Goal: Information Seeking & Learning: Learn about a topic

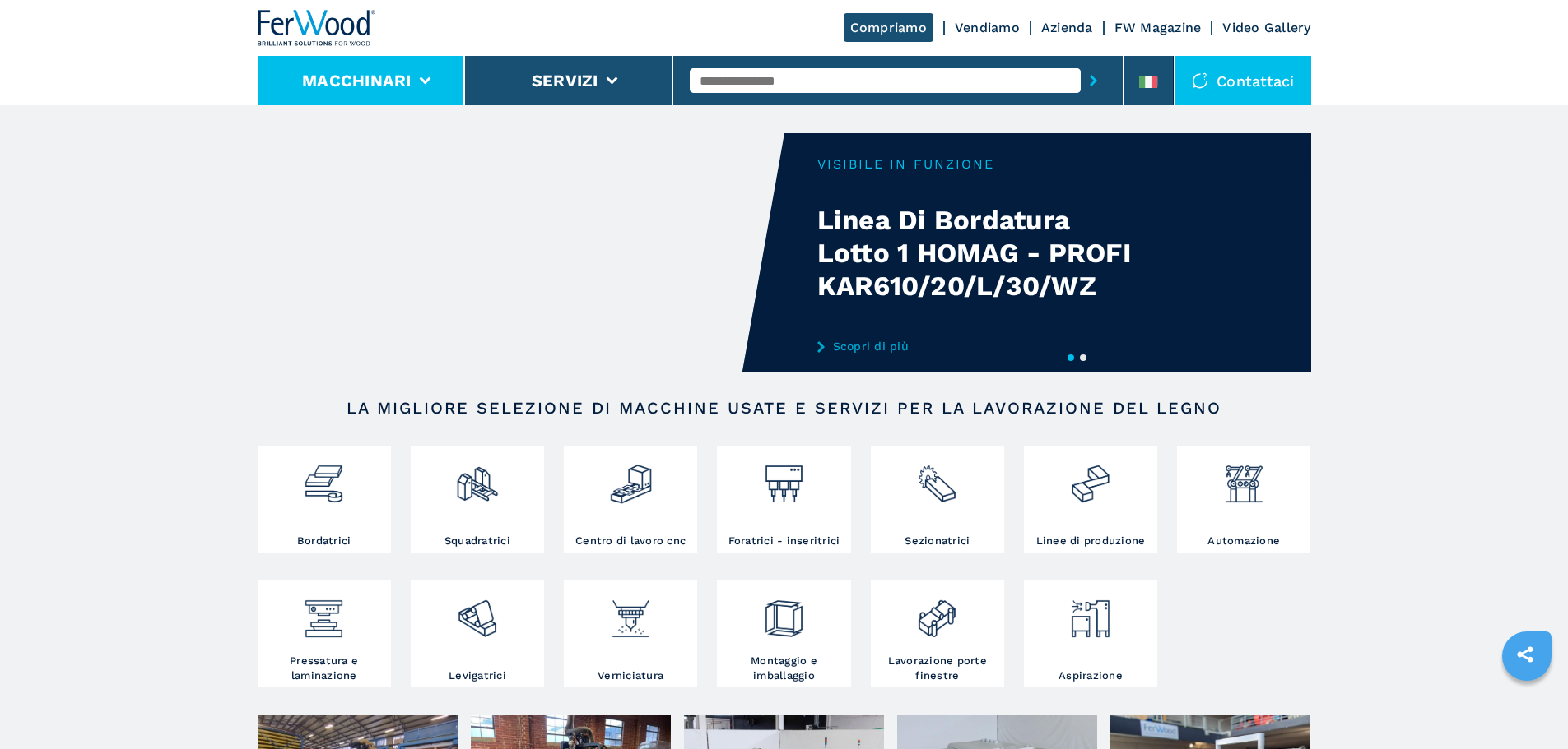
click at [407, 97] on li "Macchinari" at bounding box center [362, 81] width 208 height 50
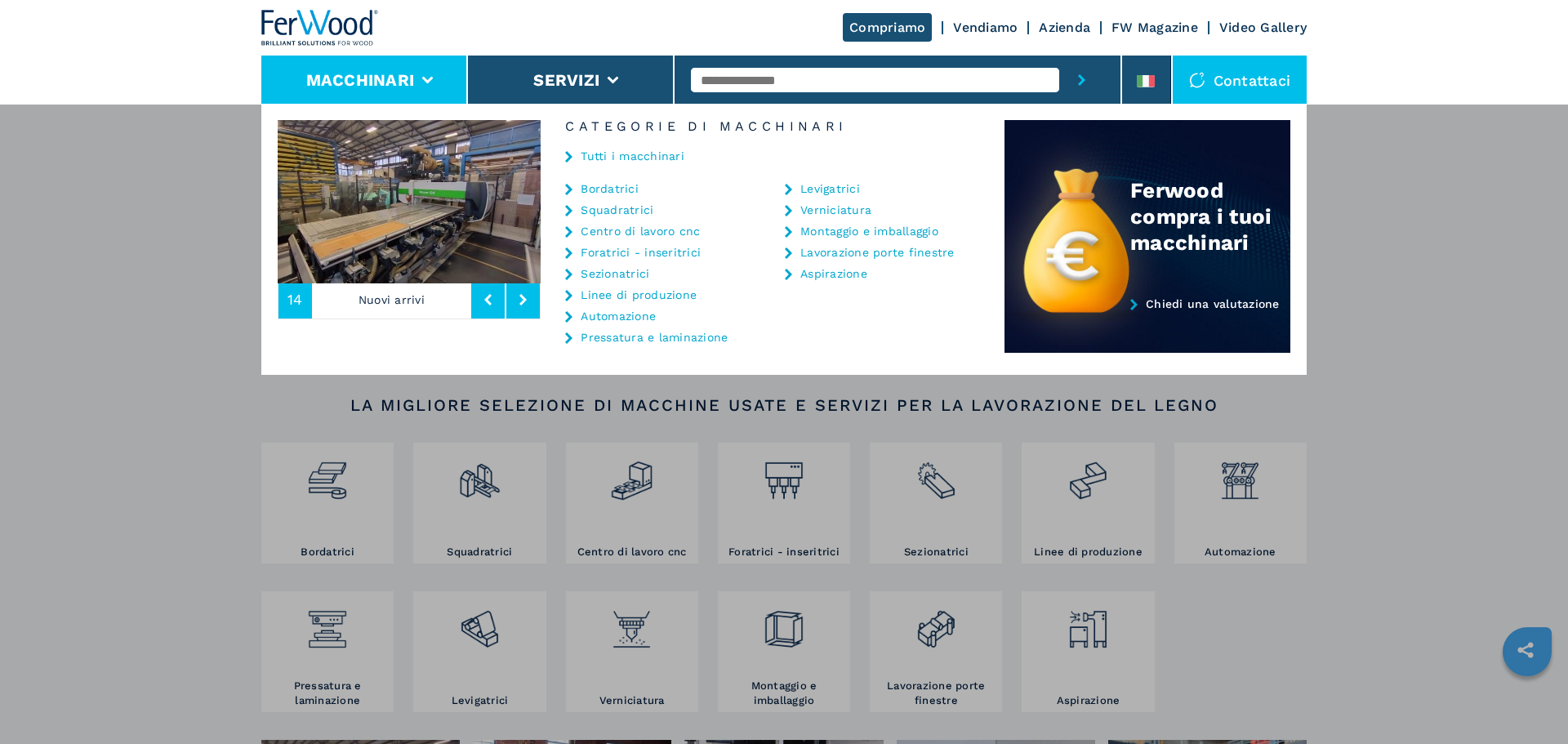
click at [605, 159] on link "Tutti i macchinari" at bounding box center [633, 155] width 104 height 11
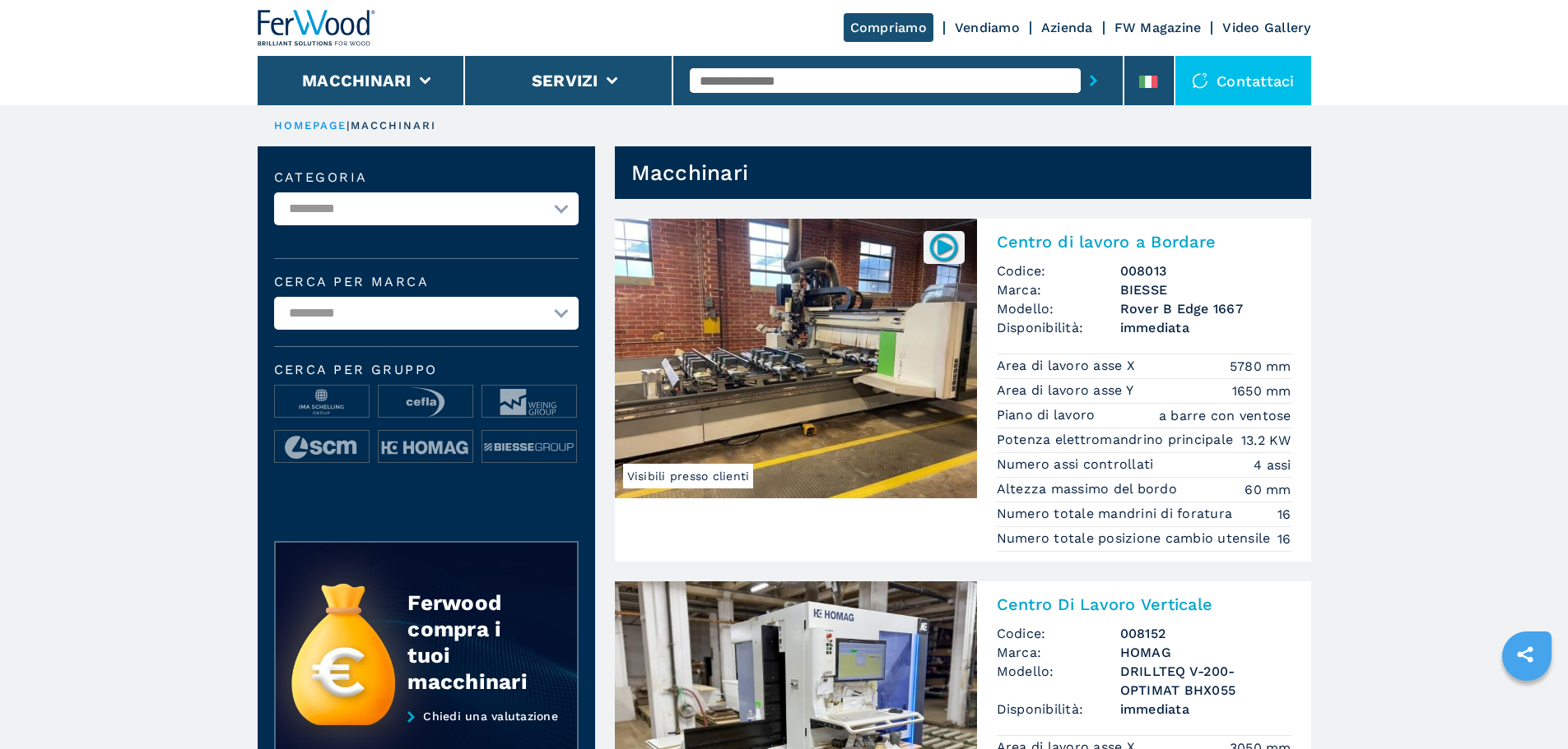
click at [309, 19] on img at bounding box center [316, 28] width 118 height 36
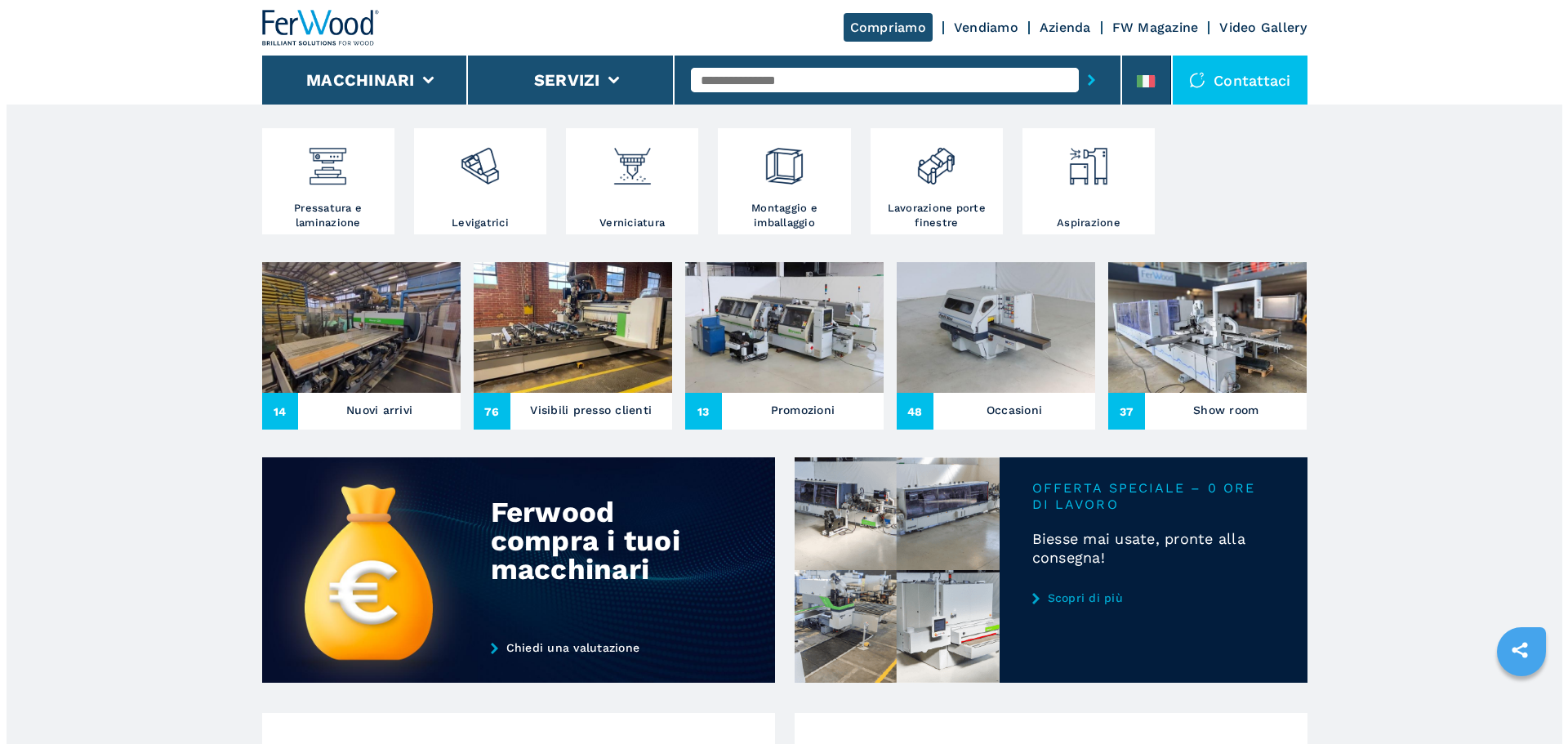
scroll to position [654, 0]
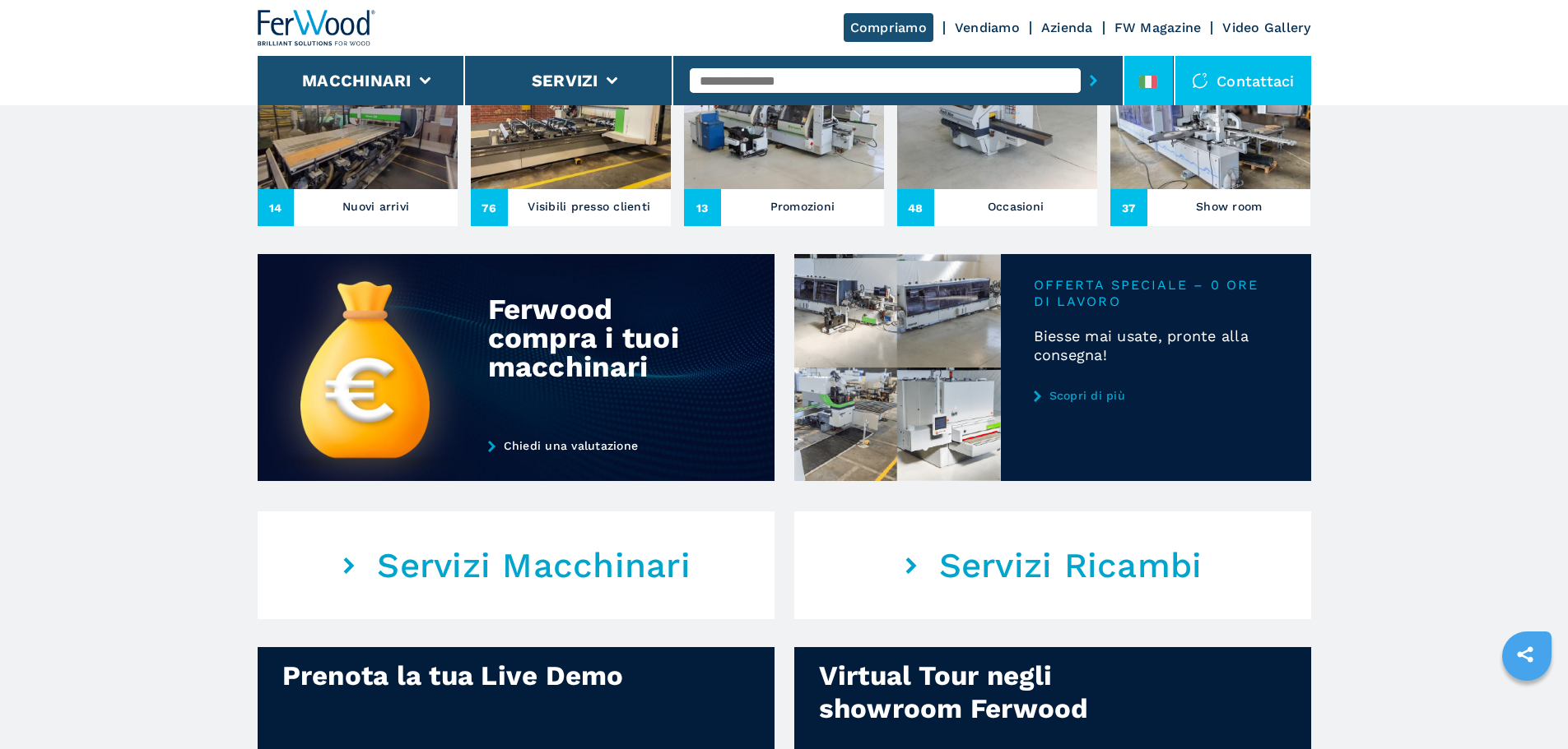
click at [1152, 76] on icon at bounding box center [1148, 82] width 18 height 12
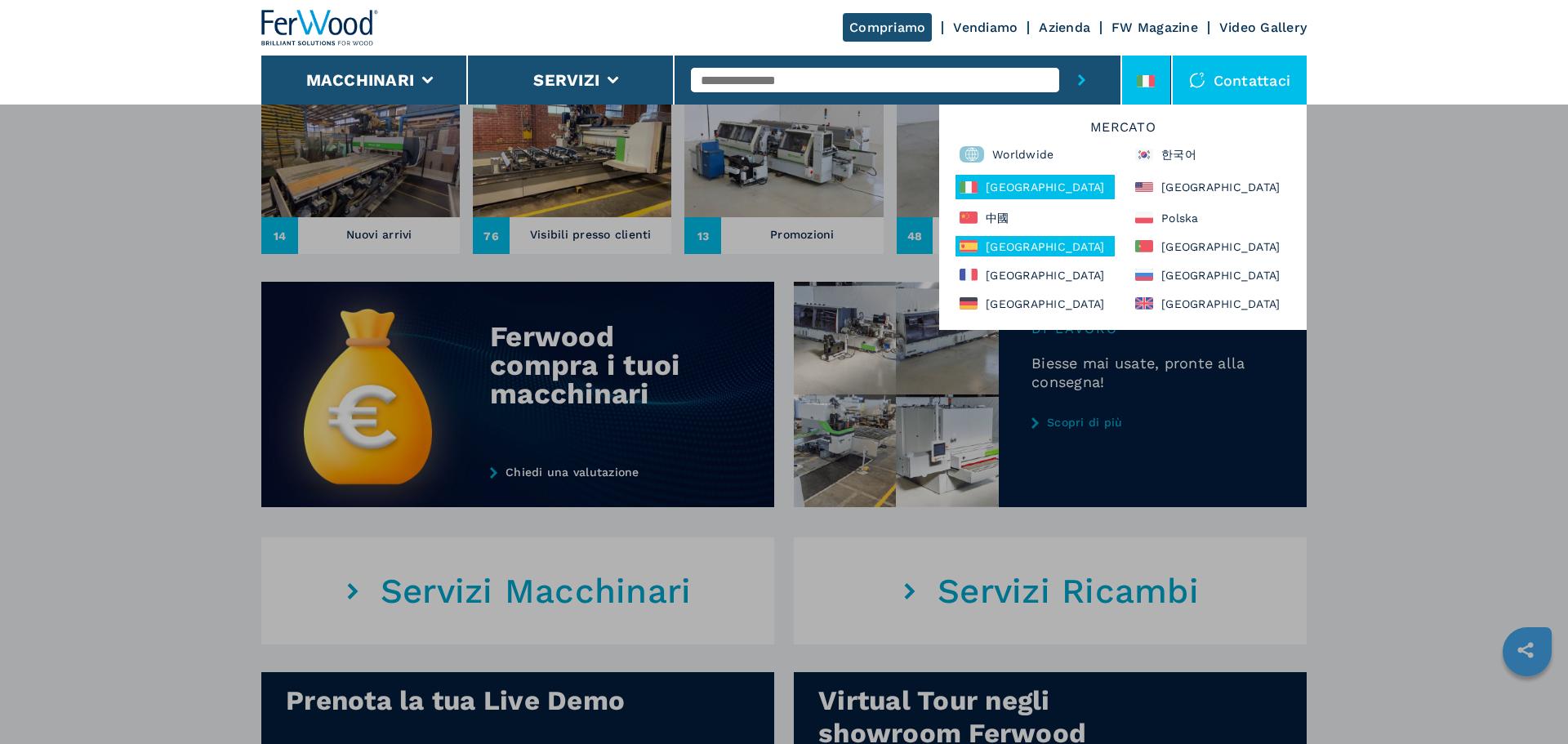
click at [998, 253] on div "[GEOGRAPHIC_DATA]" at bounding box center [1035, 246] width 160 height 20
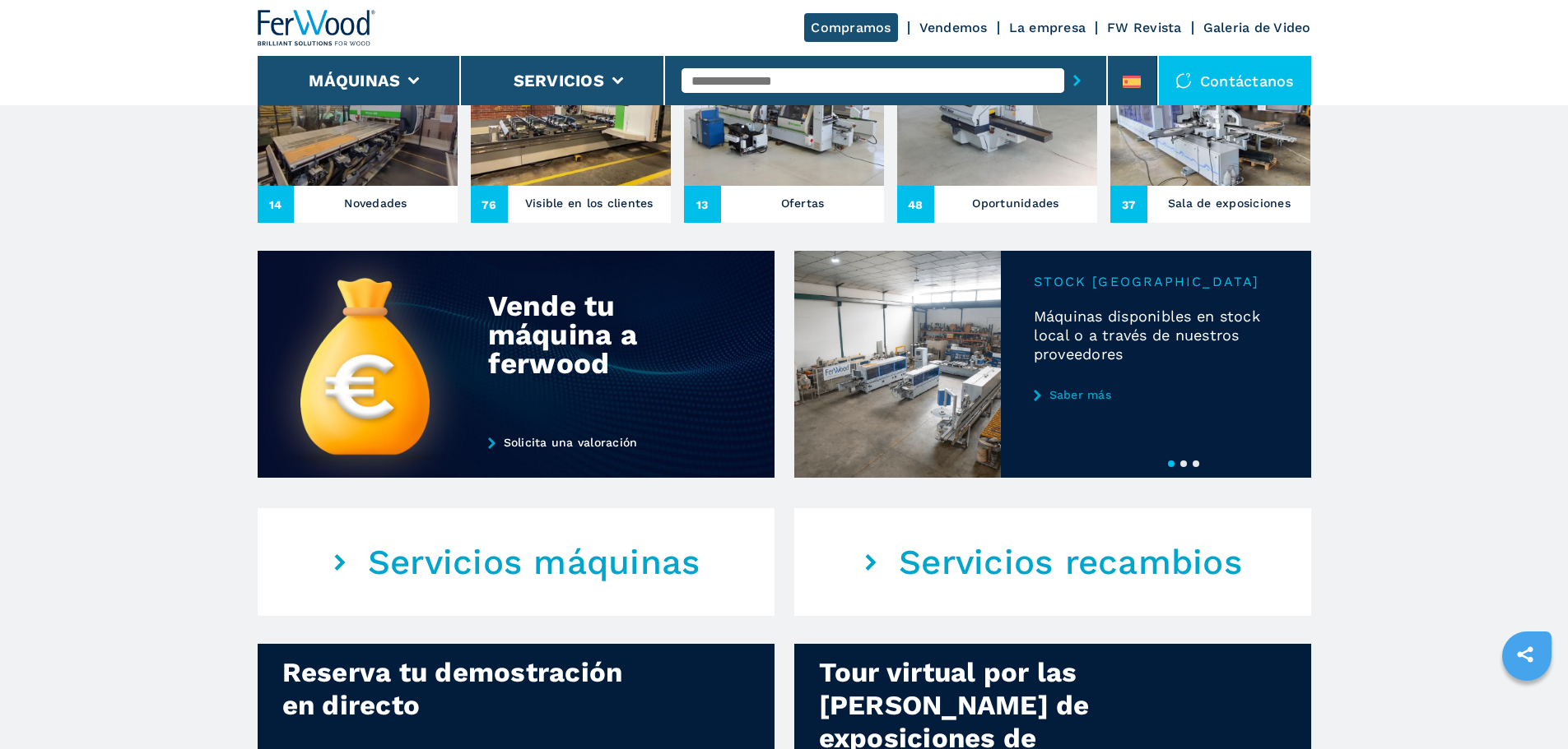
scroll to position [633, 0]
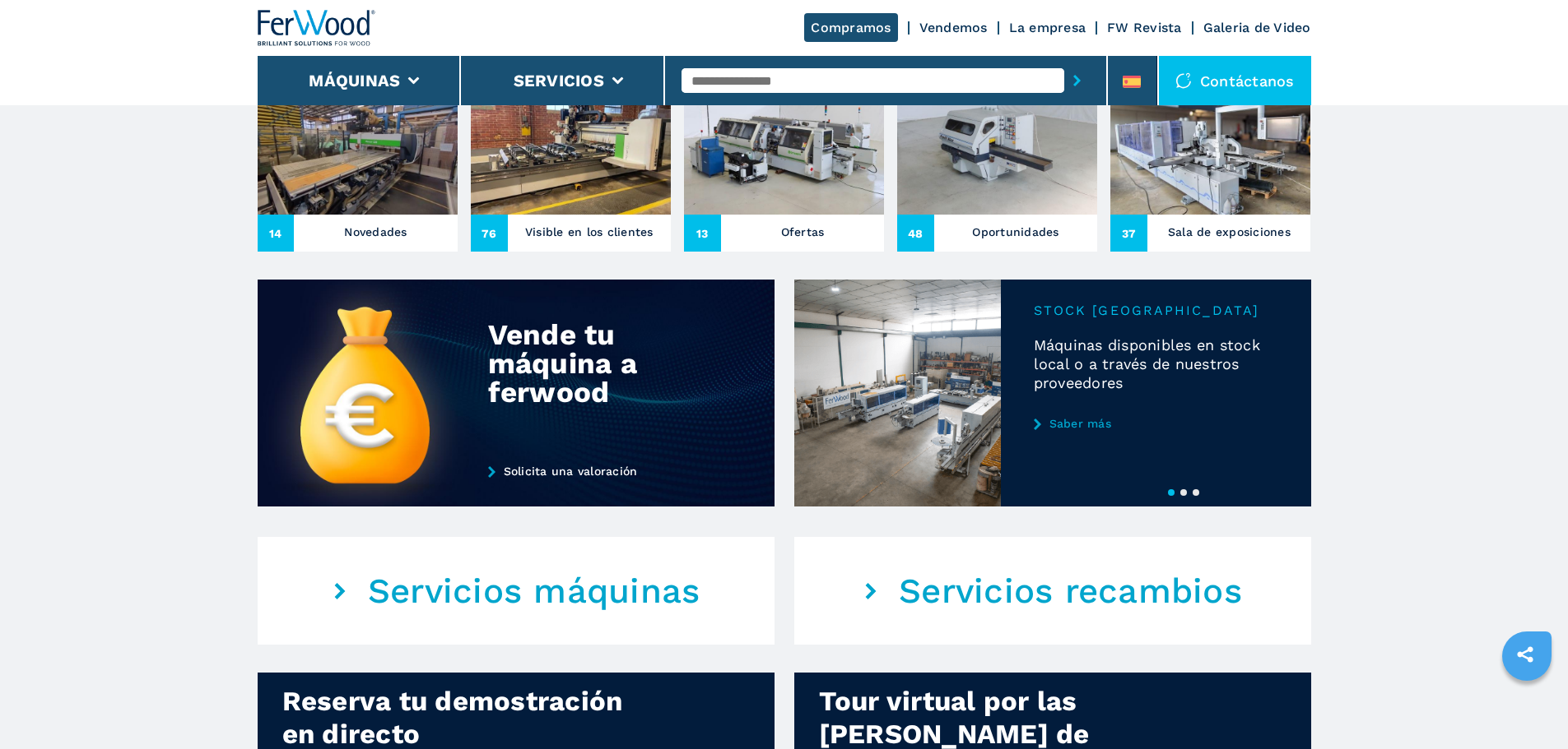
click at [1182, 496] on button "2" at bounding box center [1183, 492] width 6 height 6
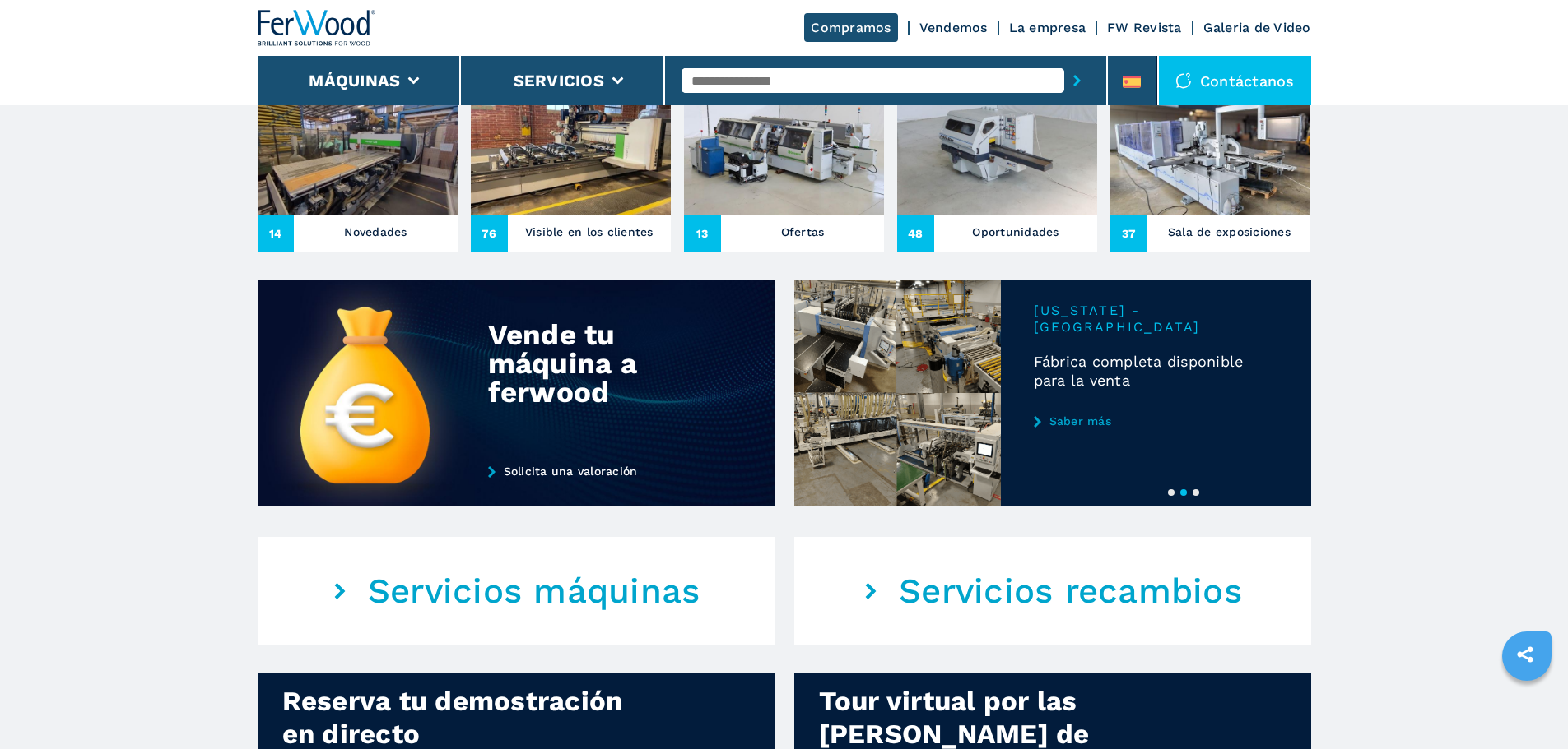
click at [1196, 496] on button "3" at bounding box center [1195, 492] width 6 height 6
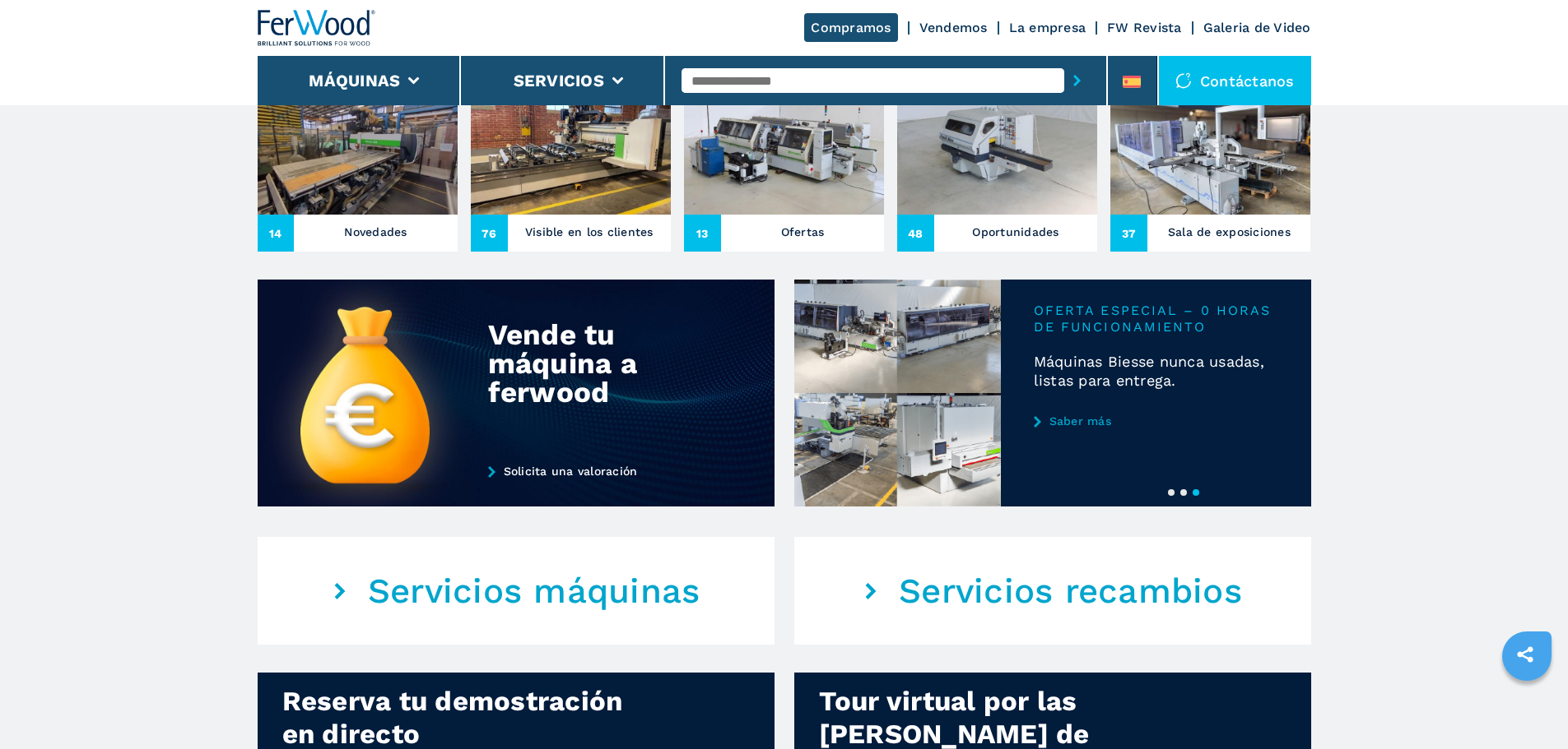
click at [1184, 496] on button "2" at bounding box center [1183, 492] width 6 height 6
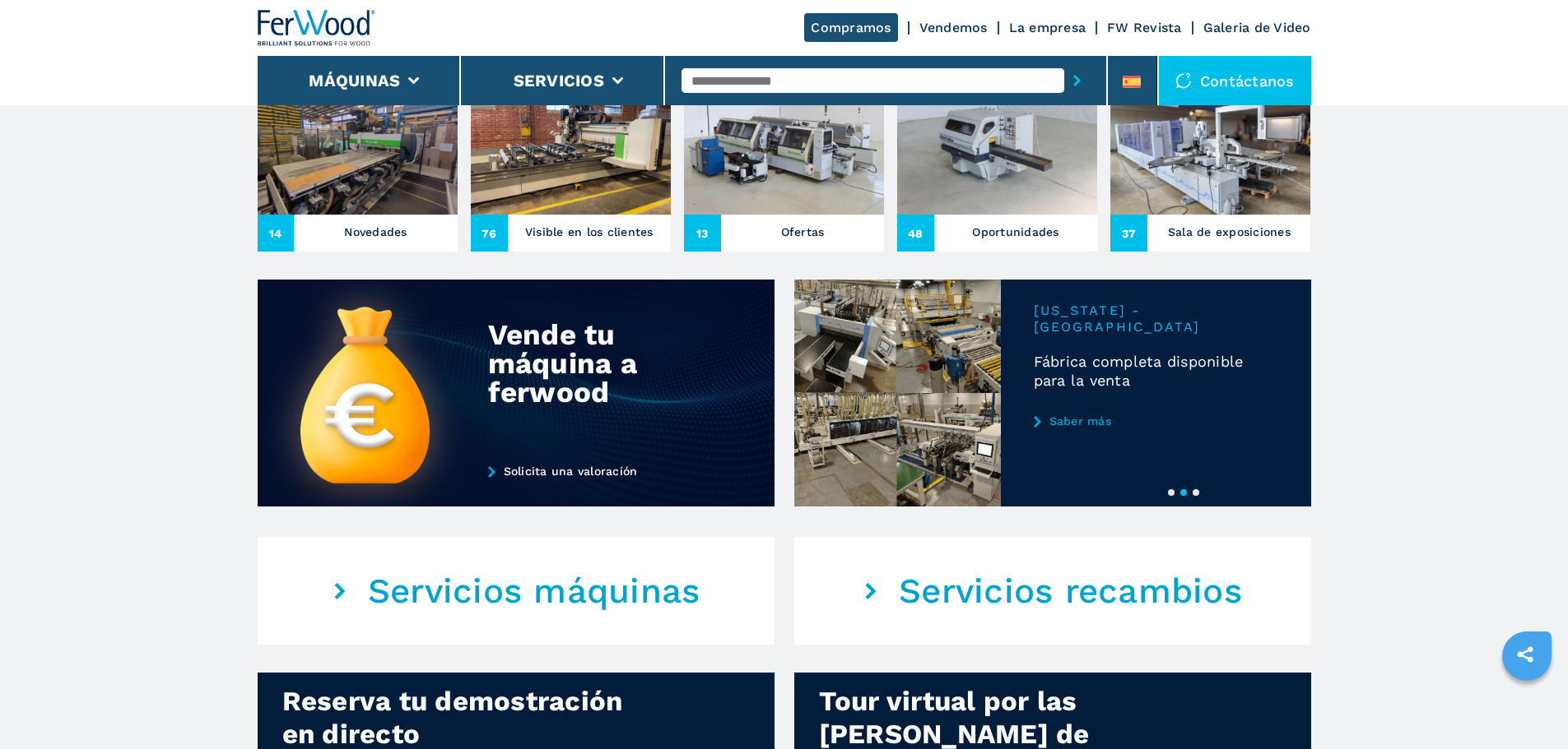
click at [1172, 496] on button "1" at bounding box center [1171, 492] width 6 height 6
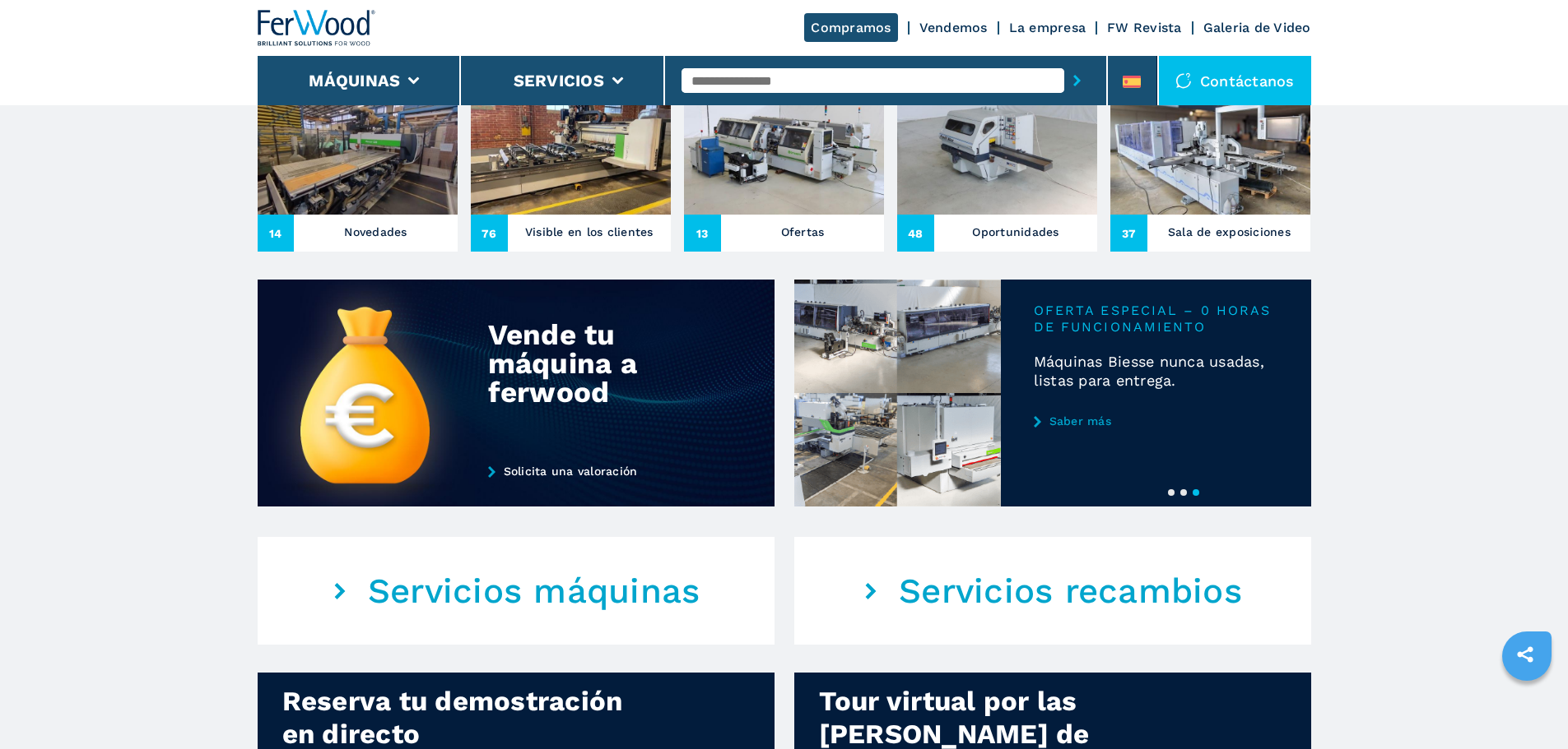
click at [1180, 496] on button "2" at bounding box center [1183, 492] width 6 height 6
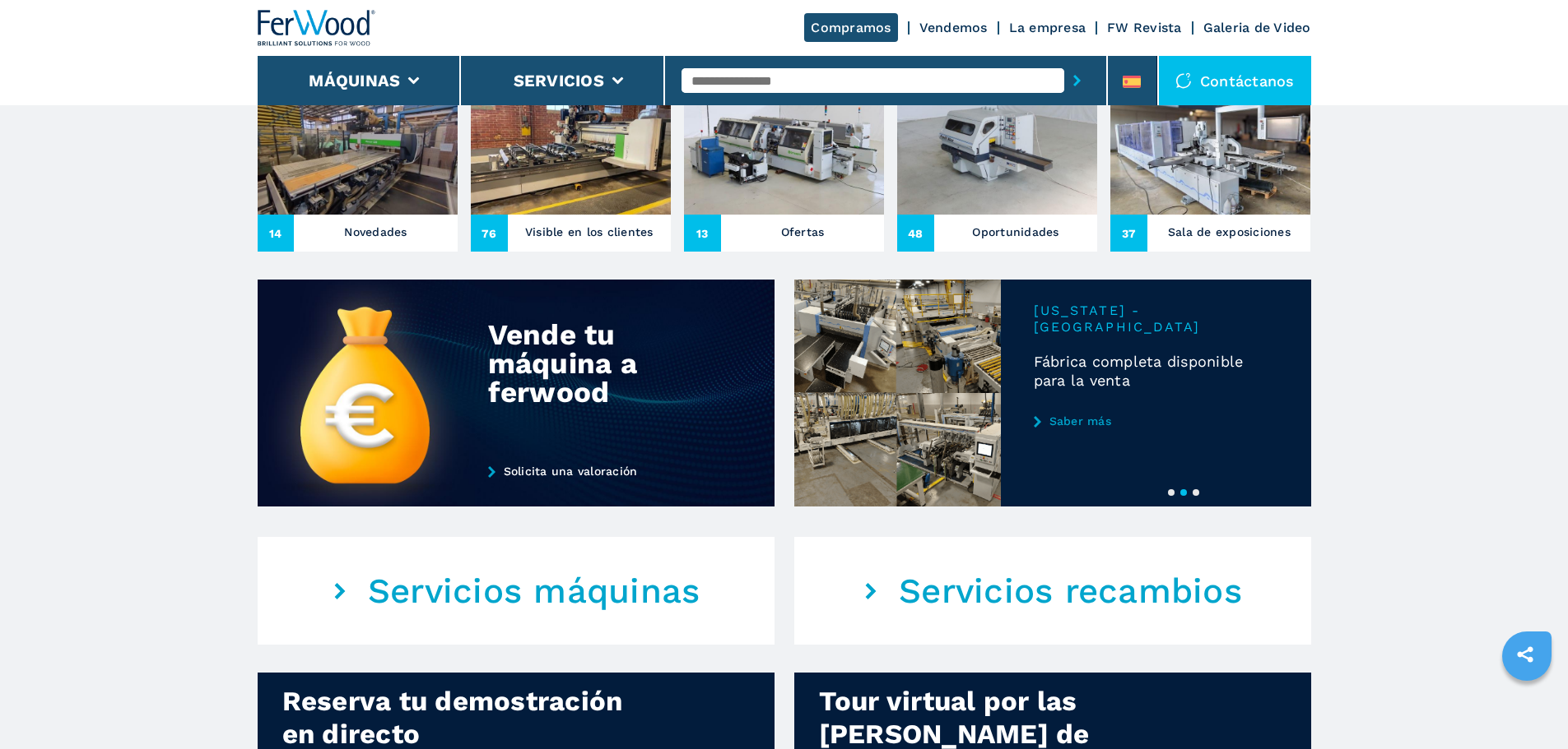
click at [1158, 506] on div at bounding box center [1052, 394] width 516 height 227
click at [1168, 496] on button "1" at bounding box center [1171, 492] width 6 height 6
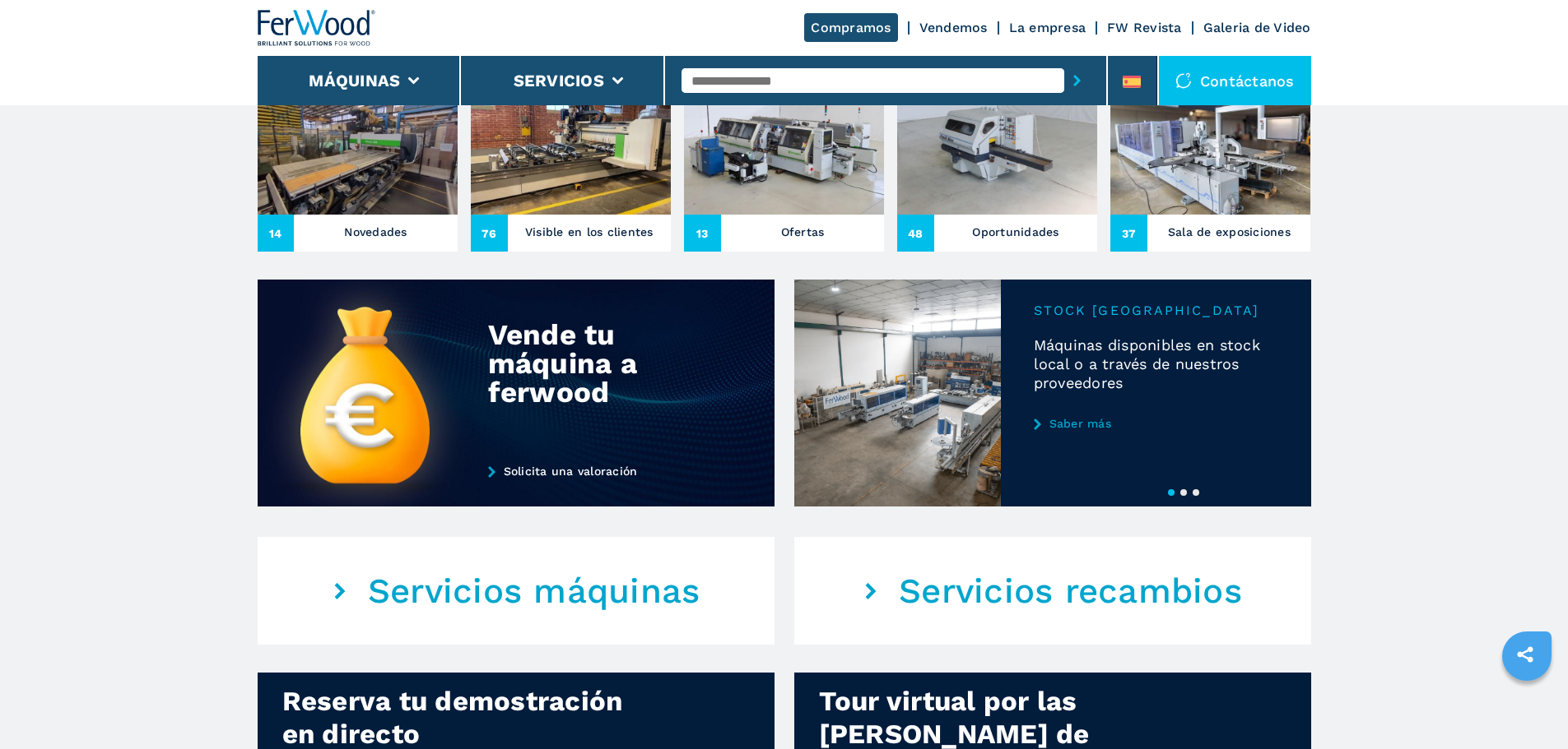
click at [1180, 496] on button "2" at bounding box center [1183, 492] width 6 height 6
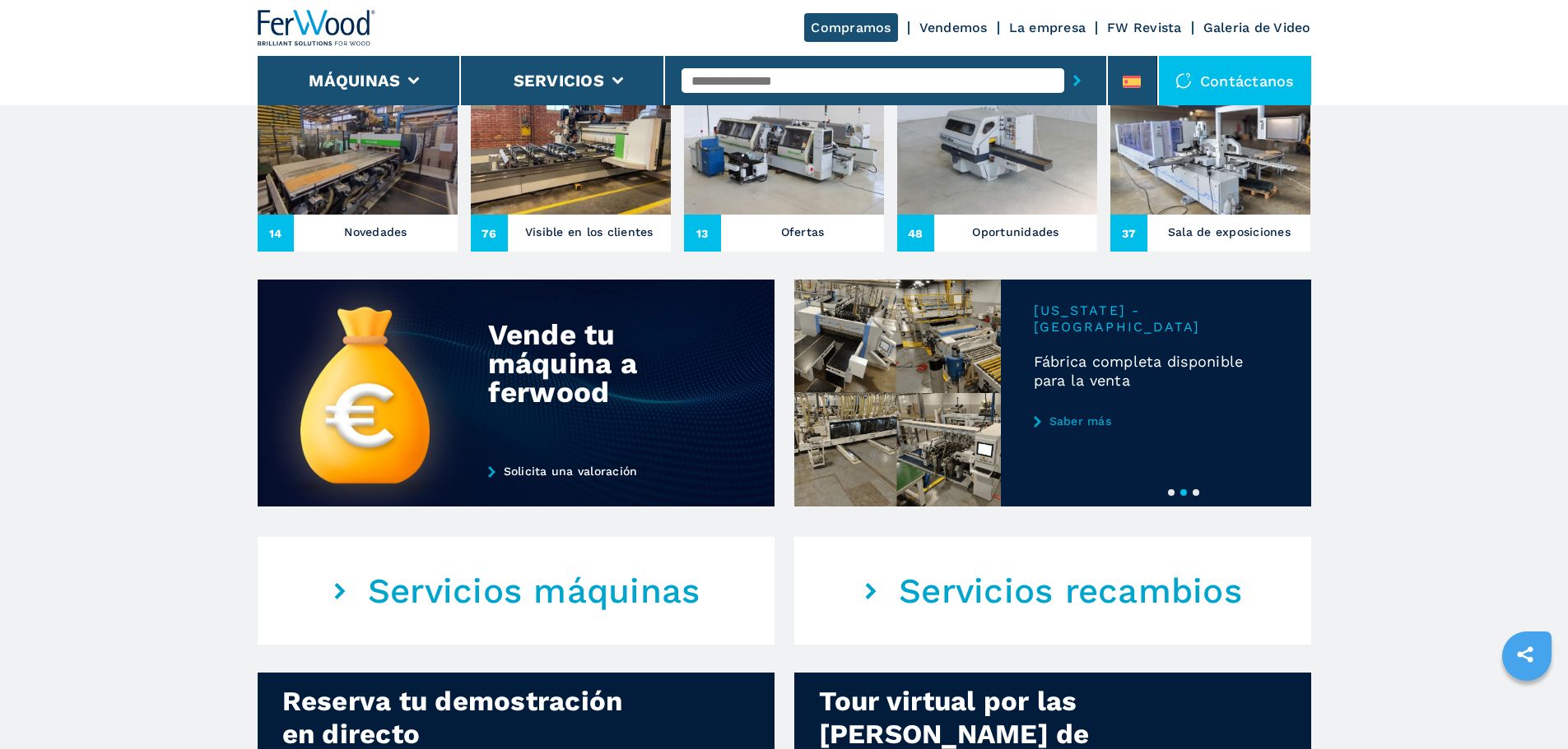
click at [1192, 496] on button "3" at bounding box center [1195, 492] width 6 height 6
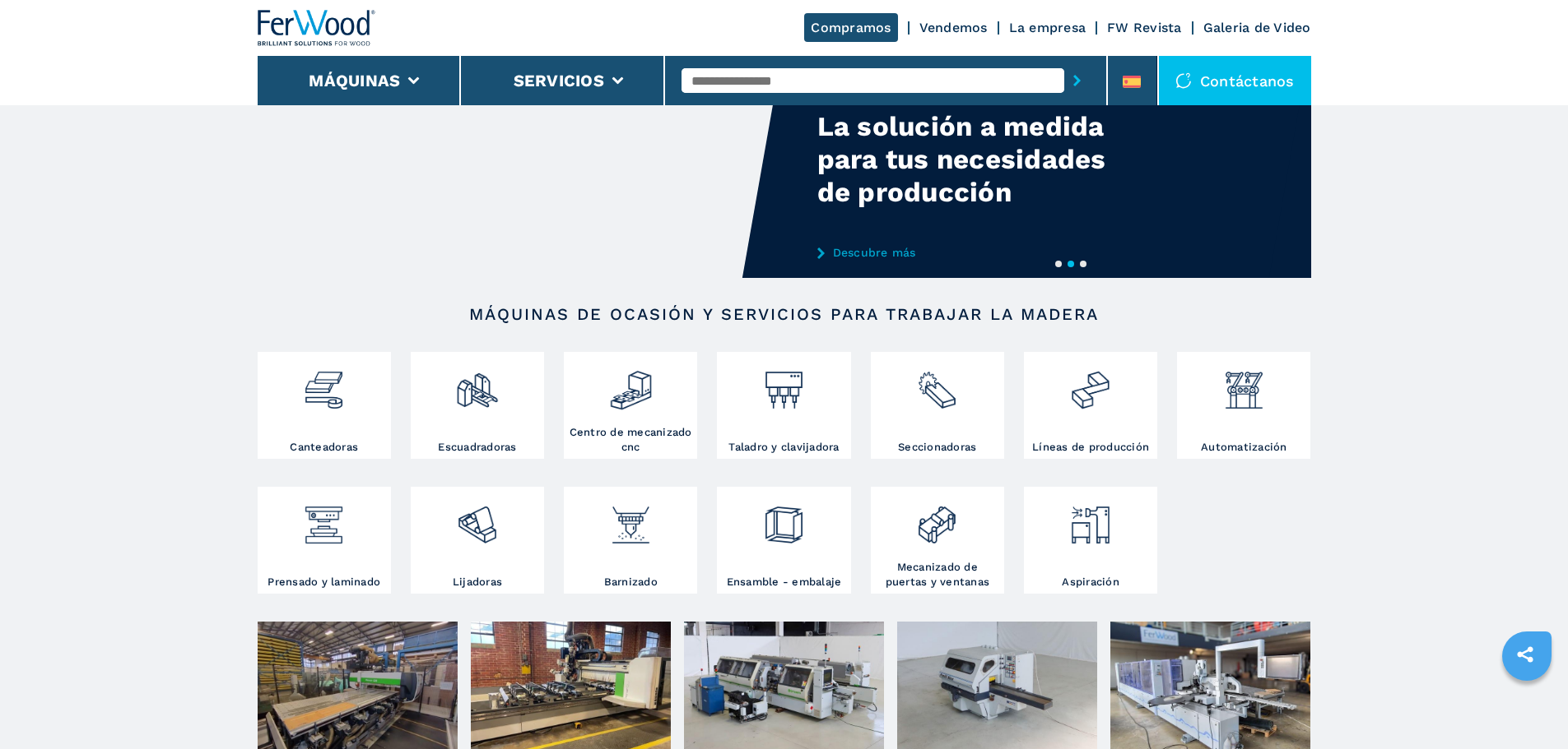
scroll to position [0, 0]
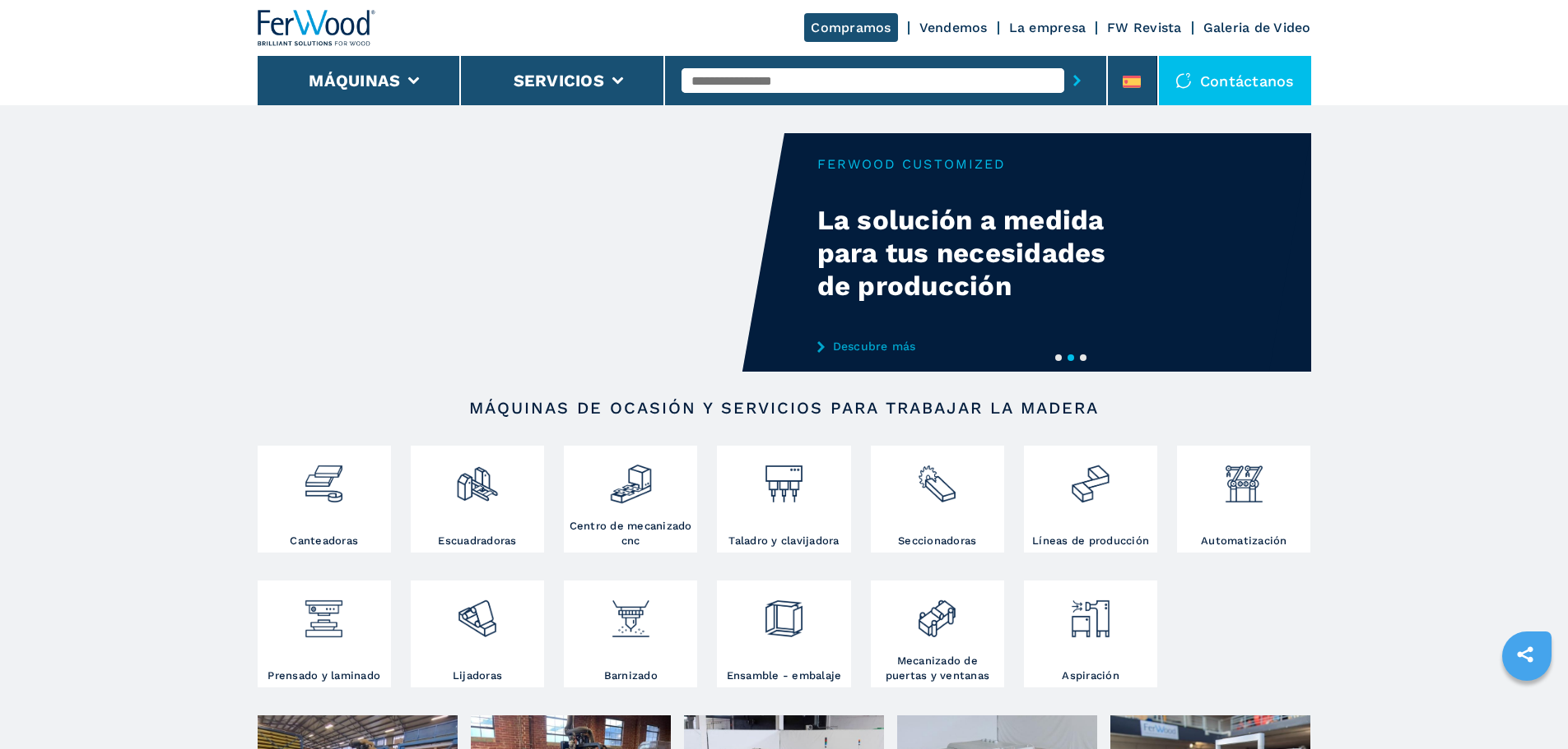
click at [1055, 355] on button "1" at bounding box center [1058, 357] width 6 height 6
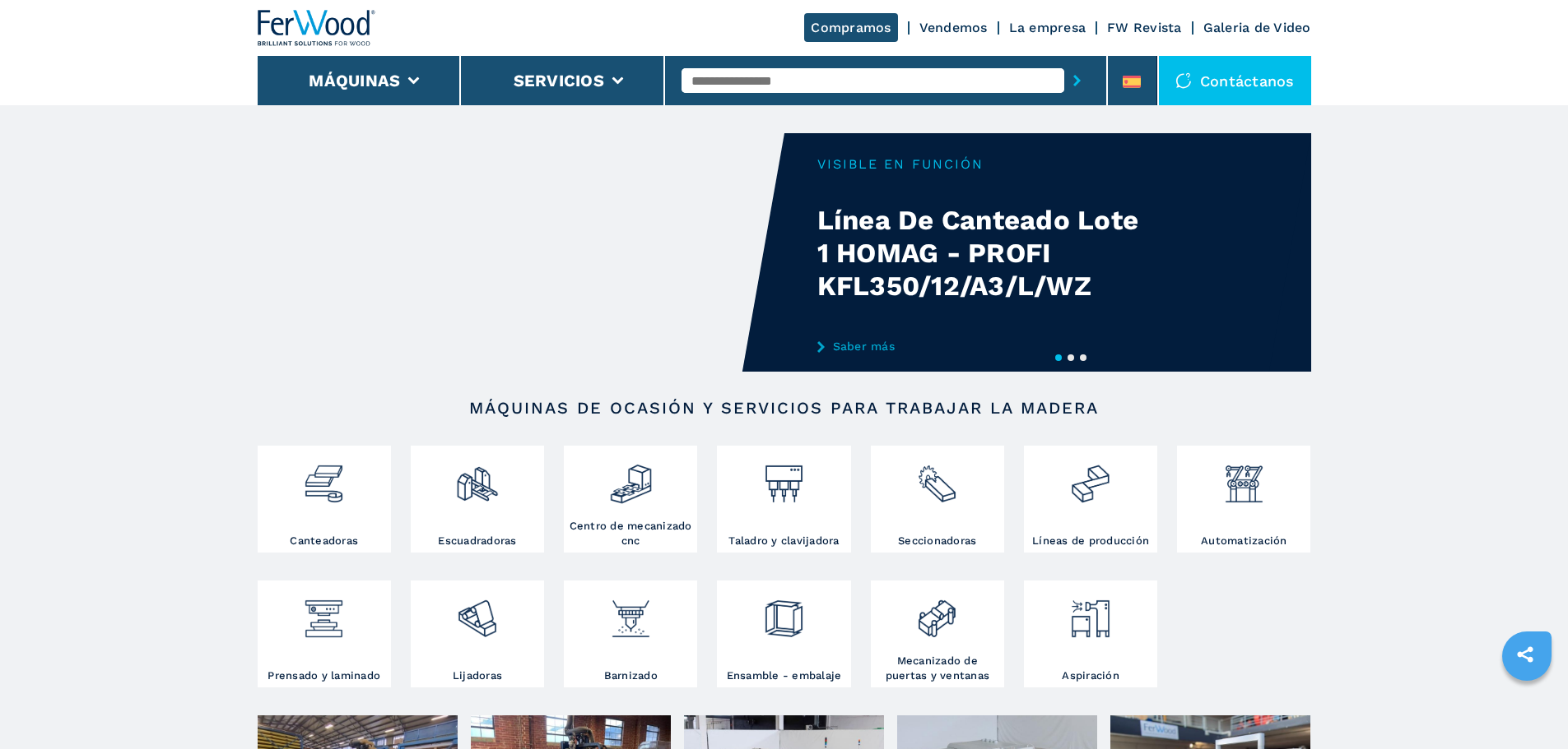
click at [1070, 356] on button "2" at bounding box center [1070, 357] width 6 height 6
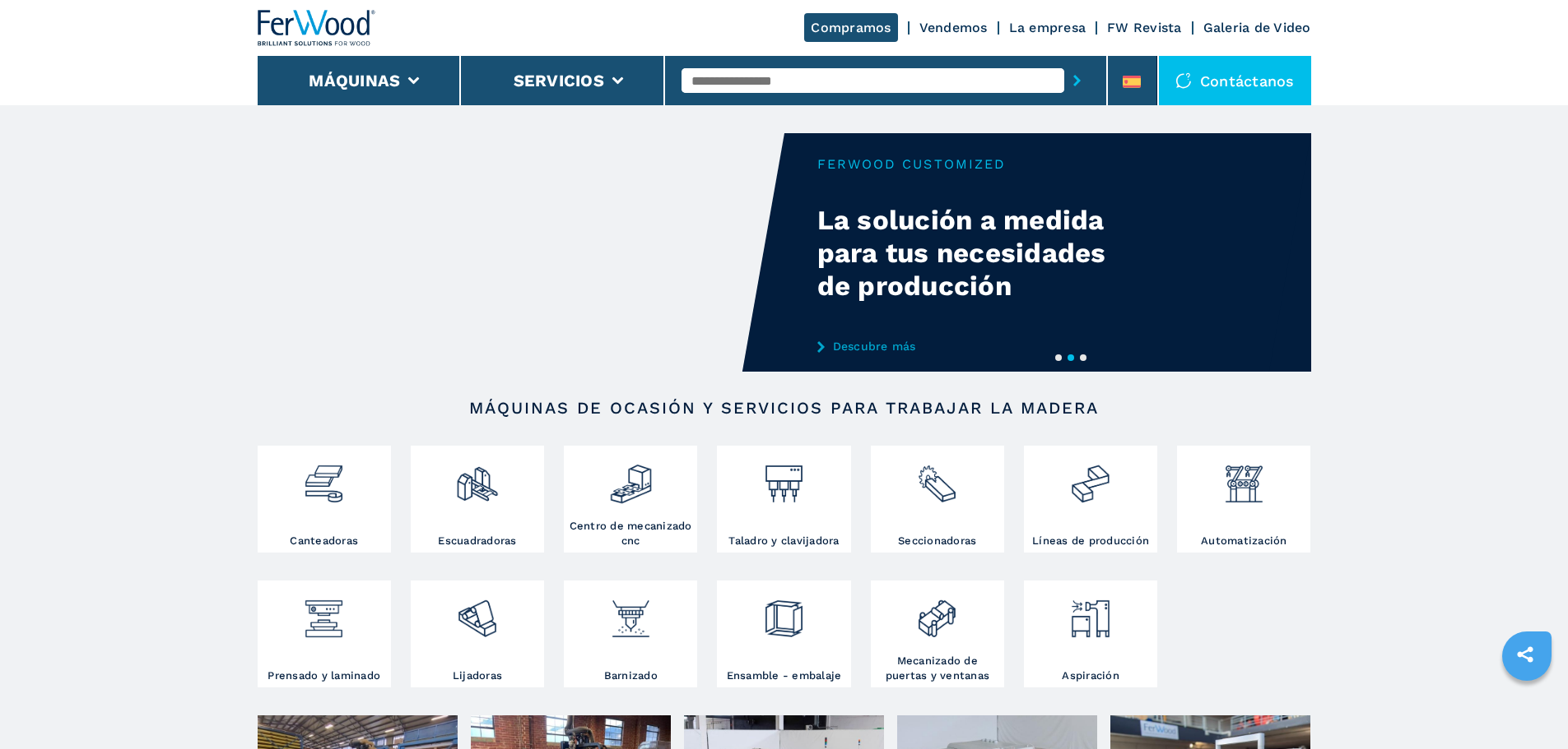
click at [1084, 358] on button "3" at bounding box center [1083, 357] width 6 height 6
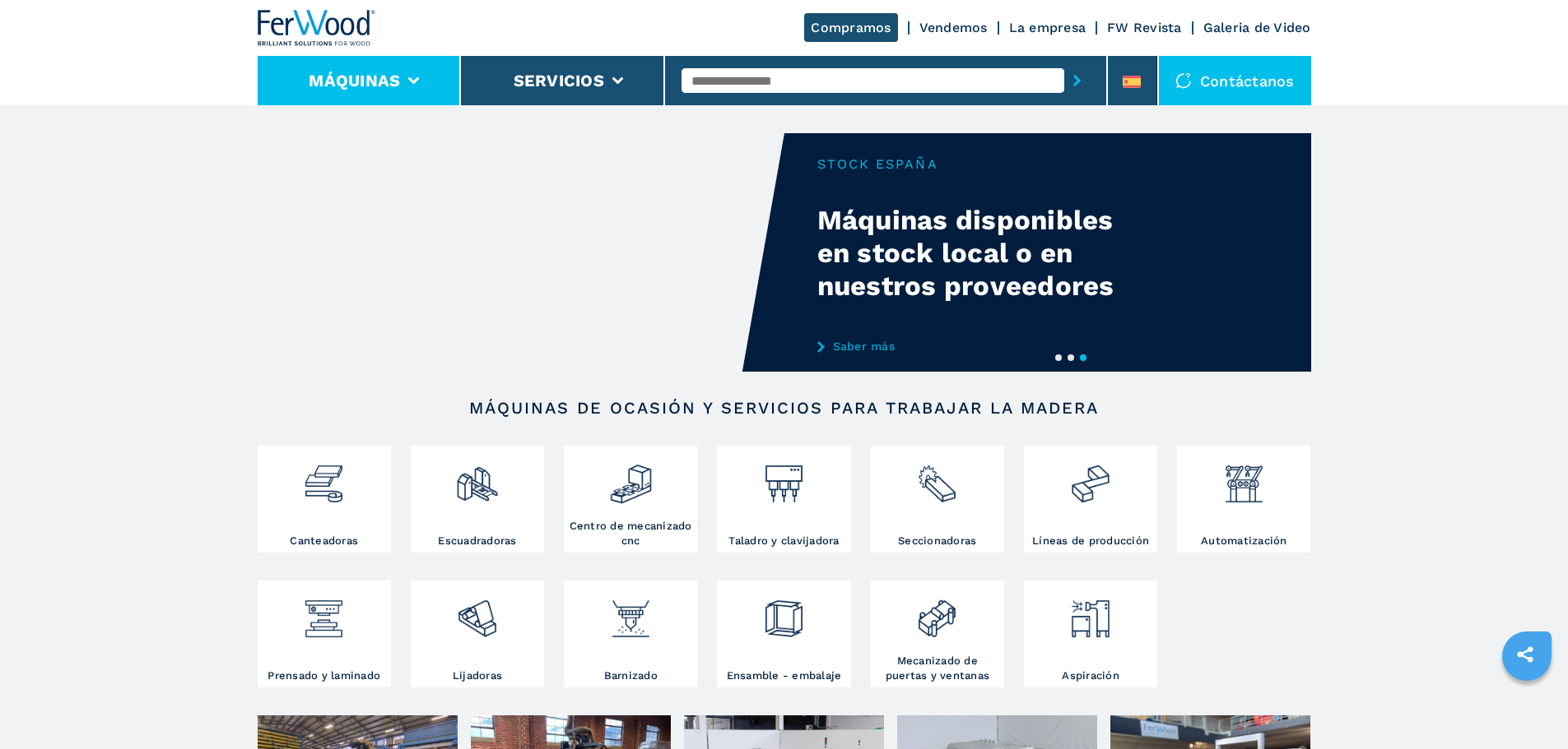
click at [418, 74] on li "Máquinas" at bounding box center [360, 81] width 204 height 50
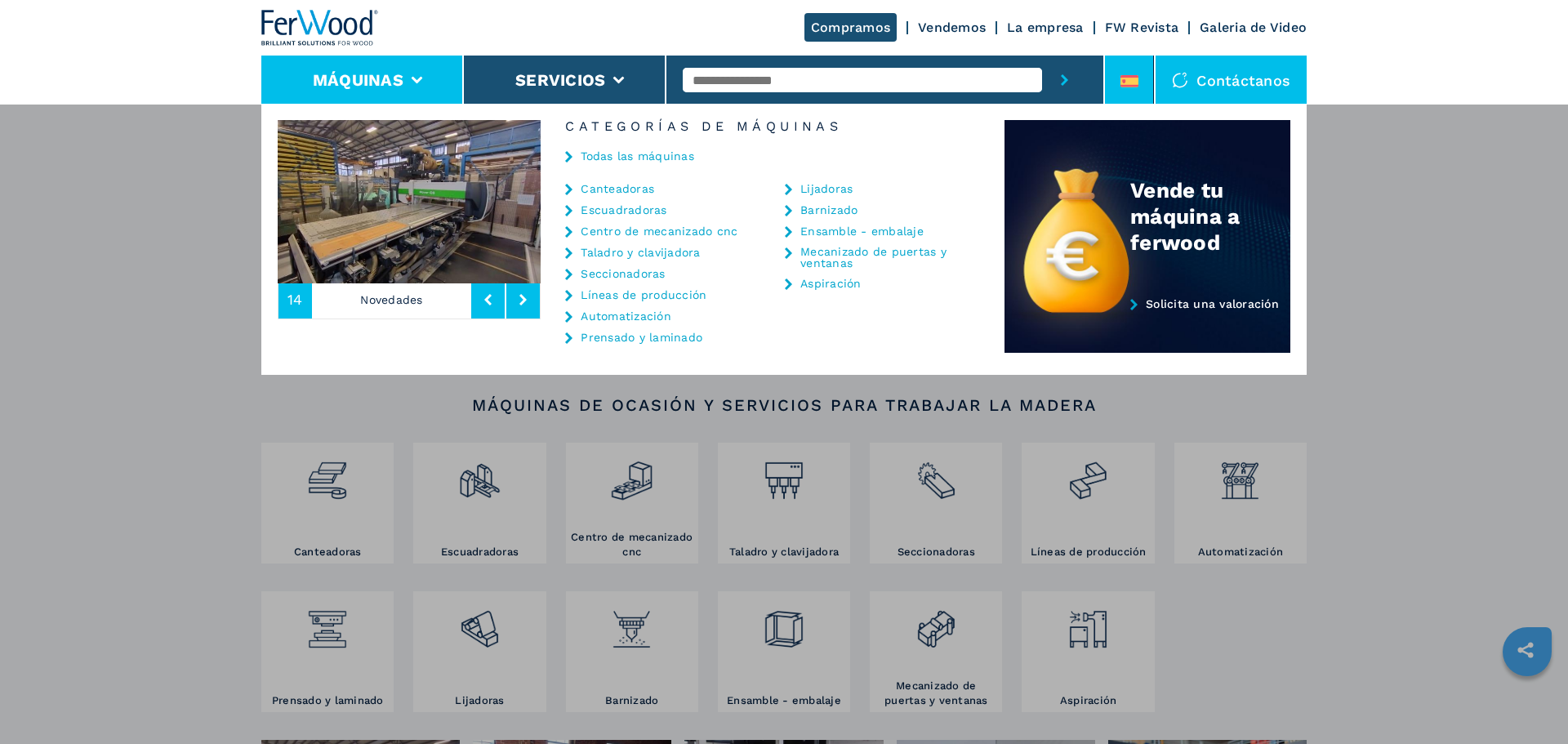
click at [1128, 79] on icon at bounding box center [1129, 81] width 18 height 12
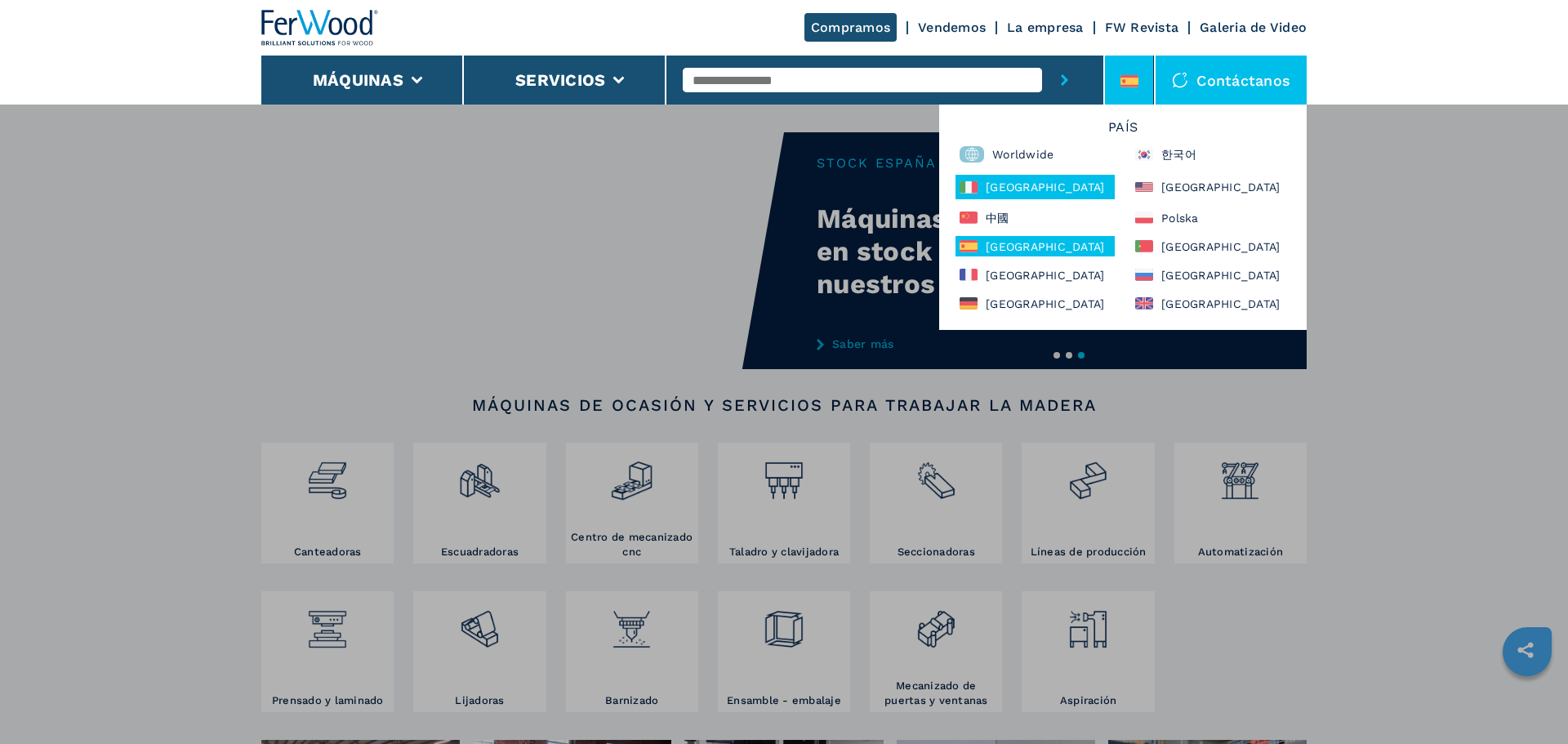
click at [999, 178] on div "Italia" at bounding box center [1035, 187] width 160 height 25
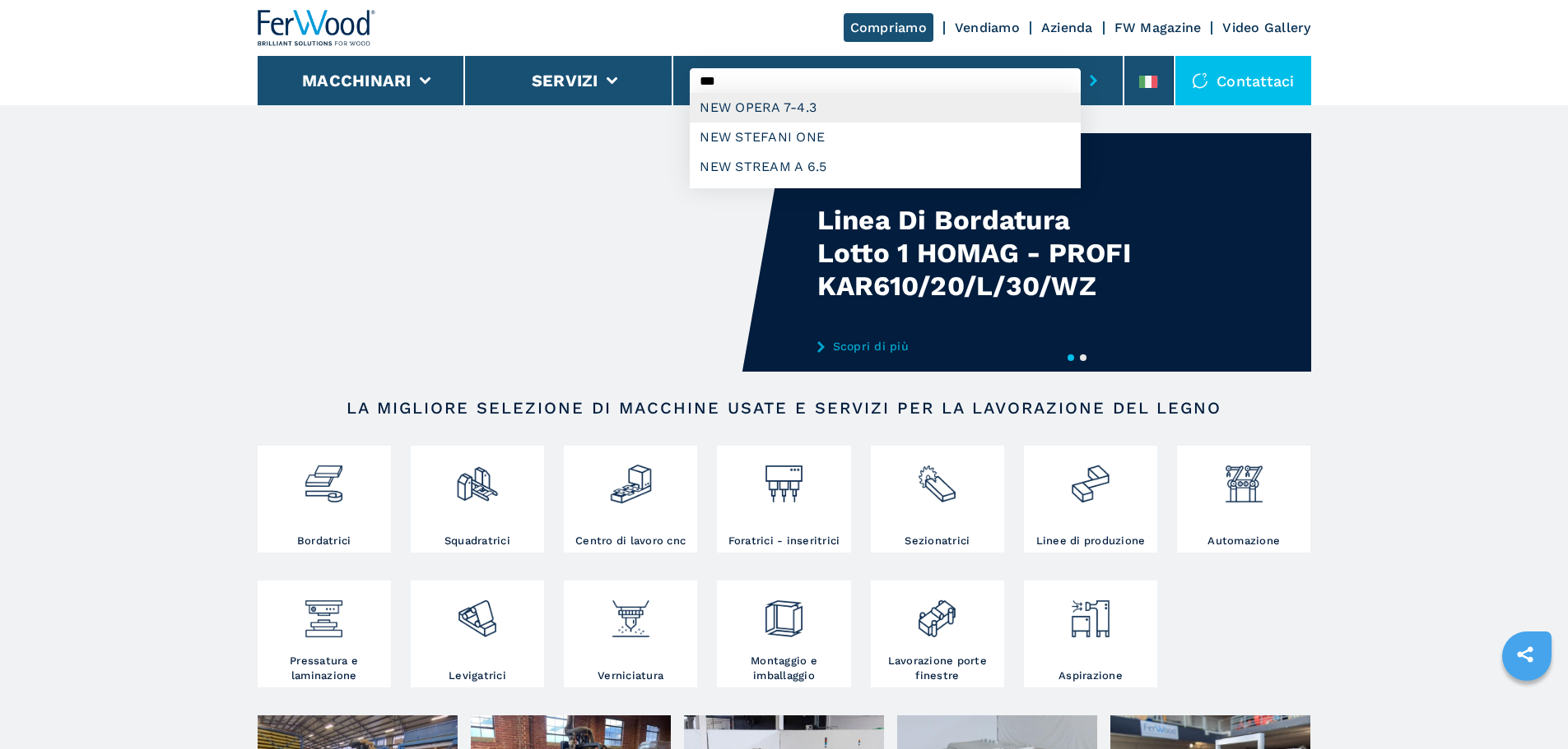
click at [768, 100] on div "NEW OPERA 7-4.3" at bounding box center [885, 108] width 391 height 29
type input "**********"
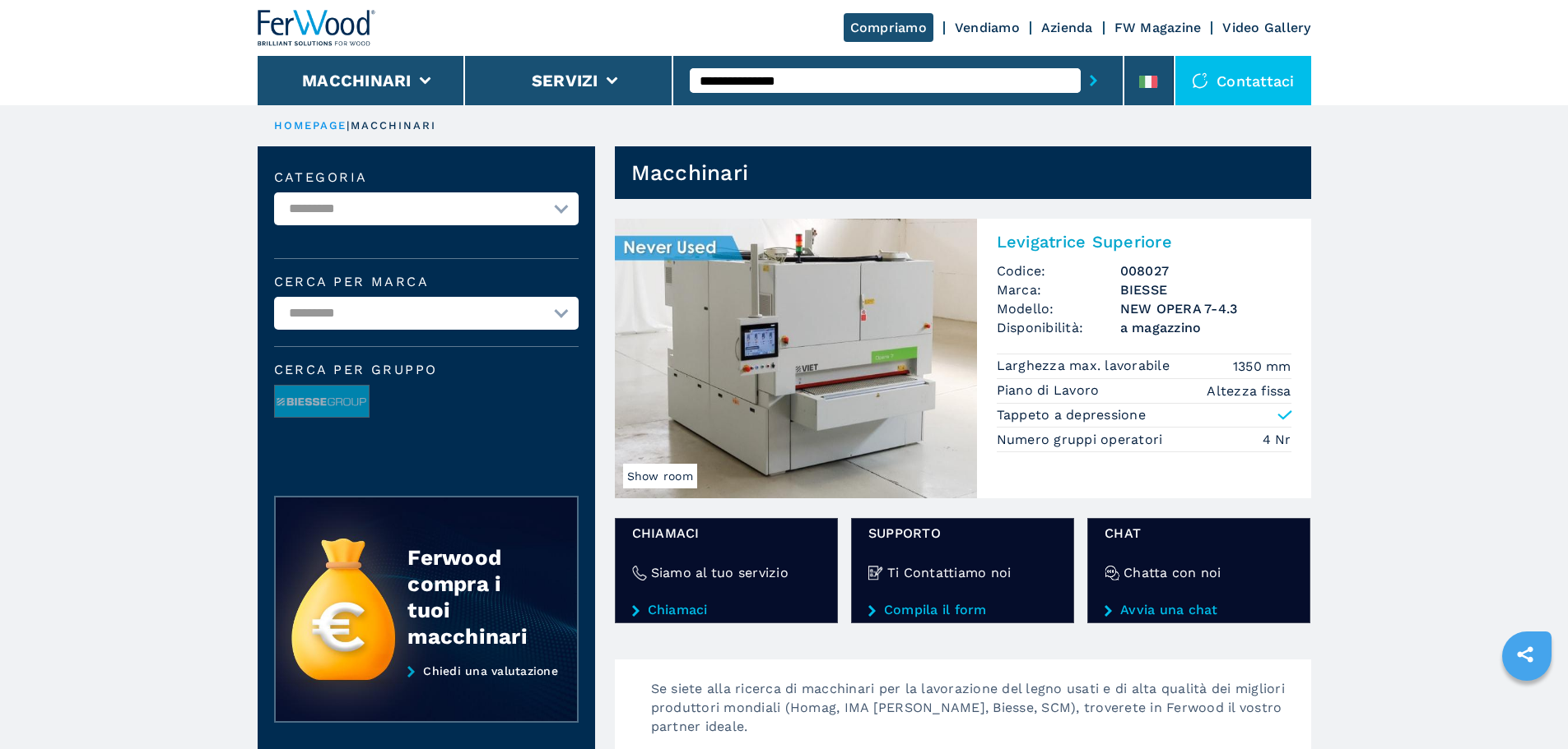
drag, startPoint x: 884, startPoint y: 94, endPoint x: 759, endPoint y: 94, distance: 125.0
click at [759, 94] on div "**********" at bounding box center [898, 80] width 416 height 38
drag, startPoint x: 833, startPoint y: 84, endPoint x: 734, endPoint y: 84, distance: 99.0
click at [734, 84] on input "**********" at bounding box center [885, 81] width 391 height 25
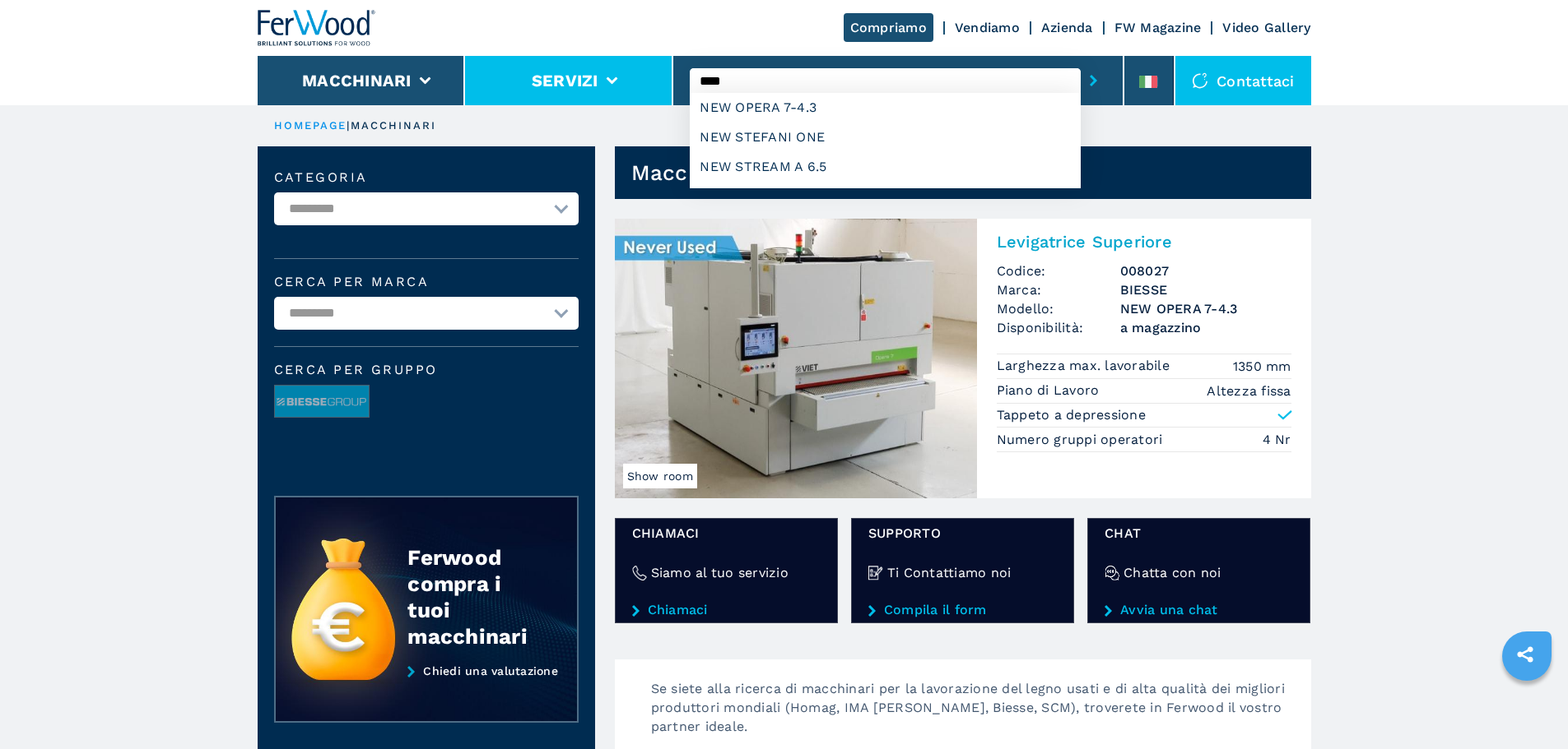
drag, startPoint x: 770, startPoint y: 76, endPoint x: 654, endPoint y: 68, distance: 116.3
click at [654, 68] on div "Compriamo Vendiamo Azienda FW Magazine Video Gallery Macchinari Servizi *** NEW…" at bounding box center [784, 52] width 1053 height 105
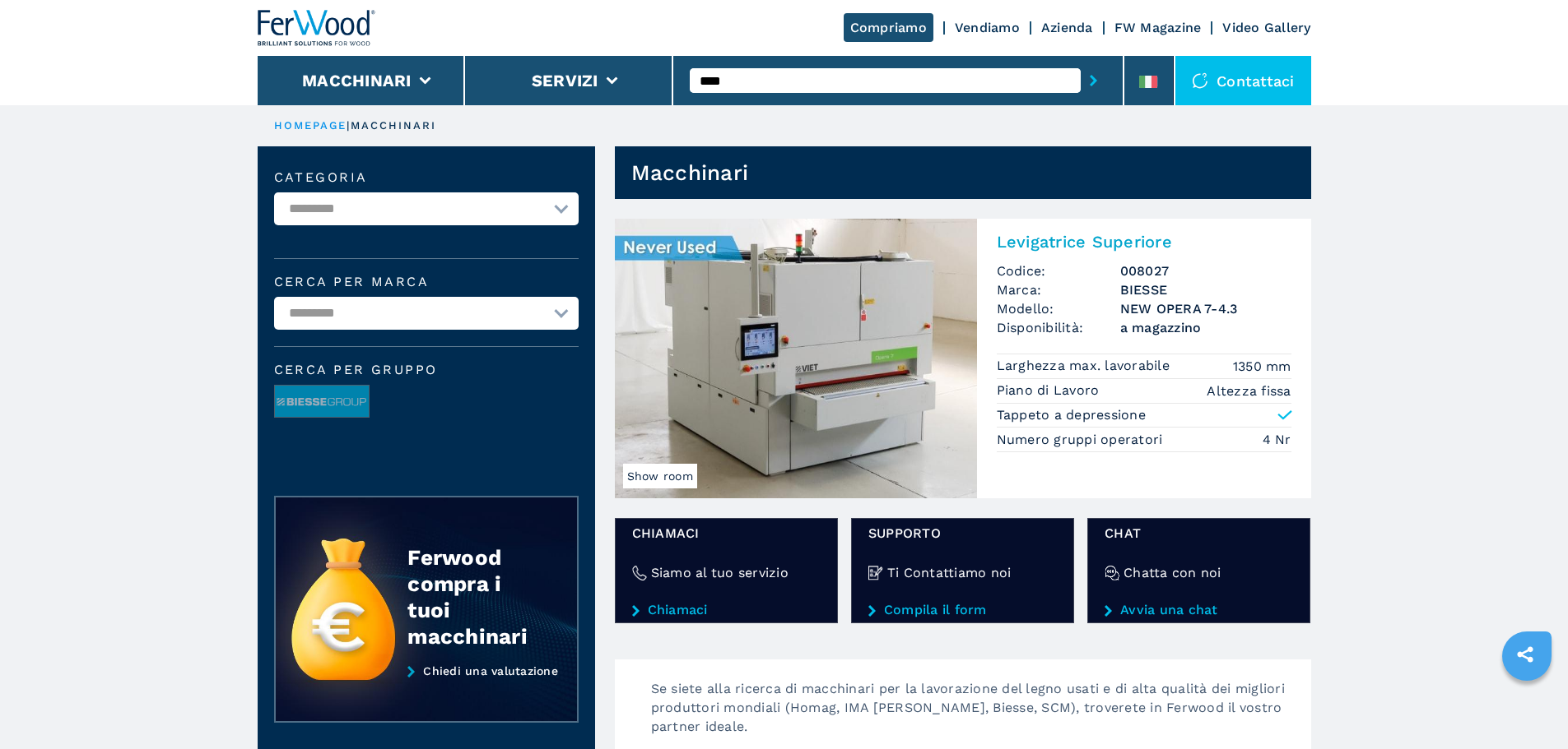
type input "****"
click at [1081, 61] on button "submit-button" at bounding box center [1093, 80] width 26 height 38
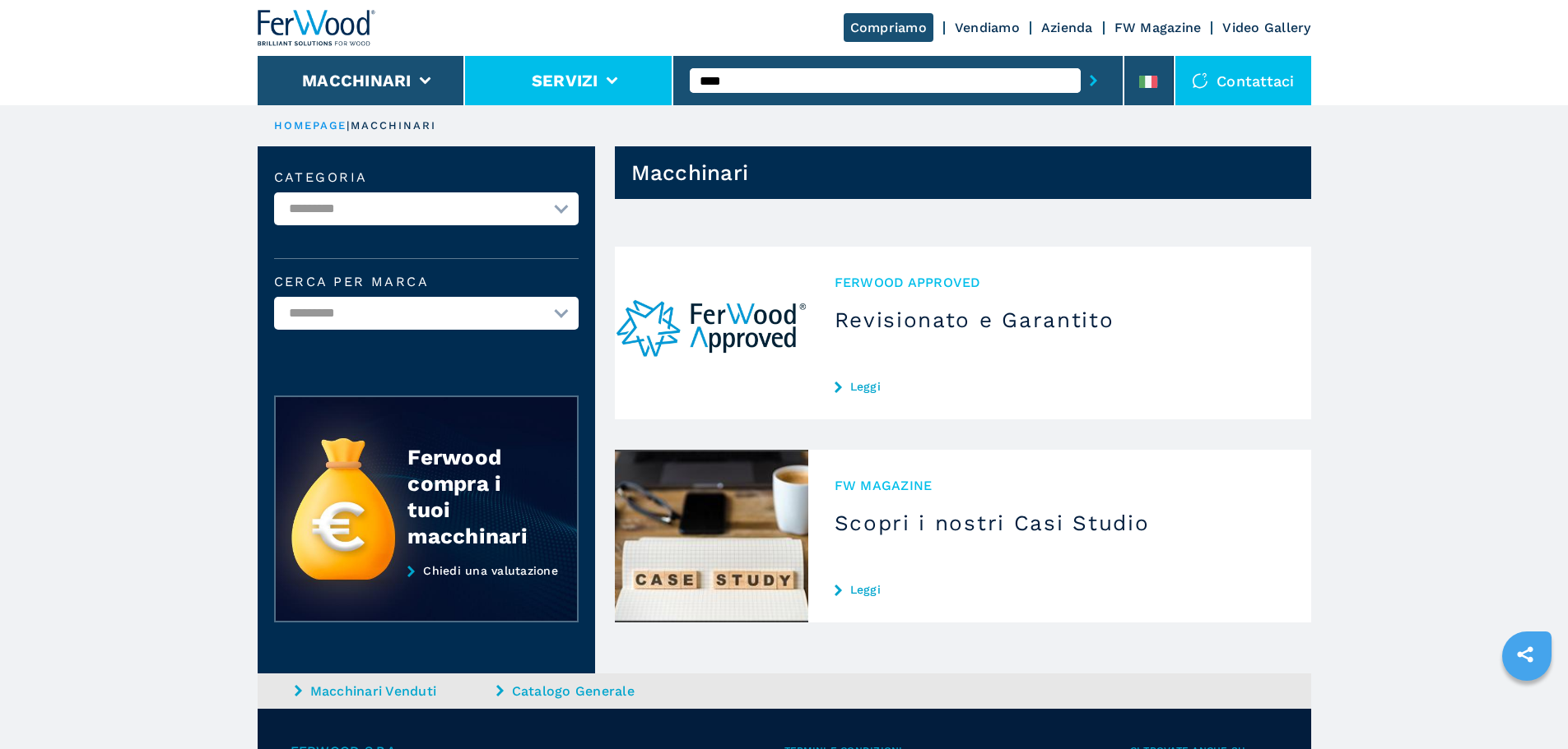
drag, startPoint x: 756, startPoint y: 81, endPoint x: 660, endPoint y: 78, distance: 96.0
click at [660, 78] on div "Compriamo Vendiamo Azienda FW Magazine Video Gallery Macchinari Servizi **** Co…" at bounding box center [784, 52] width 1053 height 105
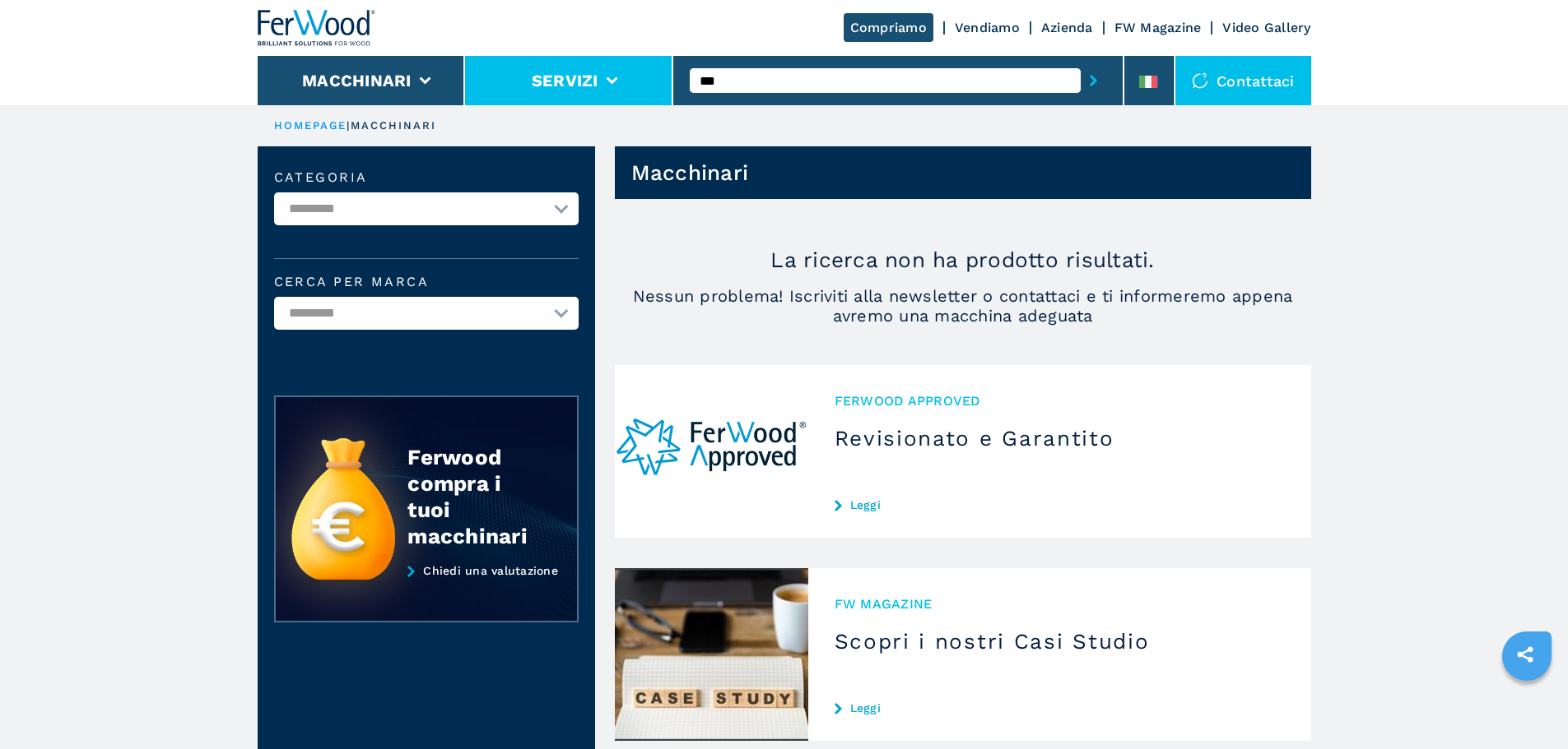
type input "***"
click at [1081, 61] on button "submit-button" at bounding box center [1093, 80] width 26 height 38
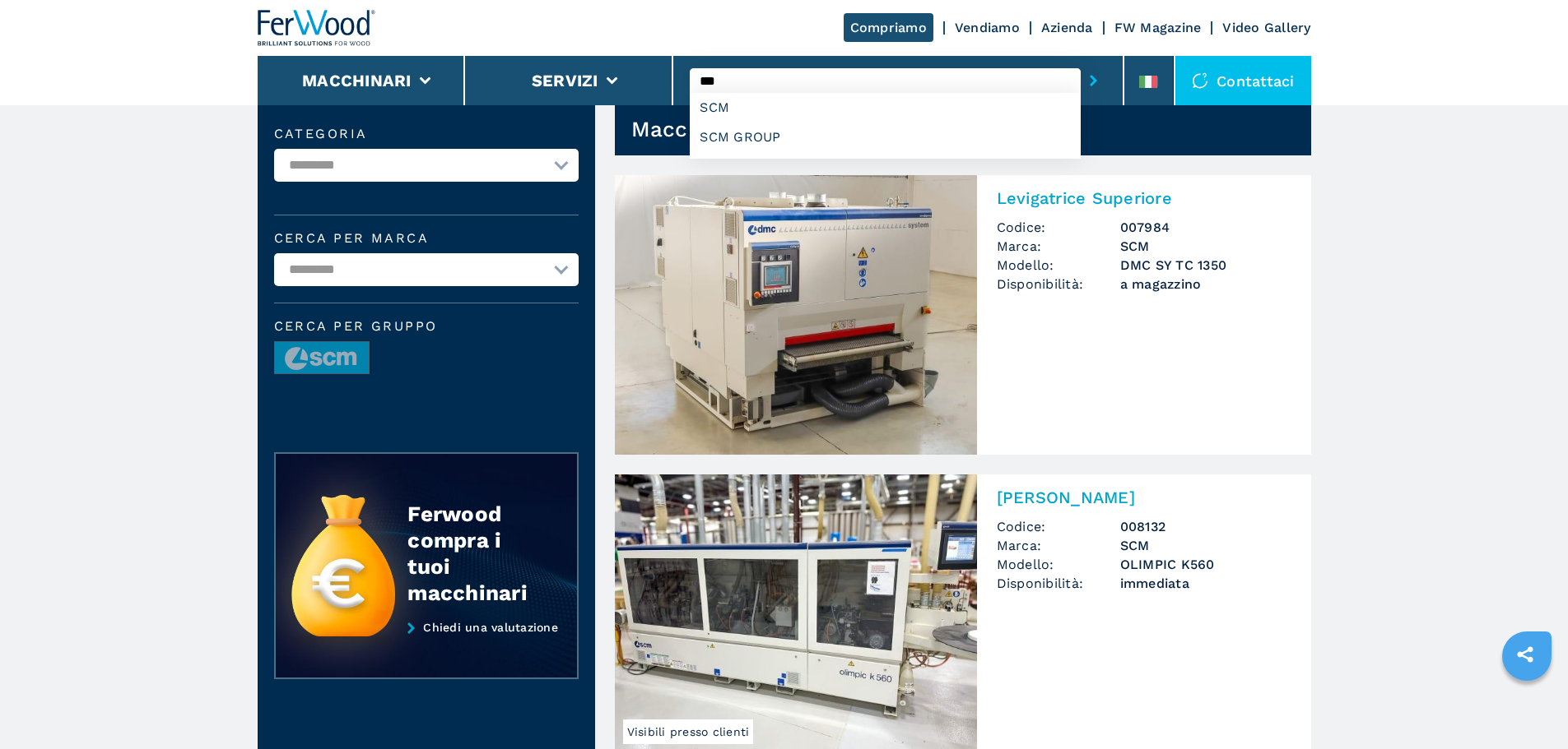
scroll to position [83, 0]
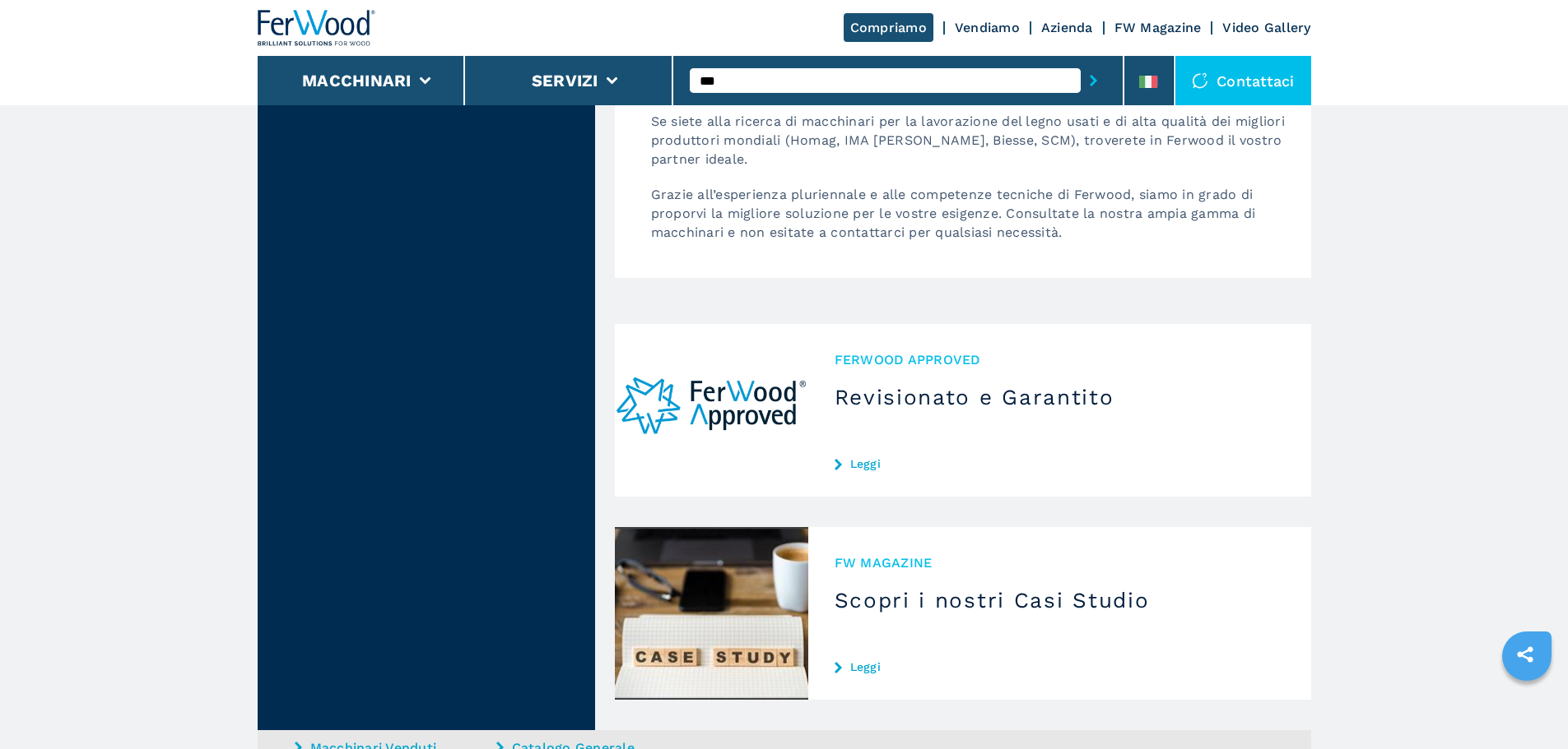
scroll to position [4113, 0]
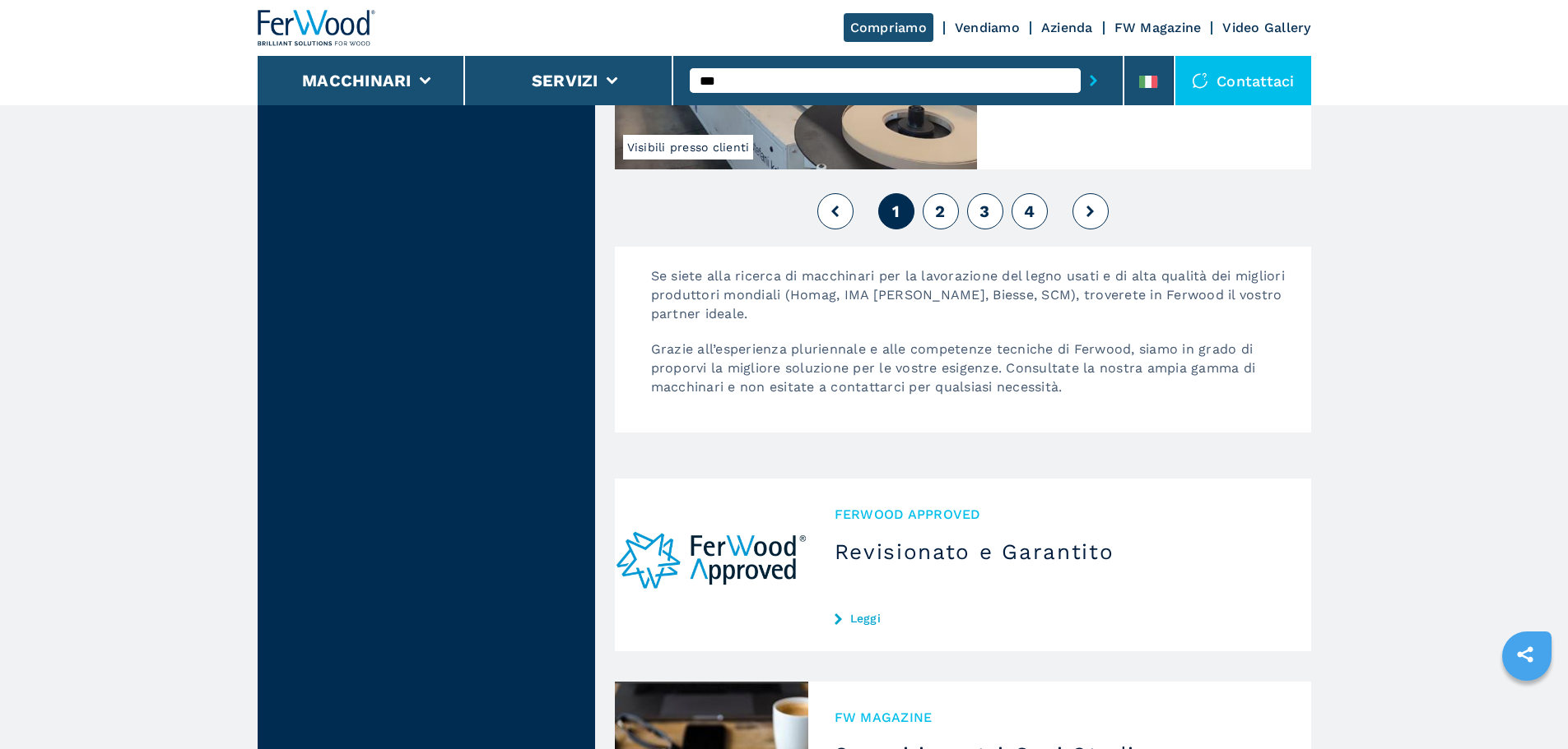
click at [948, 216] on button "2" at bounding box center [940, 211] width 36 height 36
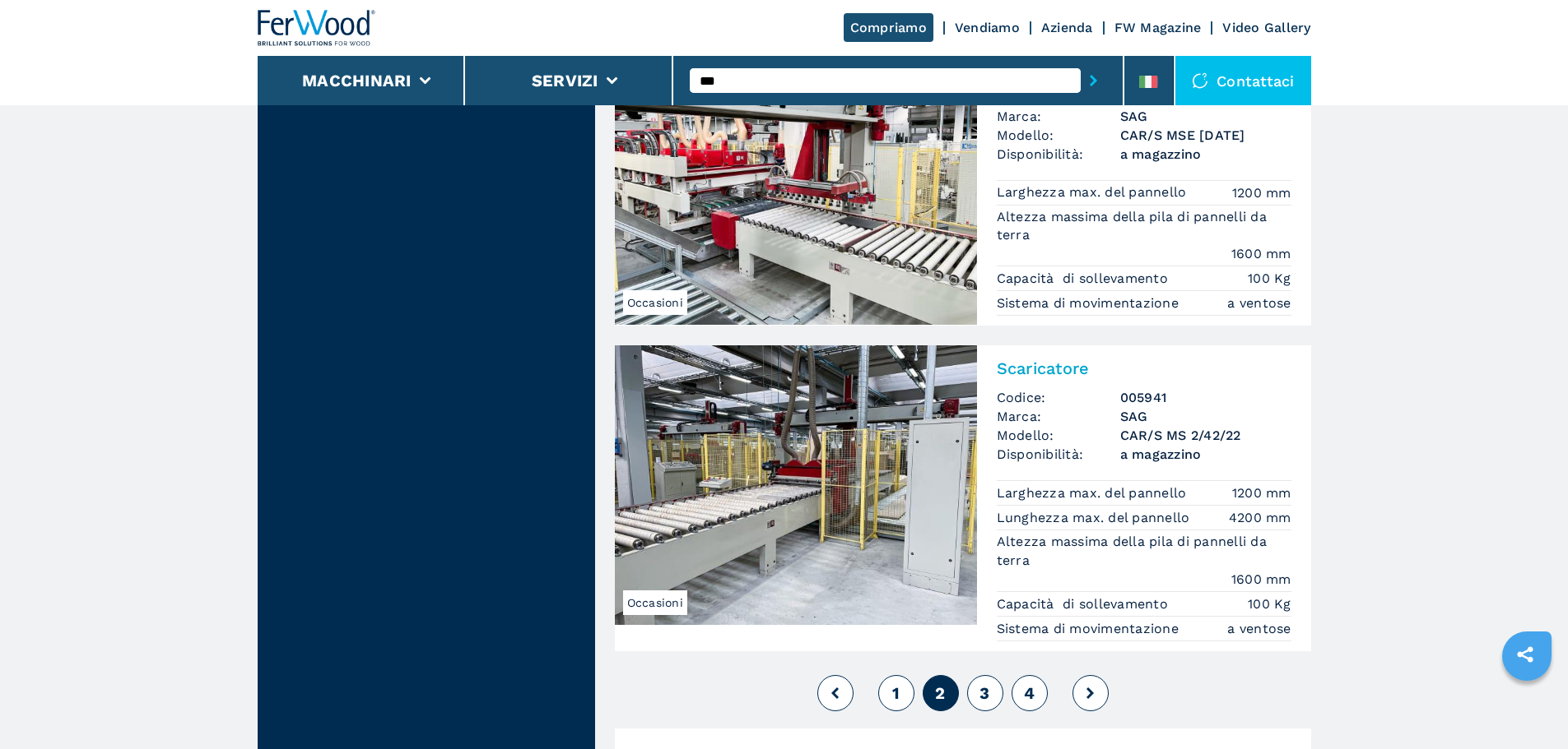
scroll to position [3866, 0]
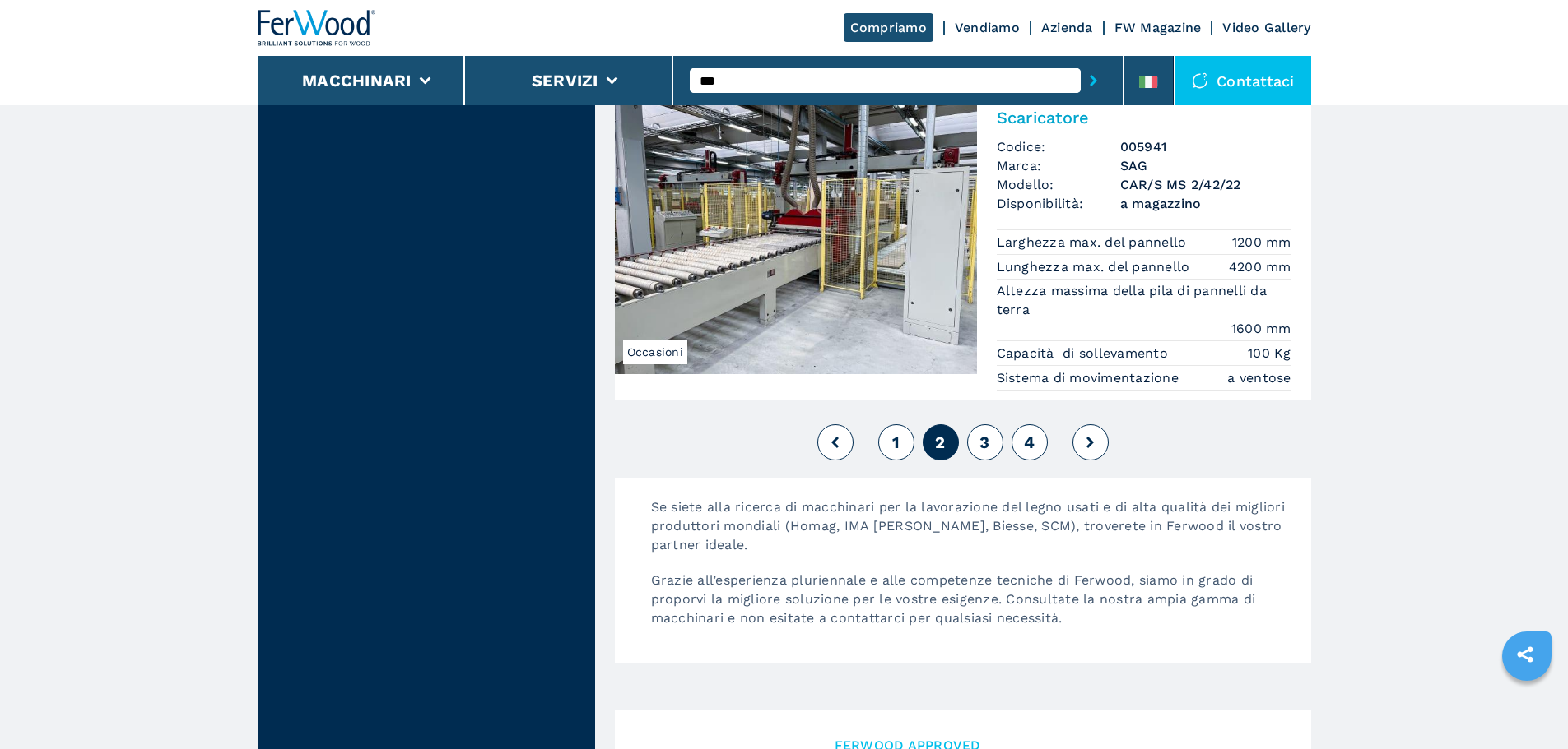
click at [997, 425] on button "3" at bounding box center [985, 442] width 36 height 36
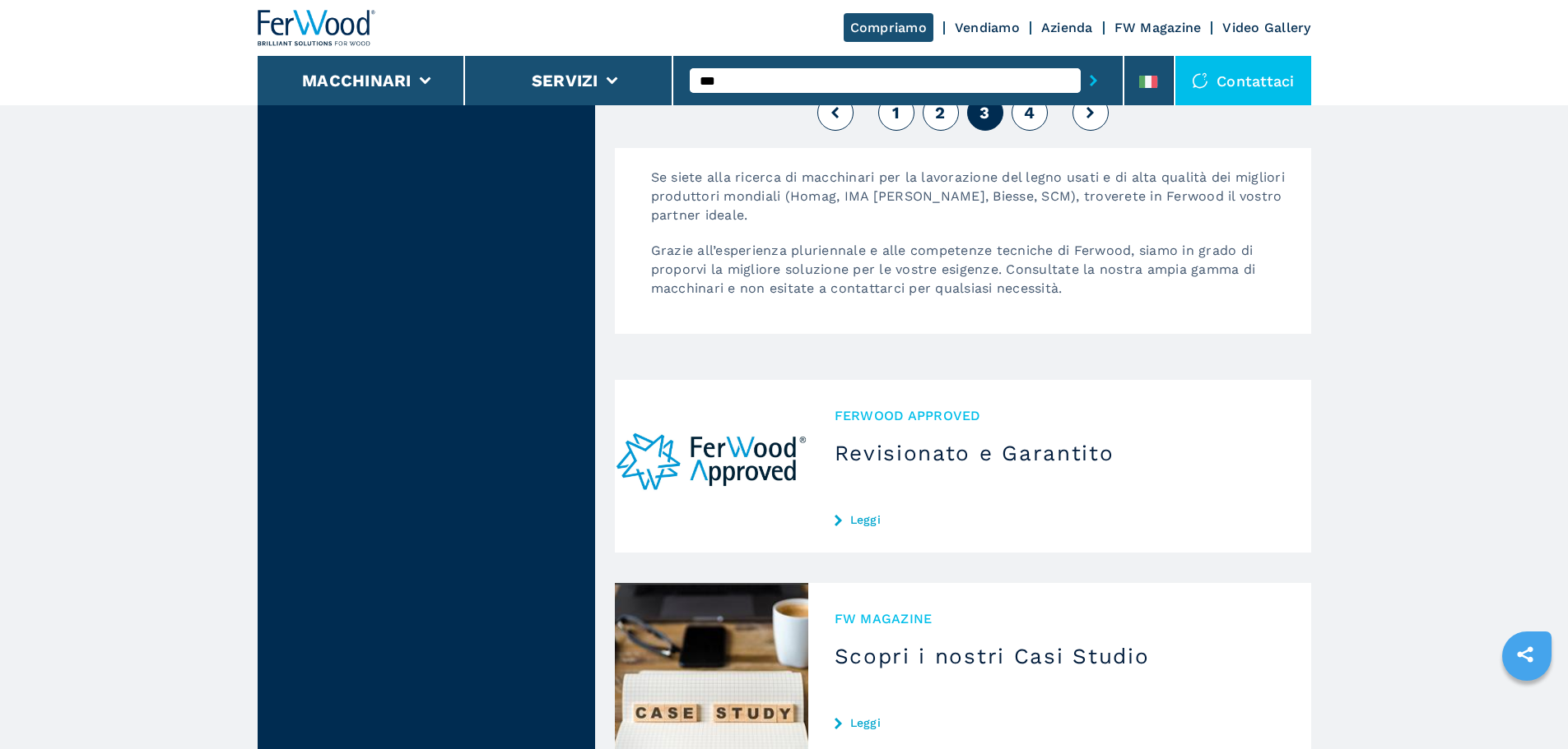
scroll to position [3948, 0]
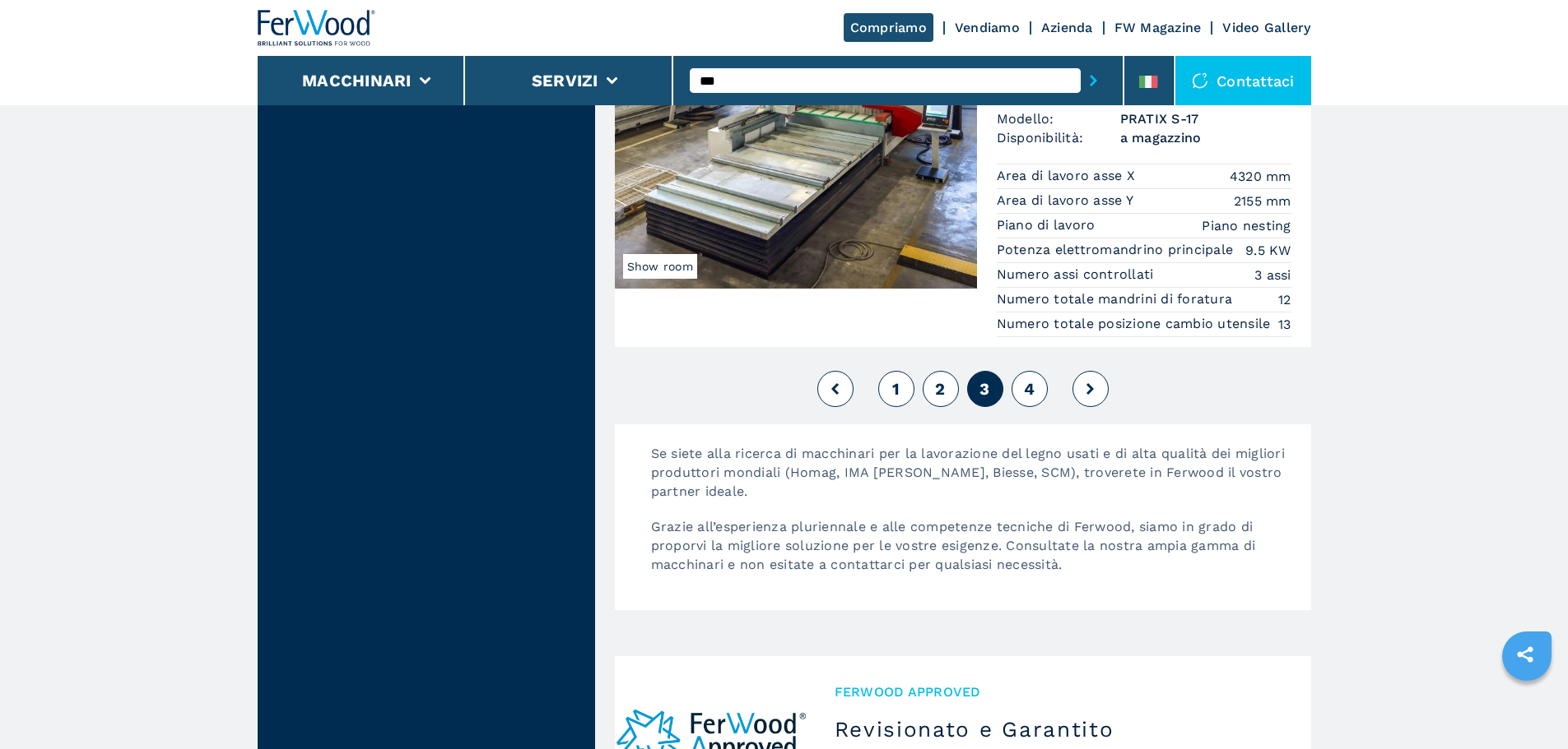
click at [1045, 397] on button "4" at bounding box center [1029, 389] width 36 height 36
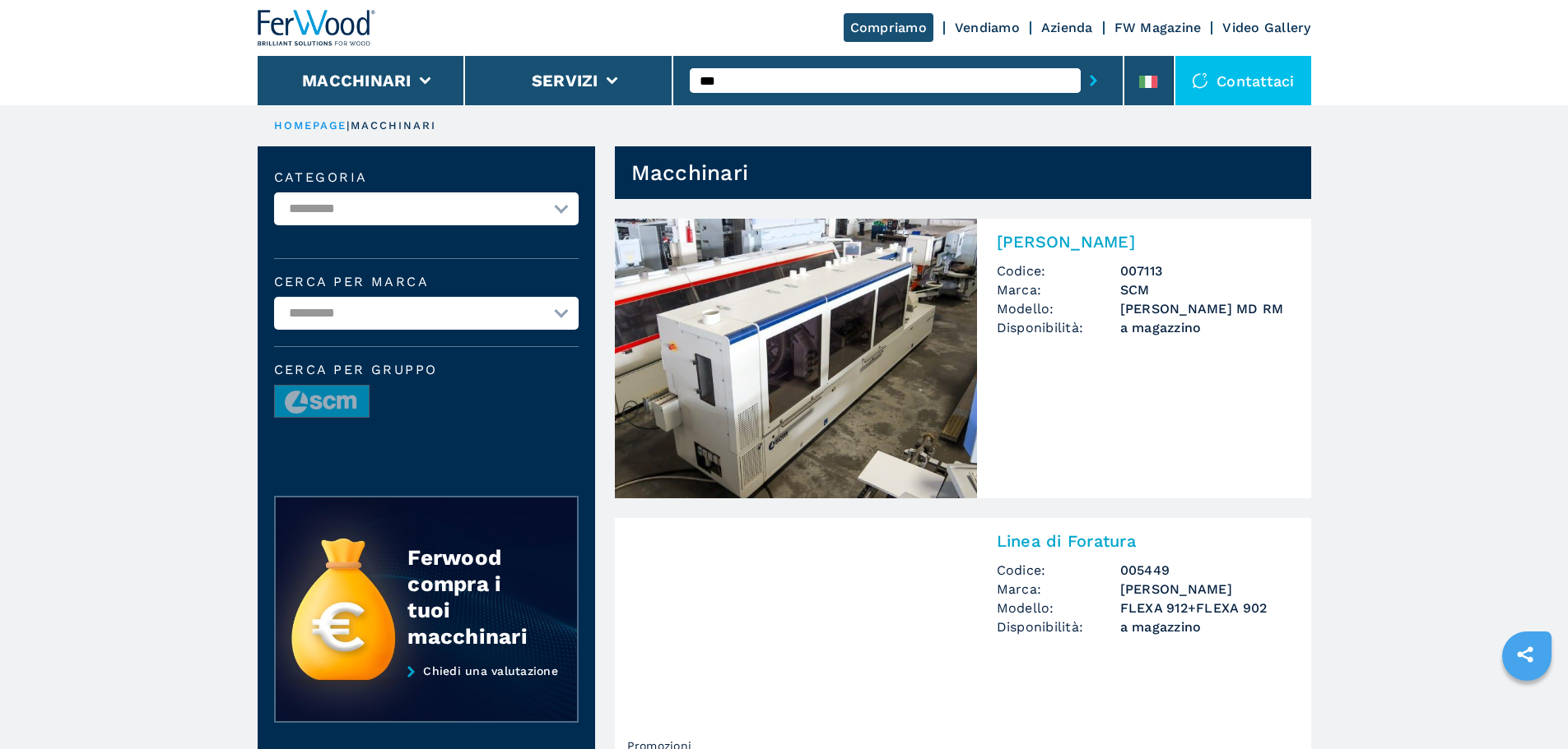
click at [1040, 394] on link "Bordatrice Singola Codice: 007113 Marca: SCM Modello: STEFANI MD RM Disponibili…" at bounding box center [963, 358] width 696 height 280
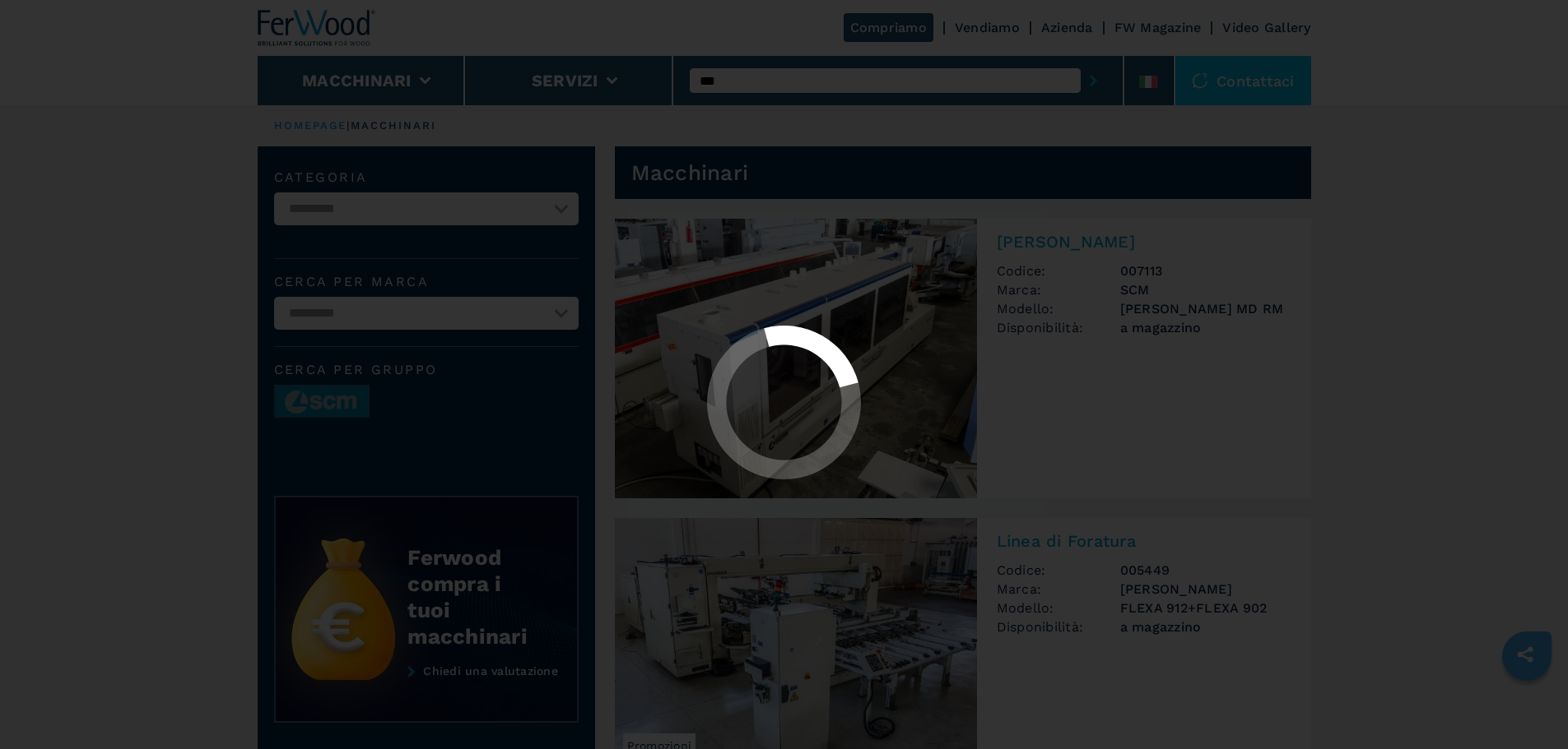
drag, startPoint x: 1052, startPoint y: 392, endPoint x: 1105, endPoint y: 376, distance: 55.4
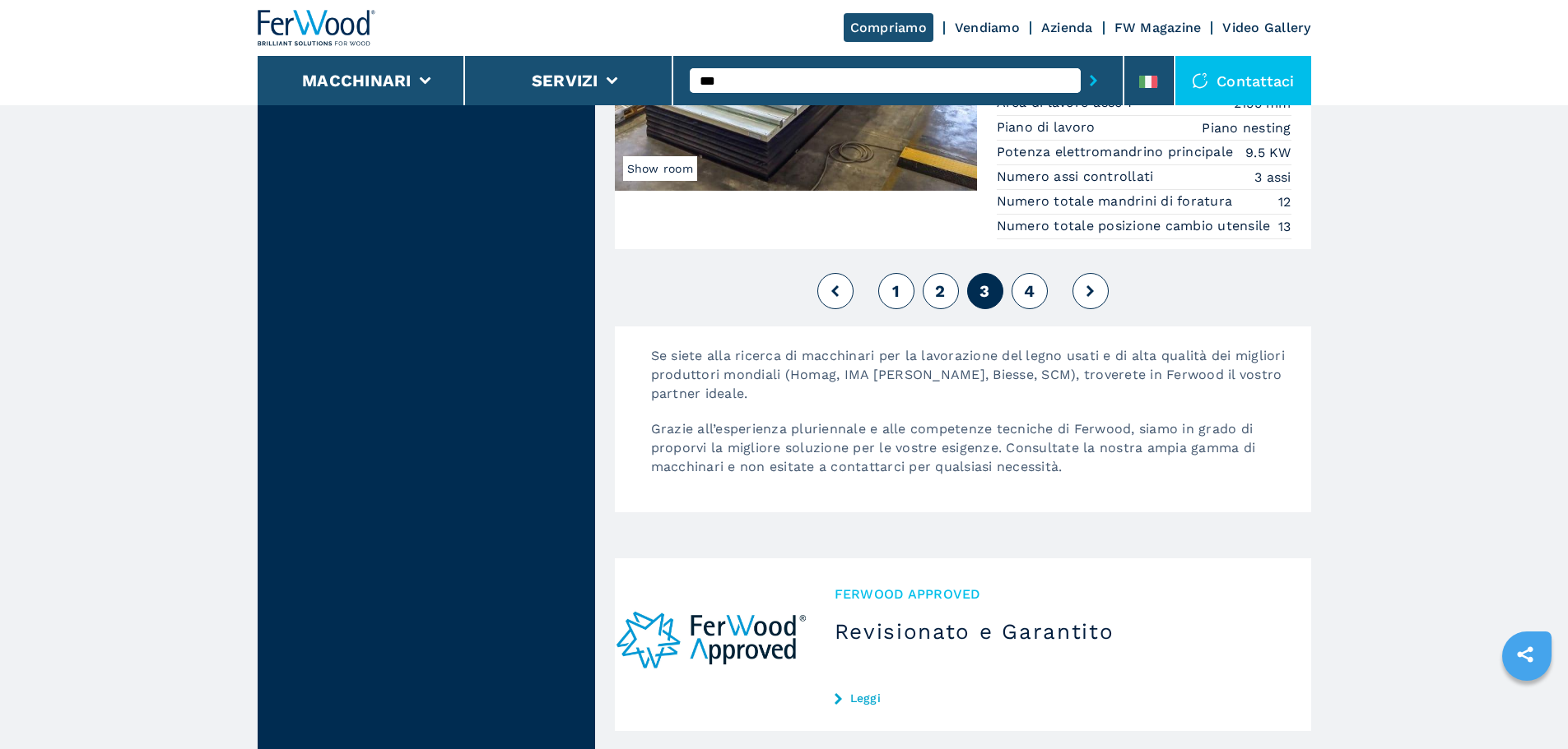
scroll to position [3988, 0]
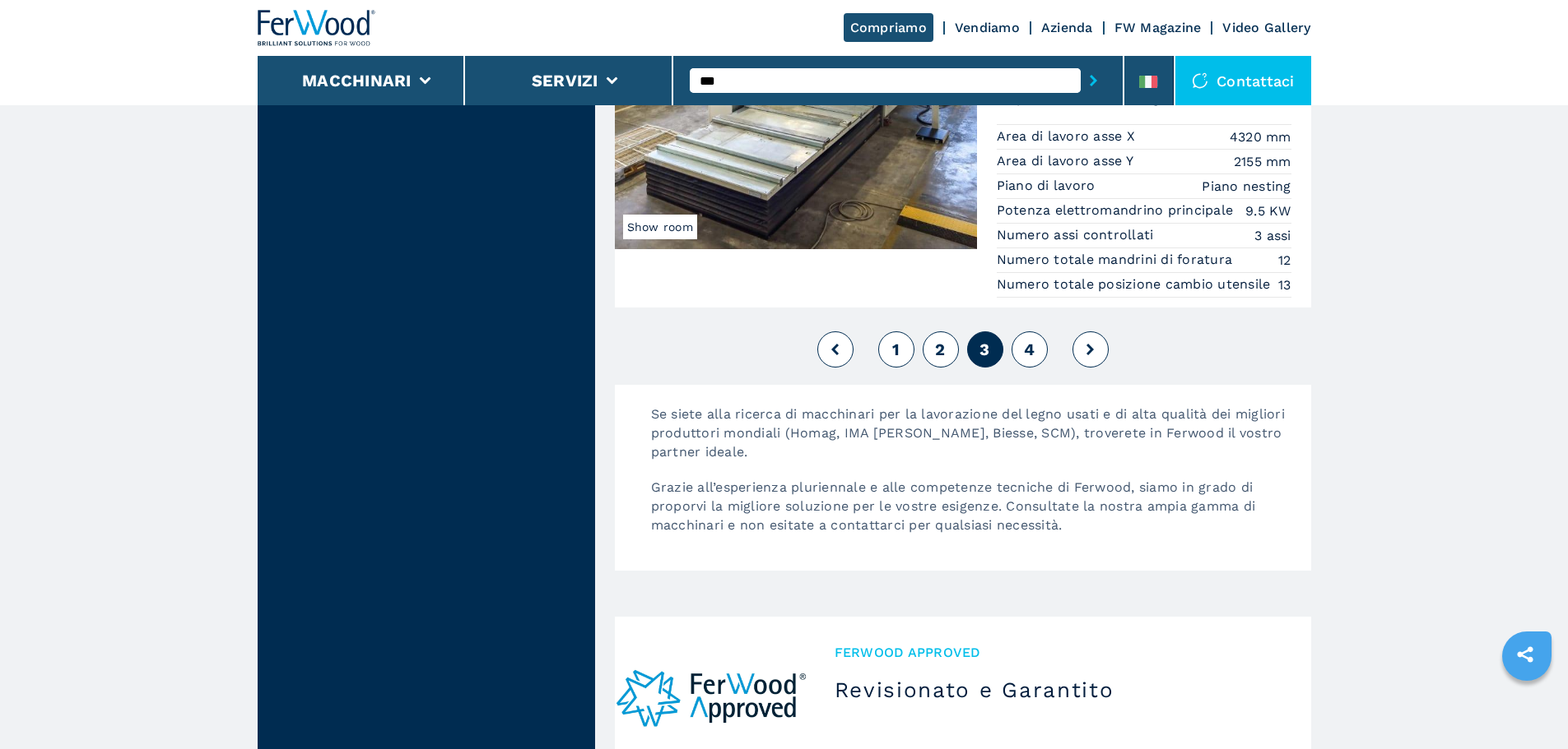
click at [1039, 348] on button "4" at bounding box center [1029, 349] width 36 height 36
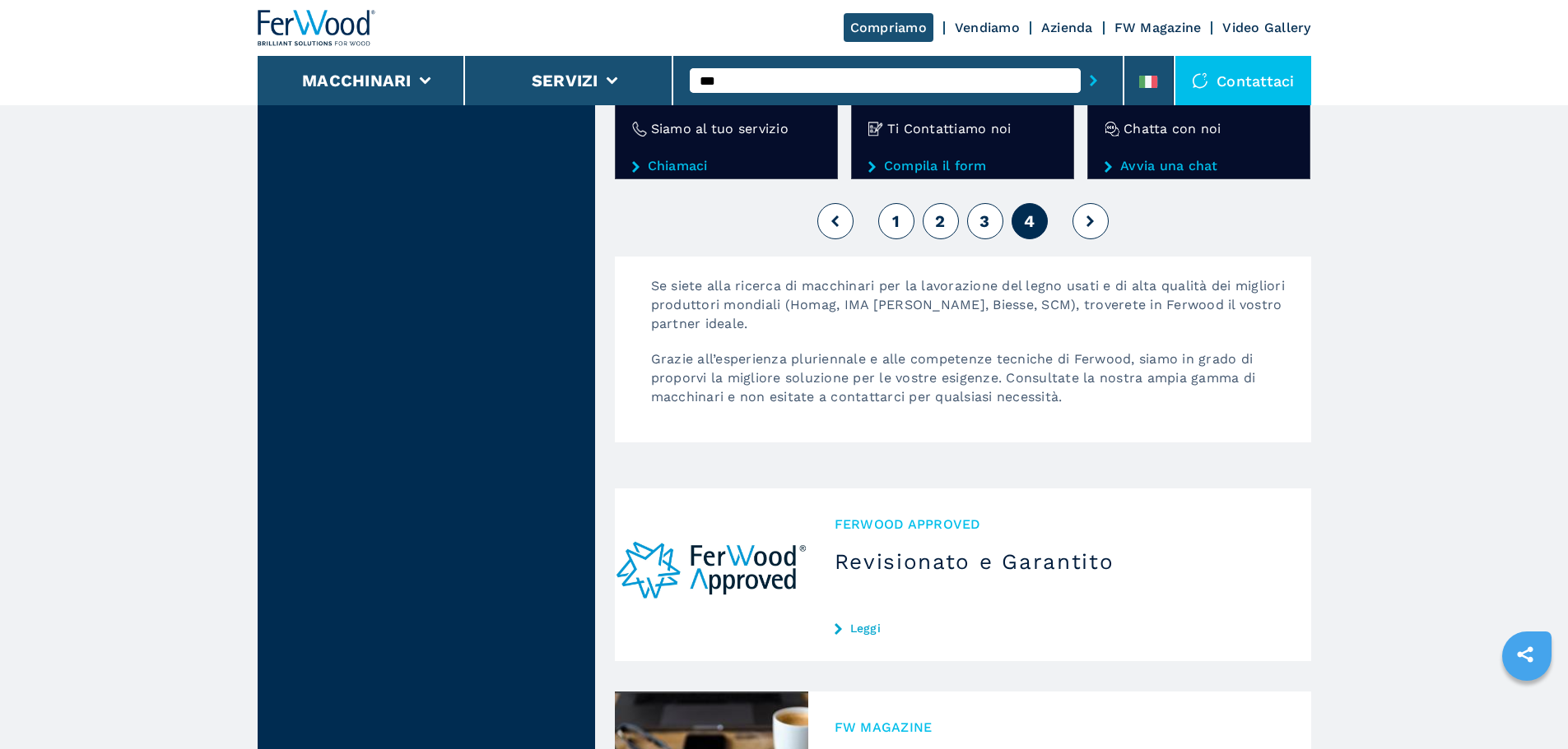
scroll to position [2797, 0]
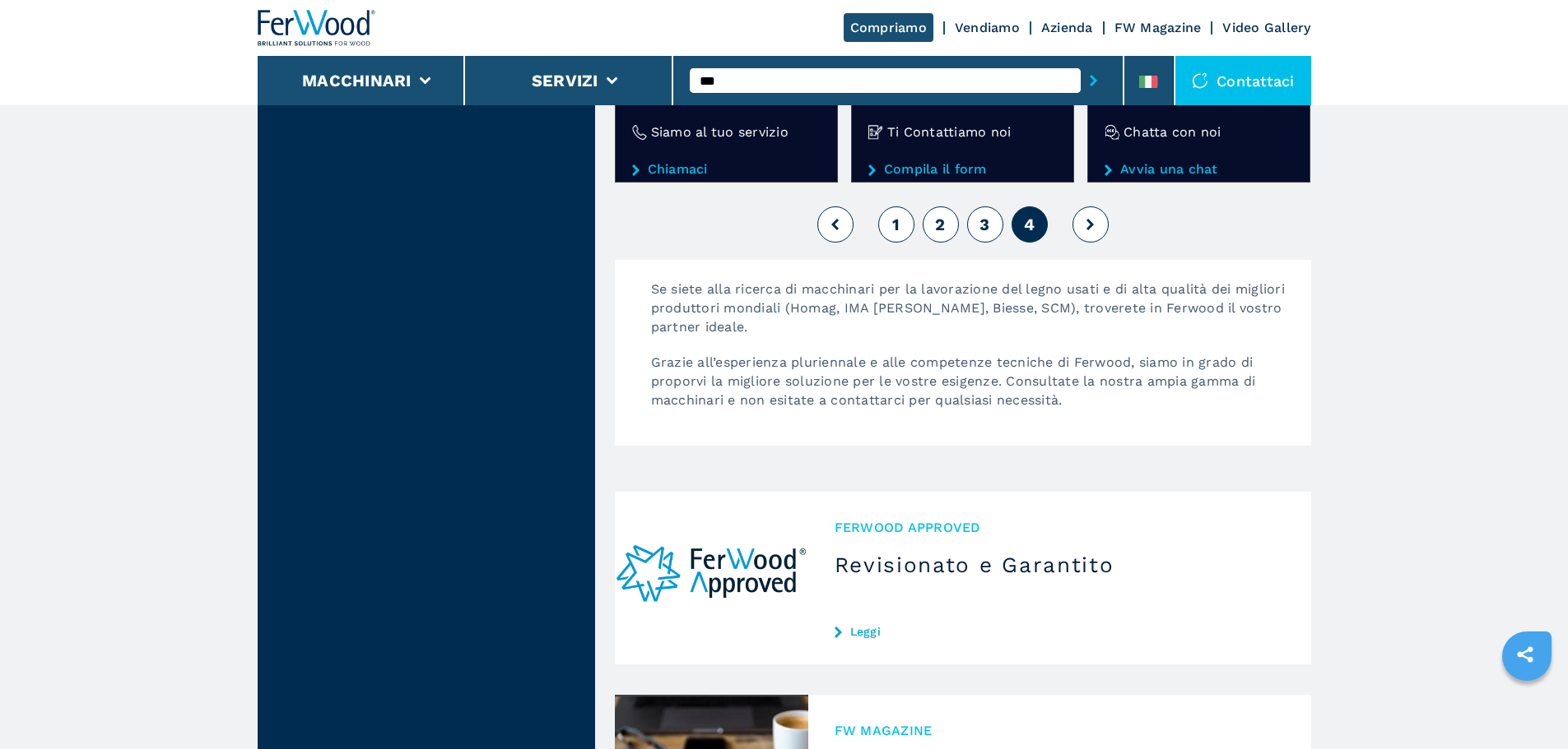
click at [882, 237] on button "1" at bounding box center [896, 224] width 36 height 36
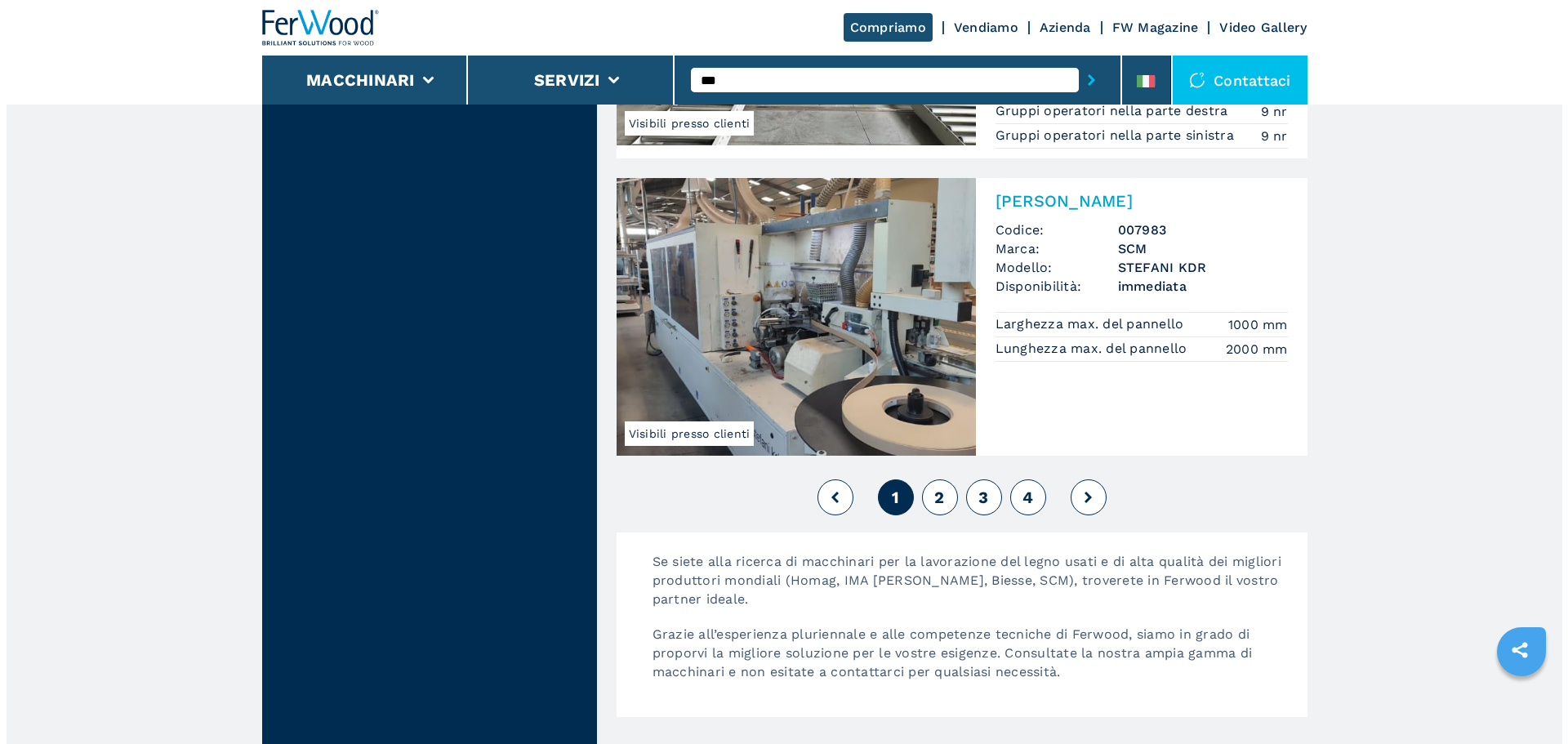
scroll to position [3758, 0]
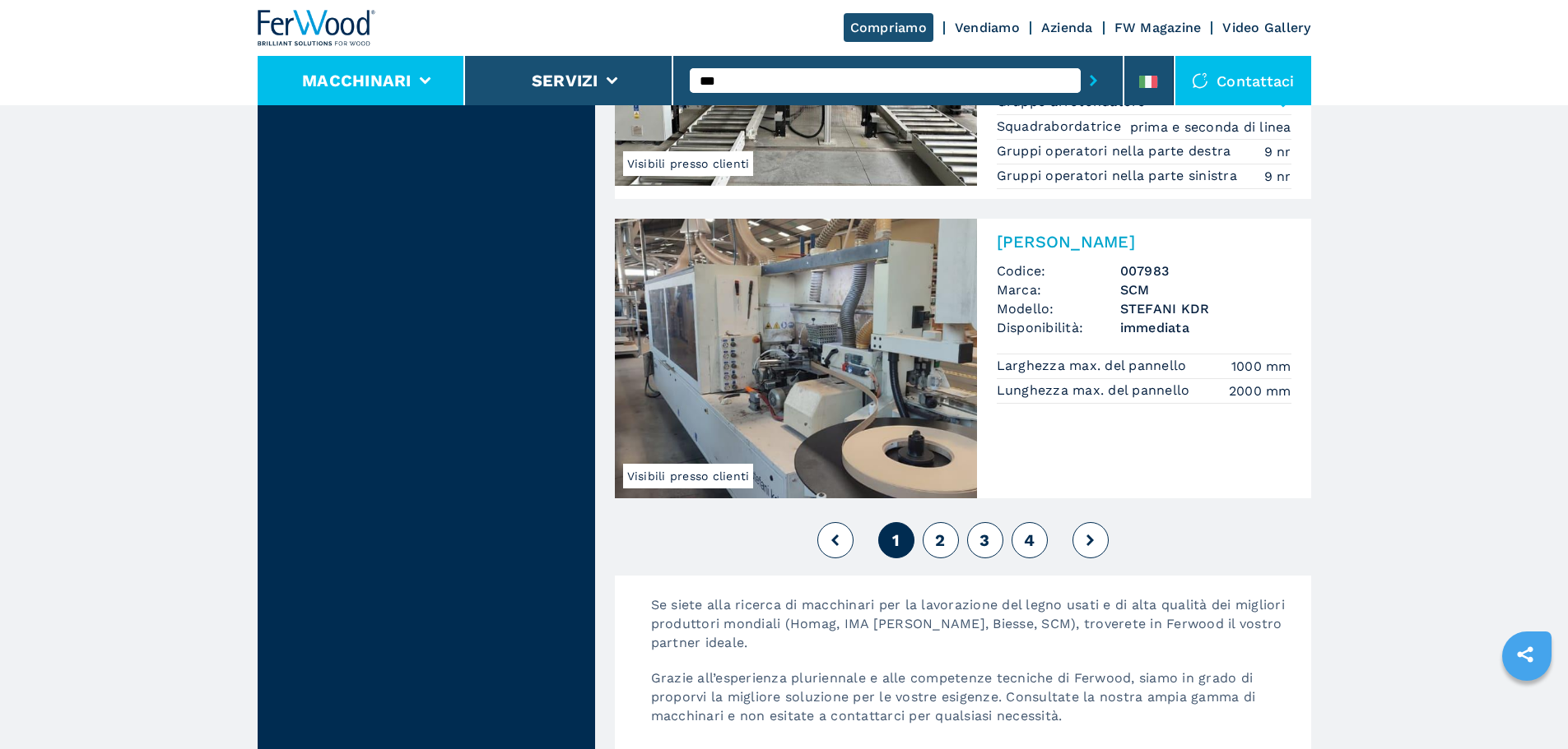
click at [428, 86] on li "Macchinari" at bounding box center [362, 81] width 208 height 50
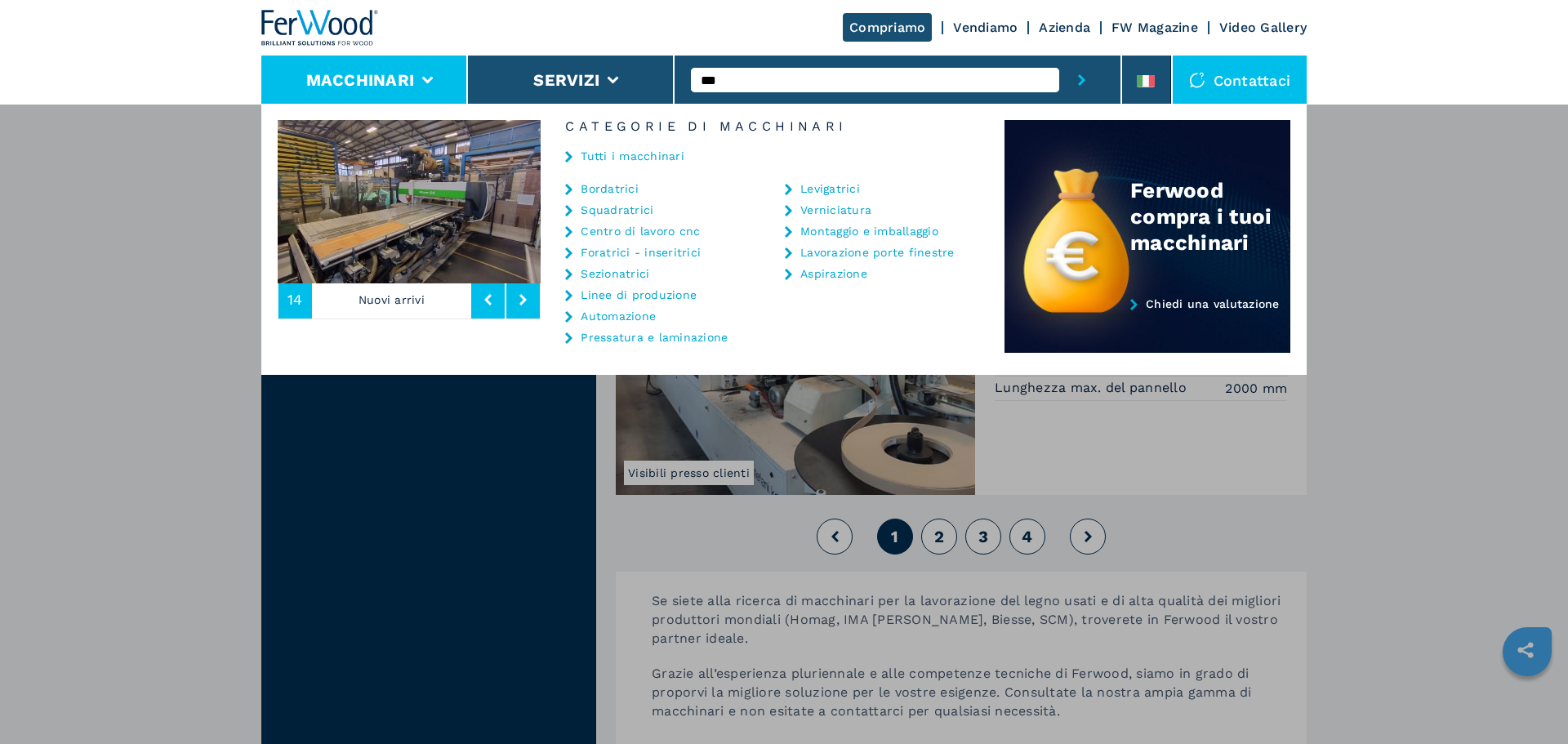
click at [351, 44] on img at bounding box center [319, 27] width 117 height 36
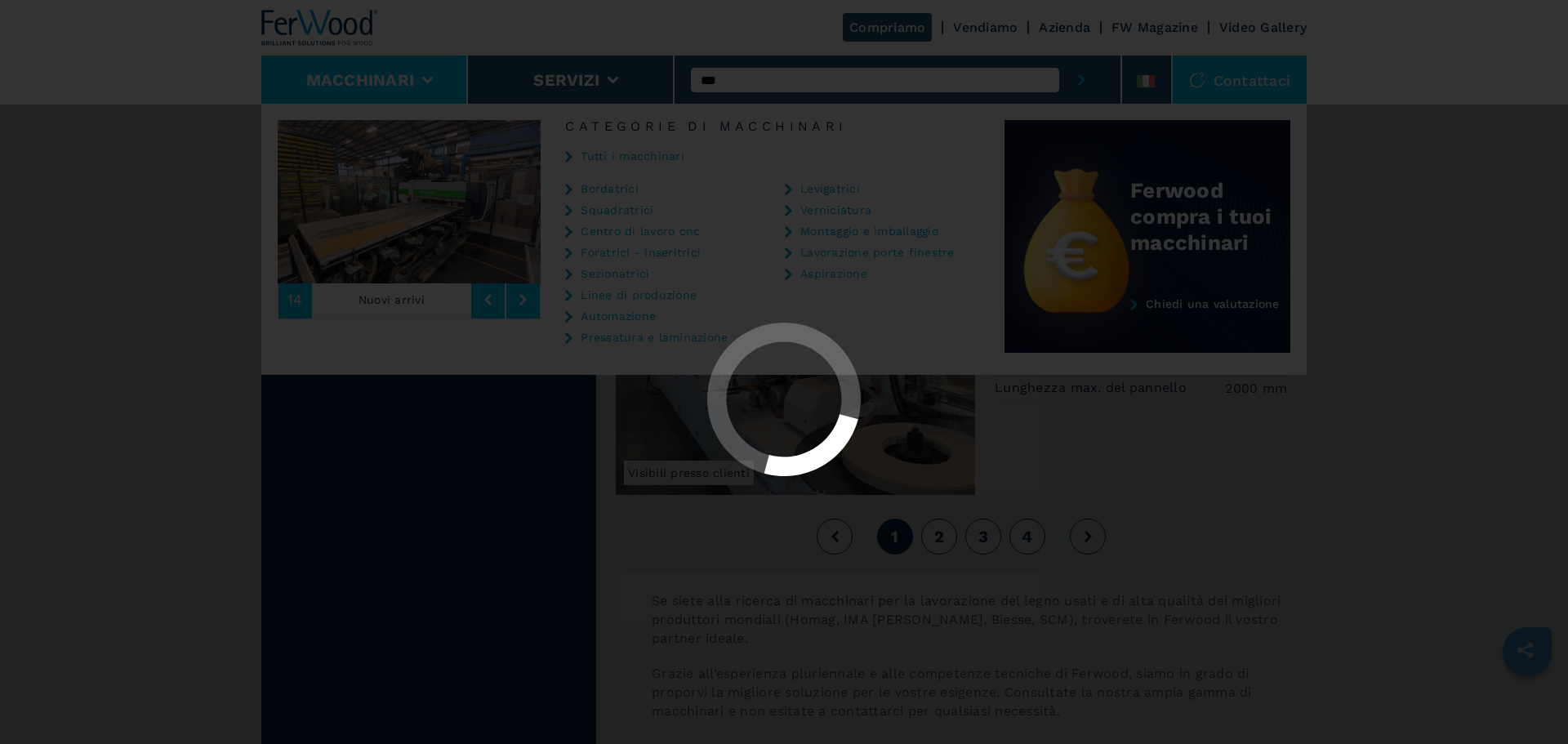
scroll to position [0, 0]
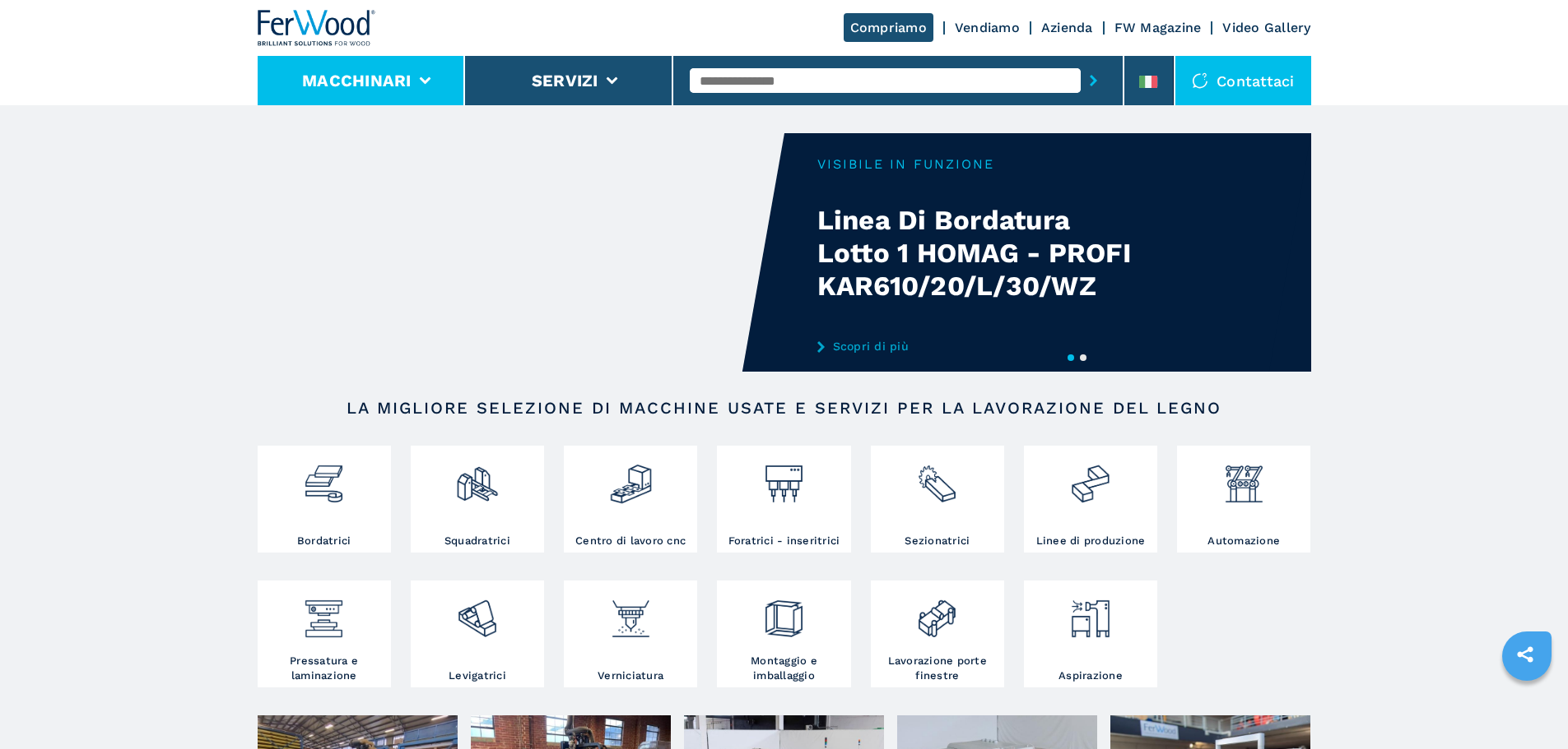
click at [401, 69] on li "Macchinari" at bounding box center [362, 81] width 208 height 50
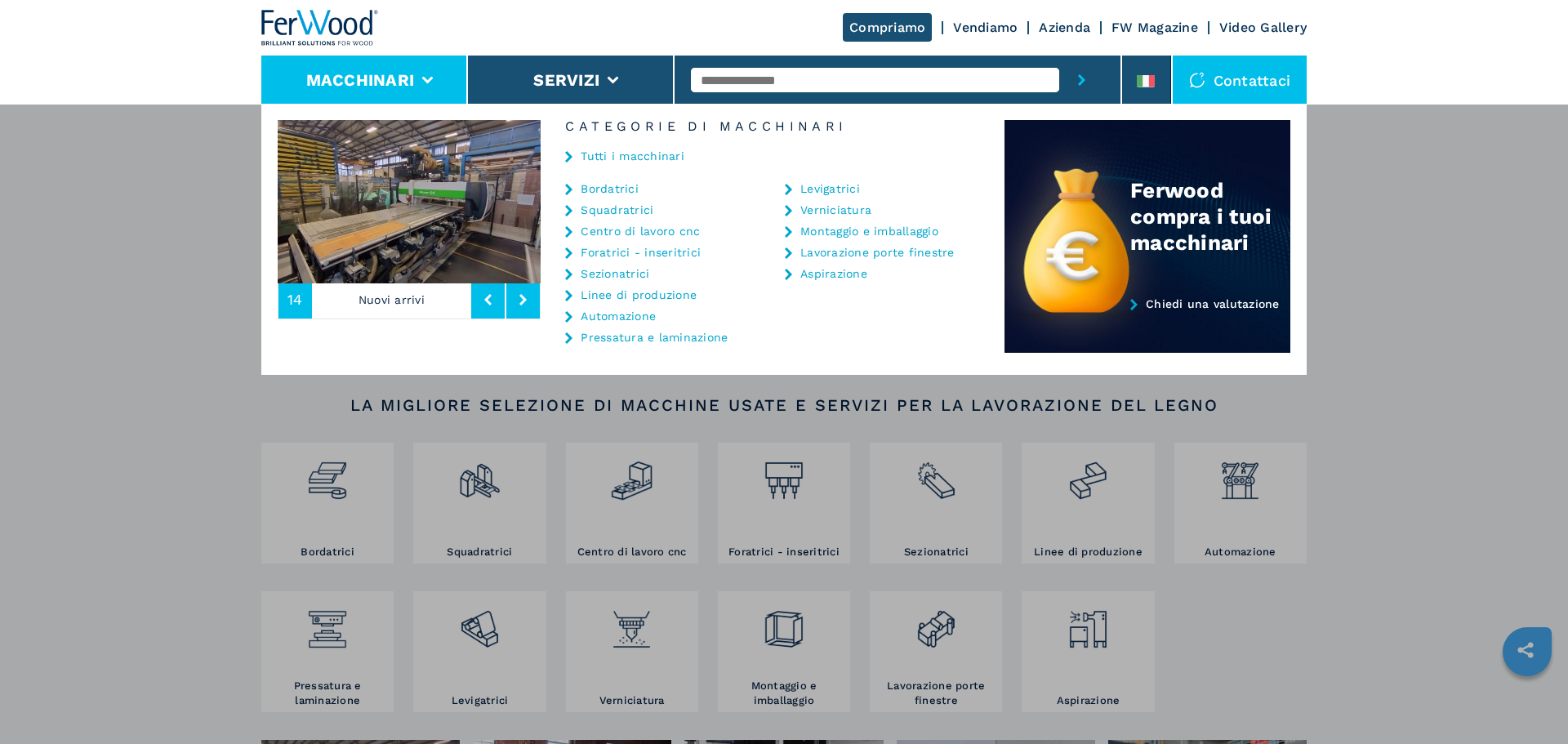
click at [597, 154] on link "Tutti i macchinari" at bounding box center [633, 155] width 104 height 11
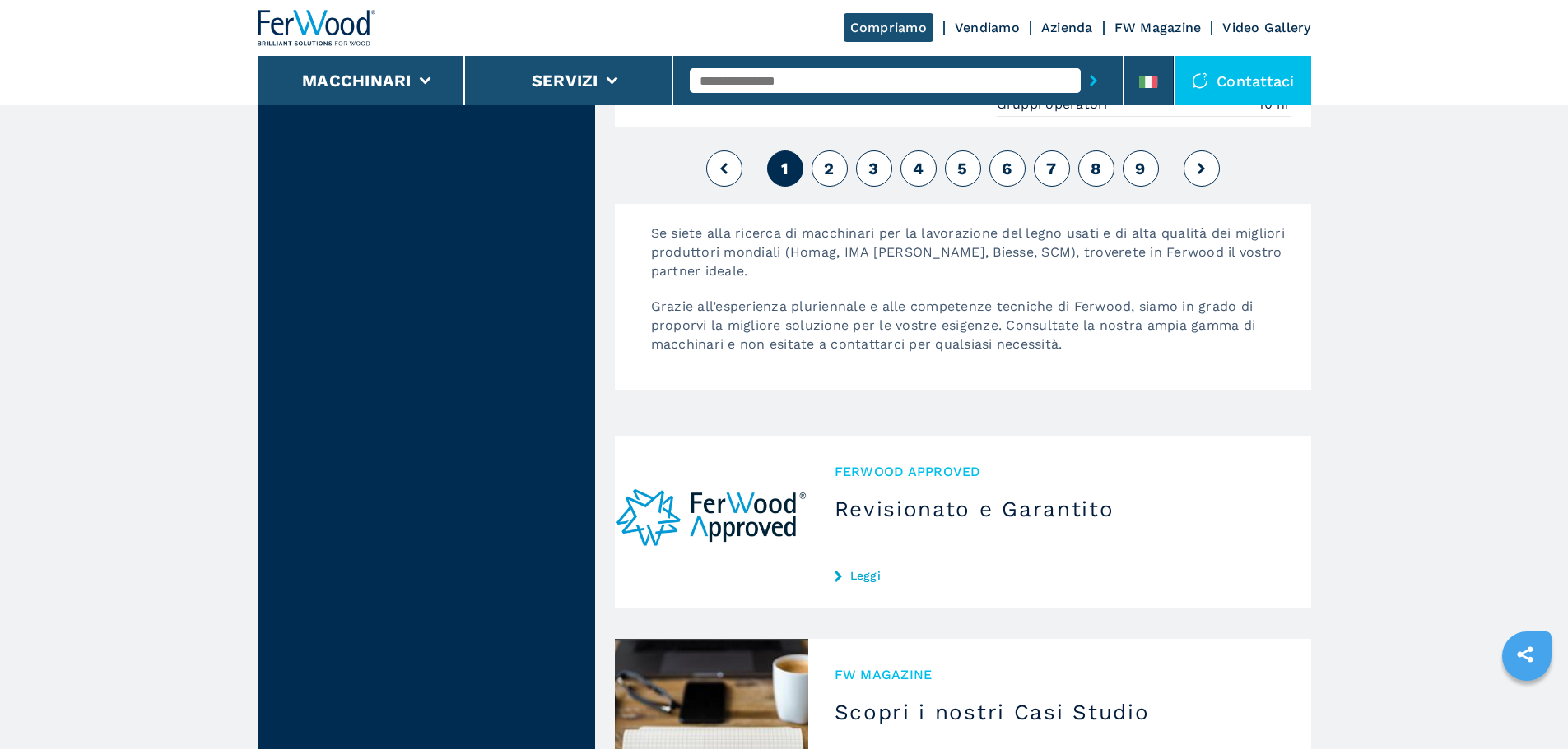
scroll to position [4093, 0]
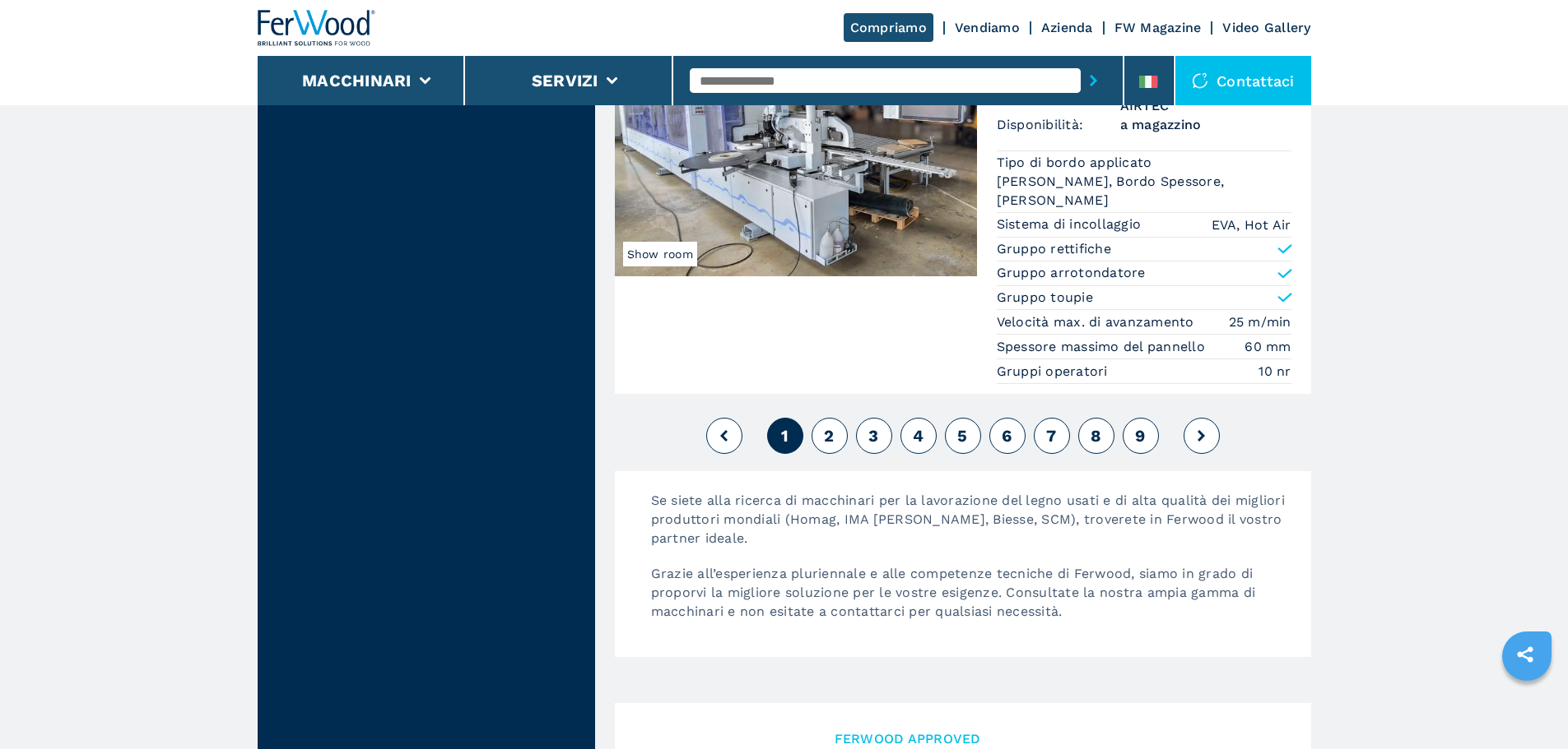
click at [836, 454] on button "2" at bounding box center [829, 435] width 36 height 36
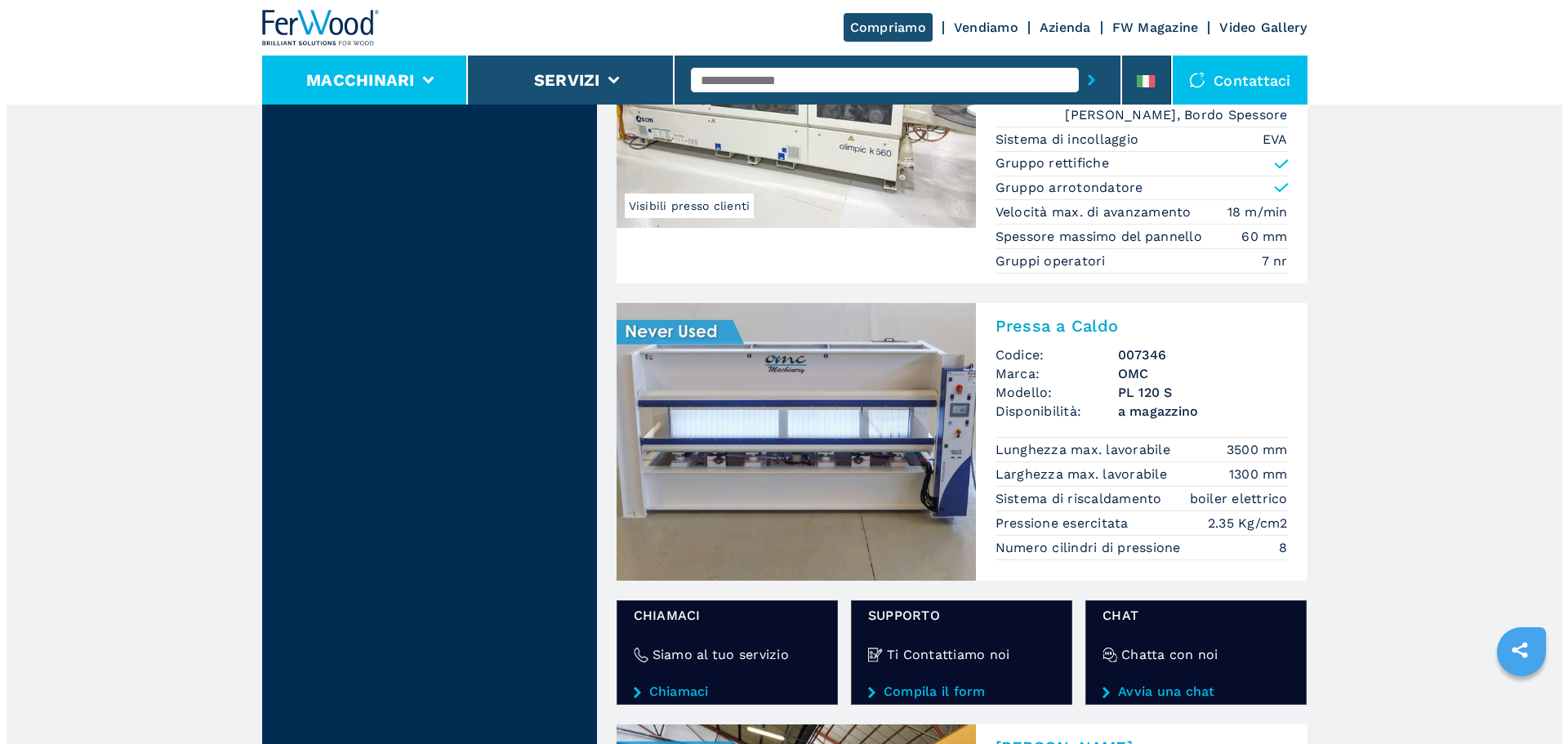
scroll to position [2451, 0]
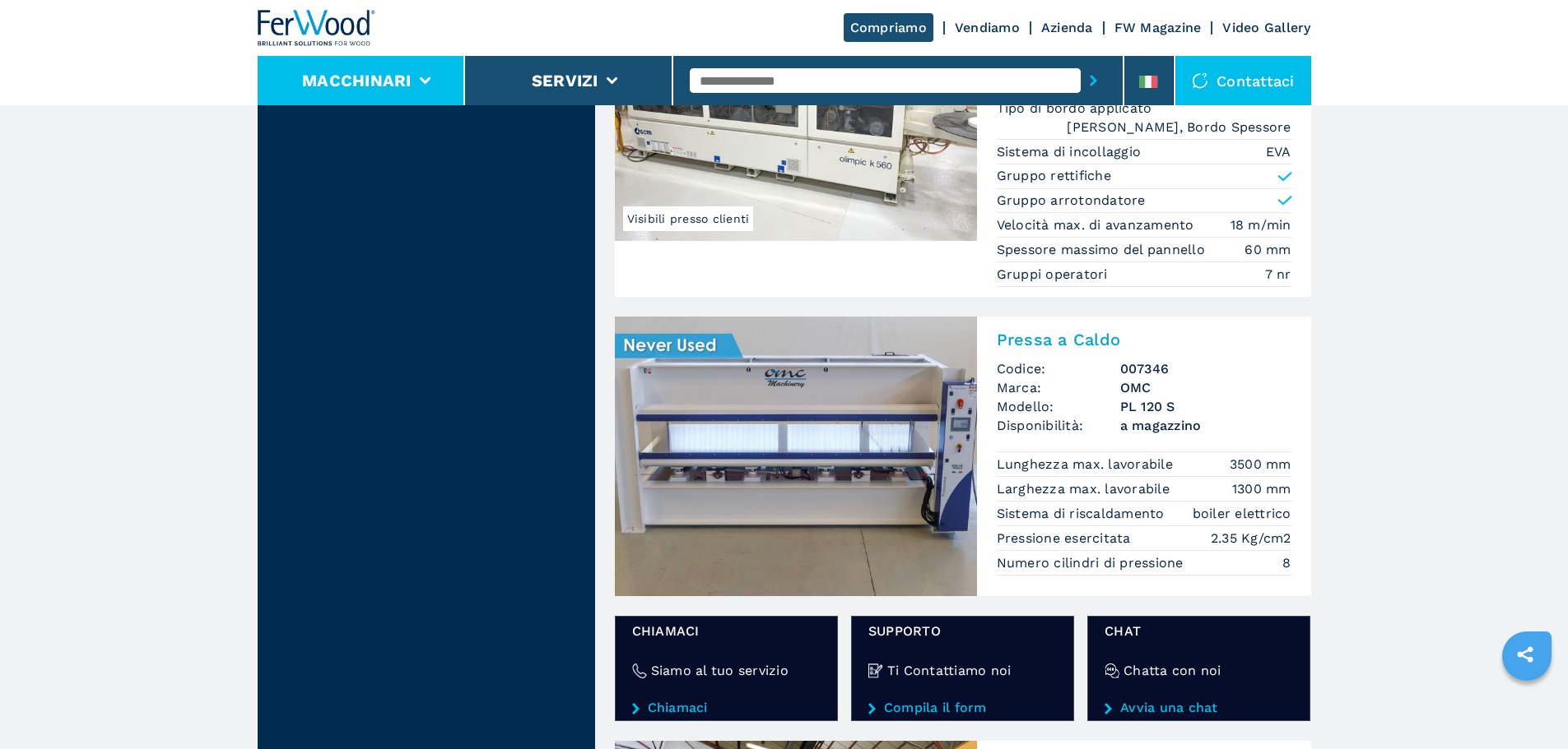
click at [447, 64] on li "Macchinari" at bounding box center [362, 81] width 208 height 50
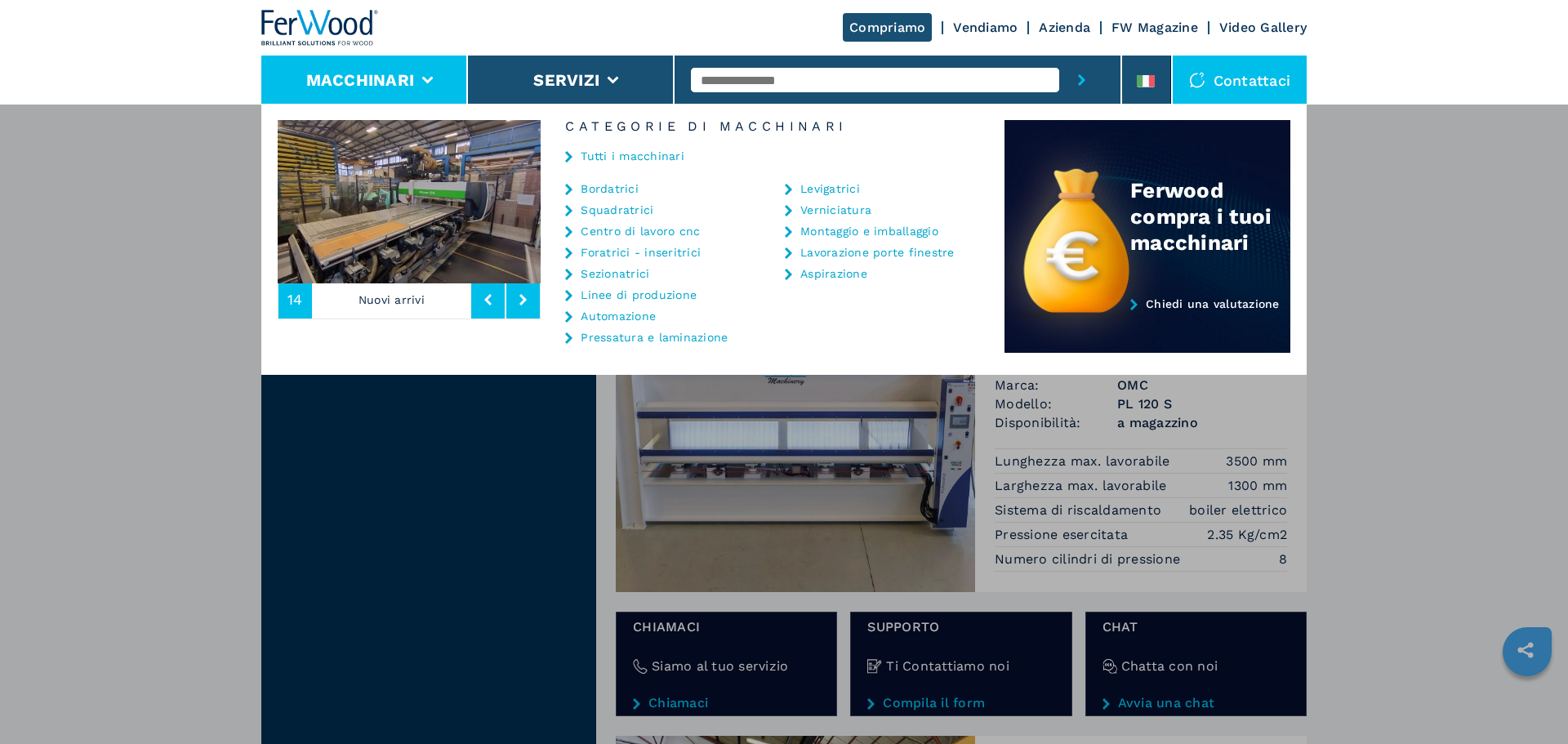
click at [624, 160] on link "Tutti i macchinari" at bounding box center [633, 155] width 104 height 11
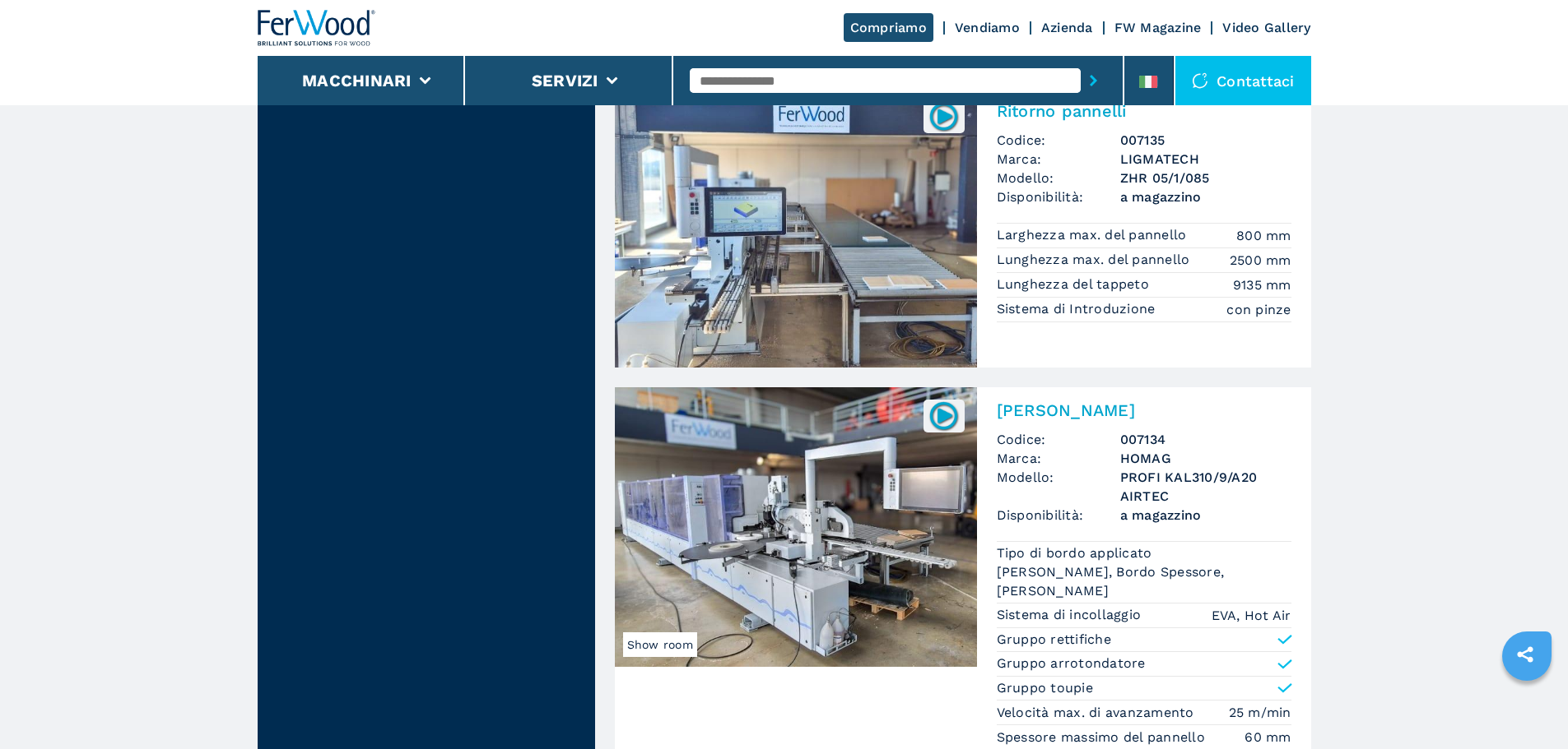
scroll to position [3701, 0]
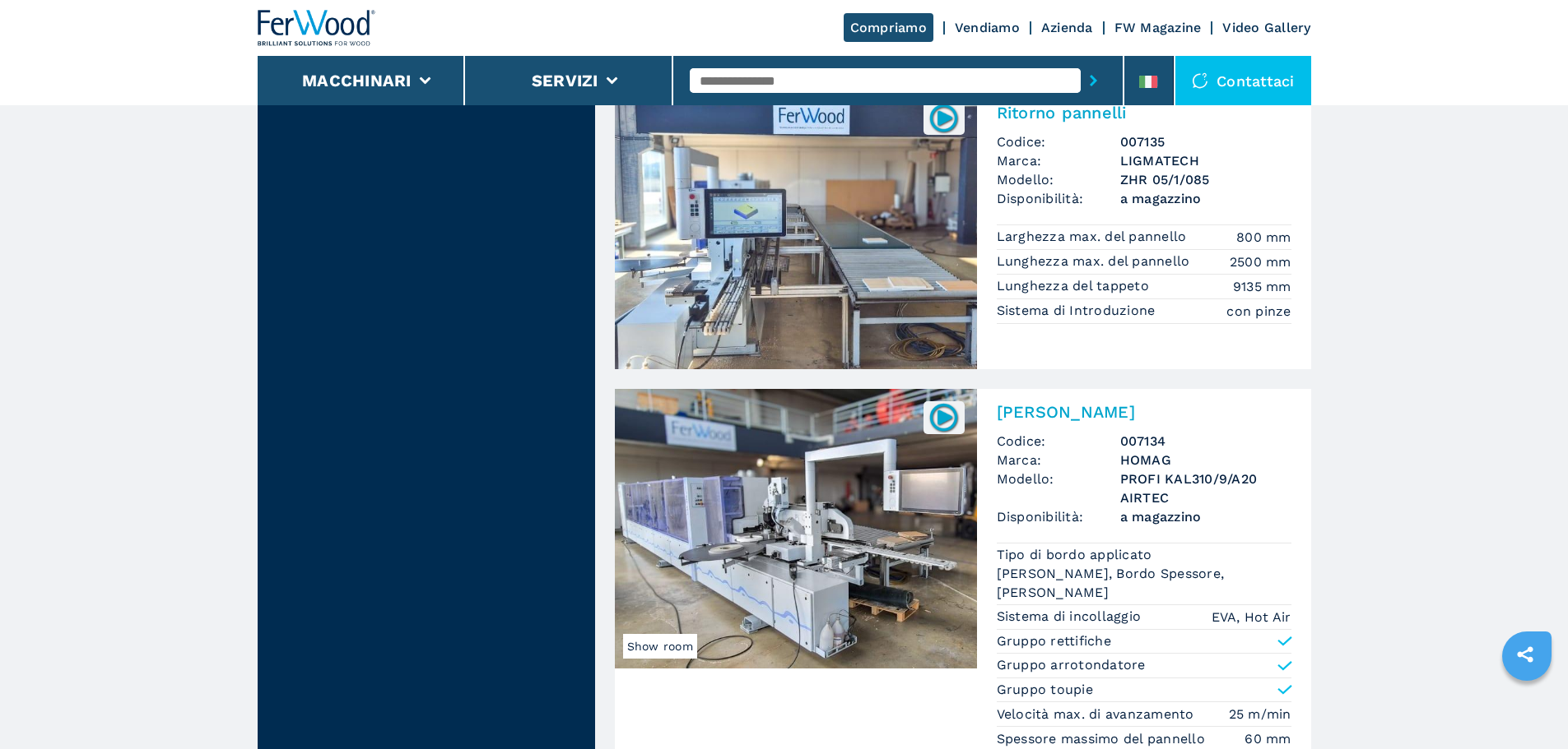
click at [337, 18] on img at bounding box center [316, 28] width 118 height 36
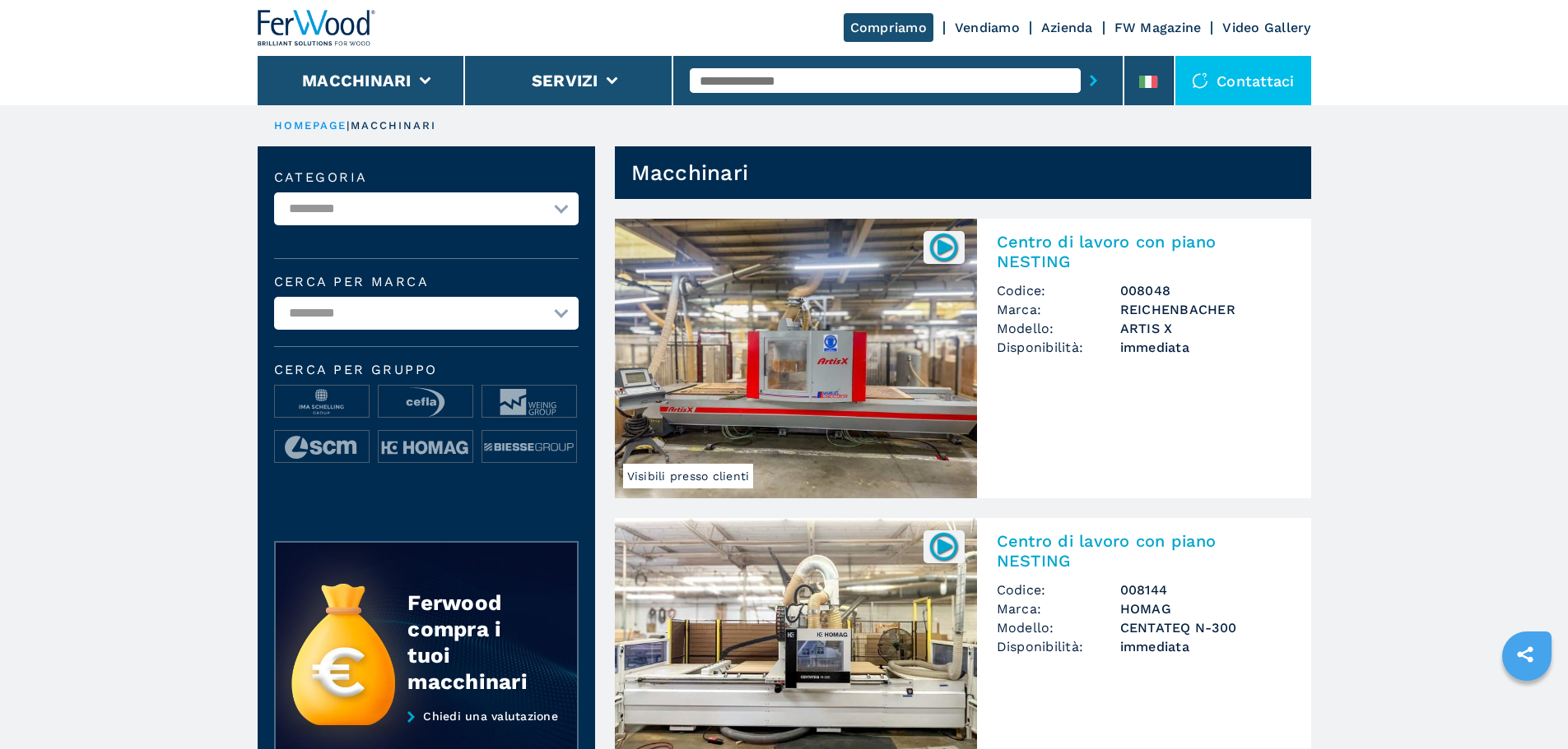
click at [384, 88] on button "Macchinari" at bounding box center [356, 81] width 109 height 20
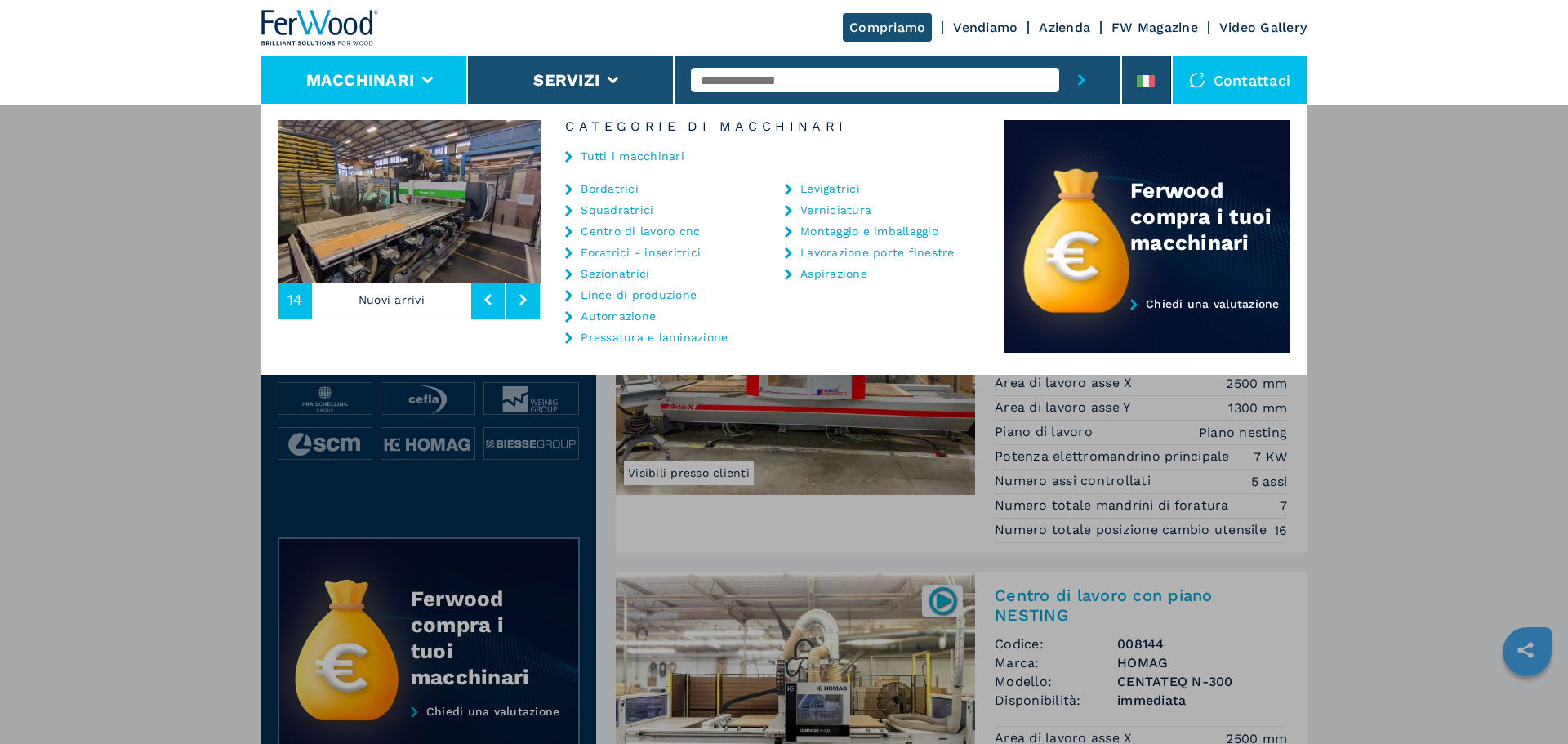
click at [588, 158] on link "Tutti i macchinari" at bounding box center [633, 155] width 104 height 11
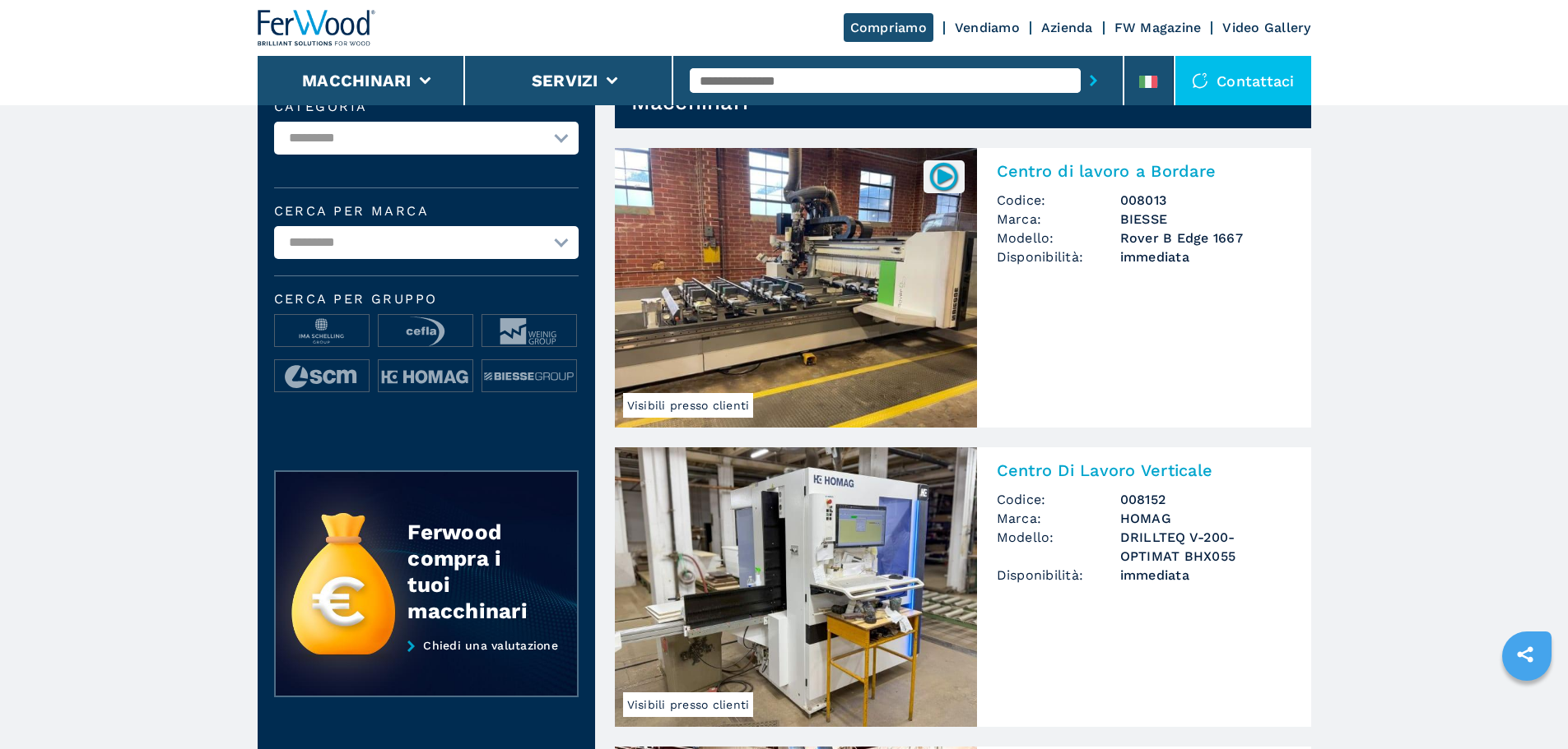
scroll to position [164, 0]
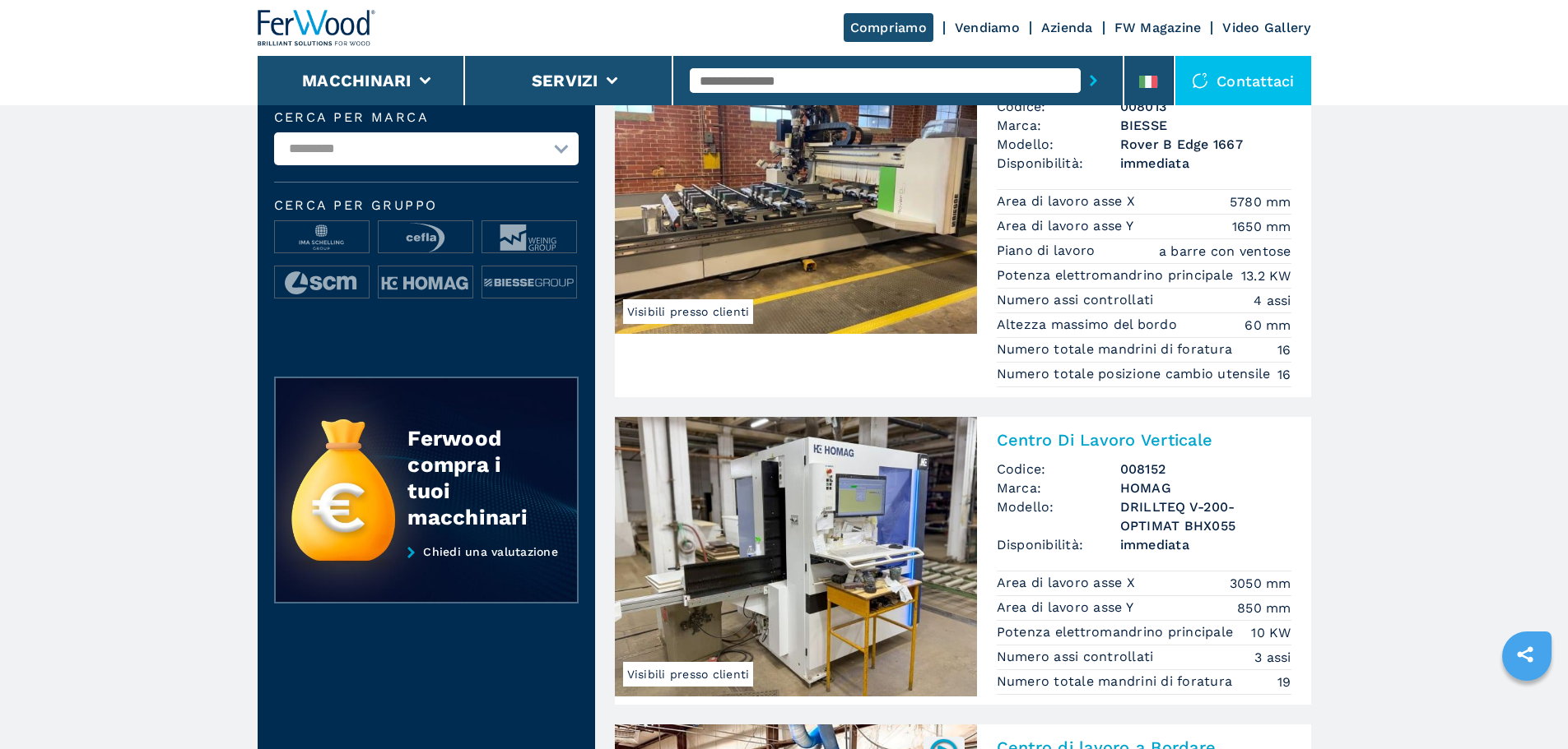
click at [368, 42] on img at bounding box center [316, 28] width 118 height 36
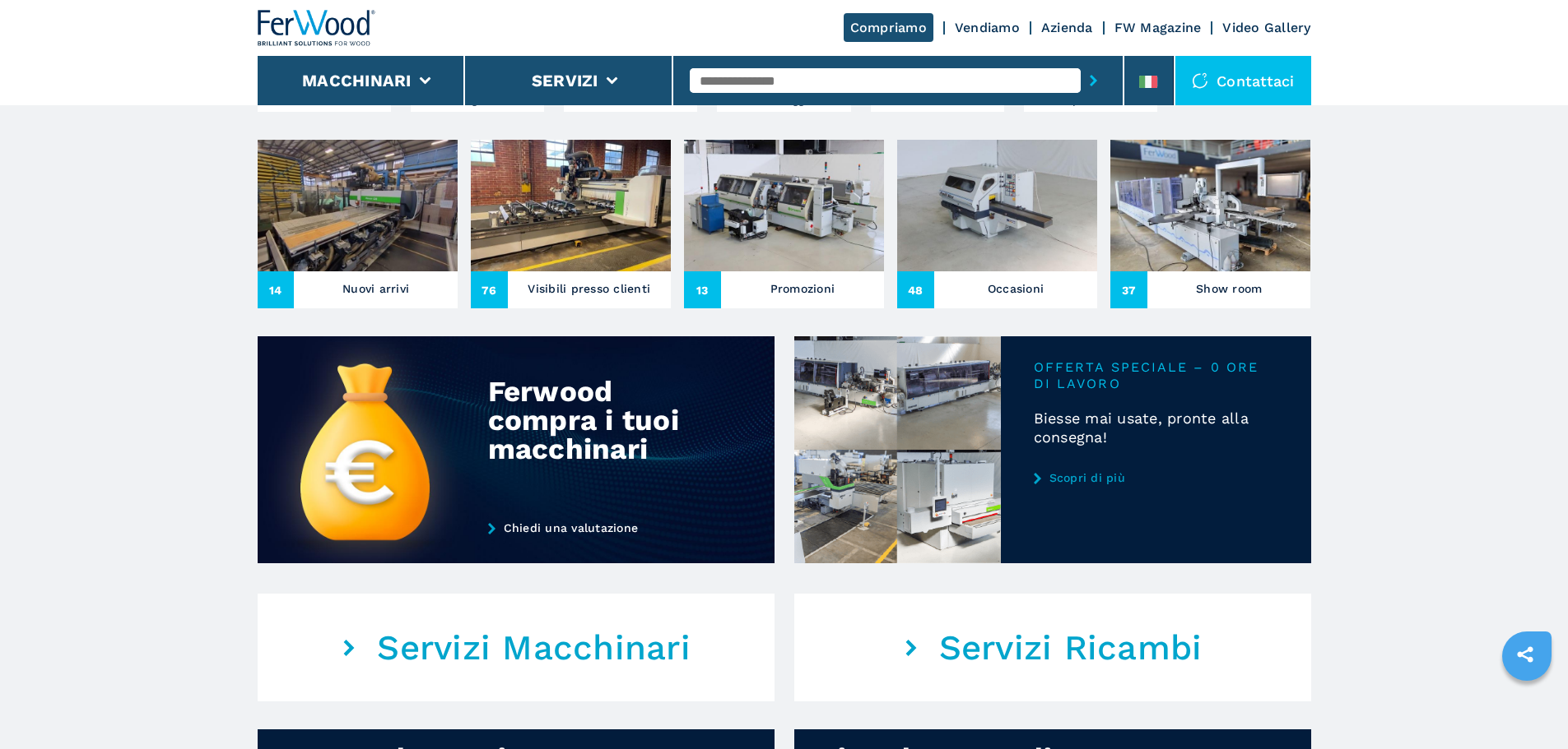
click at [1063, 484] on link "Scopri di più" at bounding box center [1156, 477] width 244 height 13
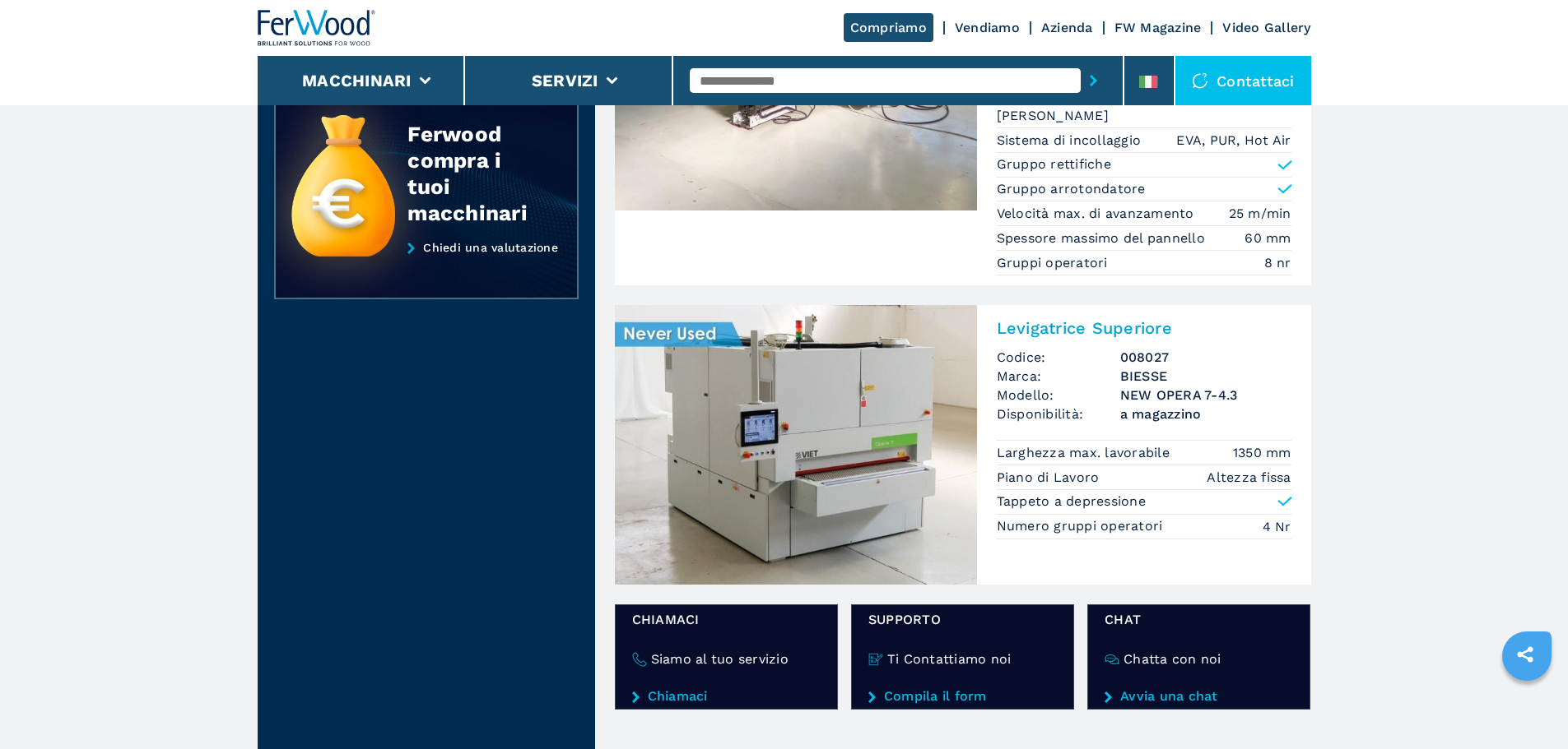
scroll to position [329, 0]
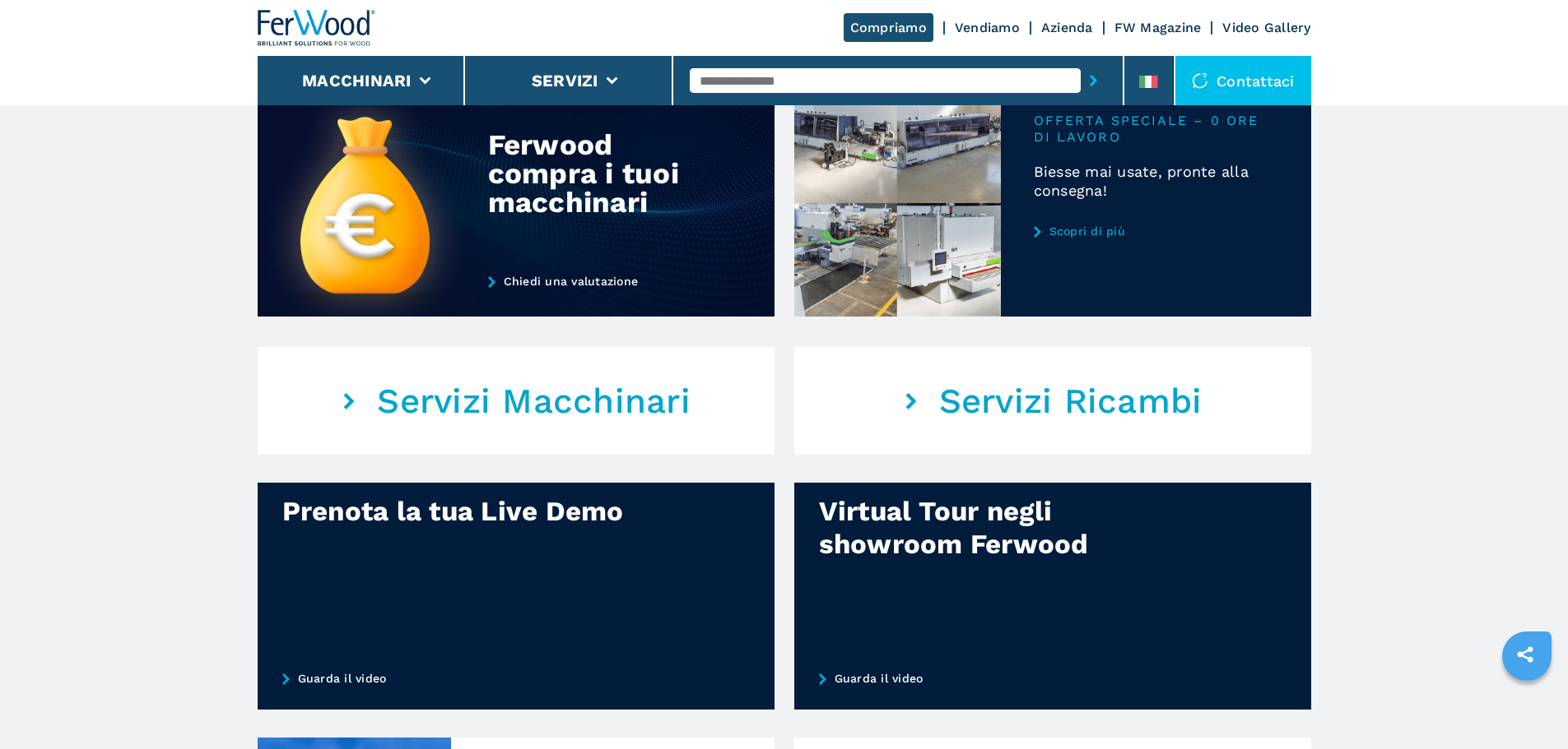
scroll to position [740, 0]
